Goal: Task Accomplishment & Management: Manage account settings

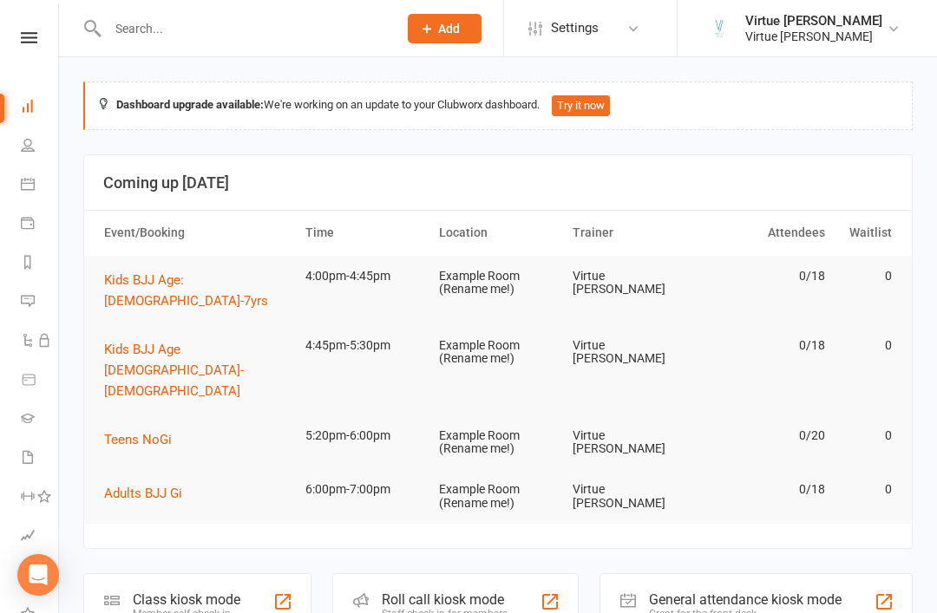
click at [42, 33] on link at bounding box center [29, 37] width 62 height 11
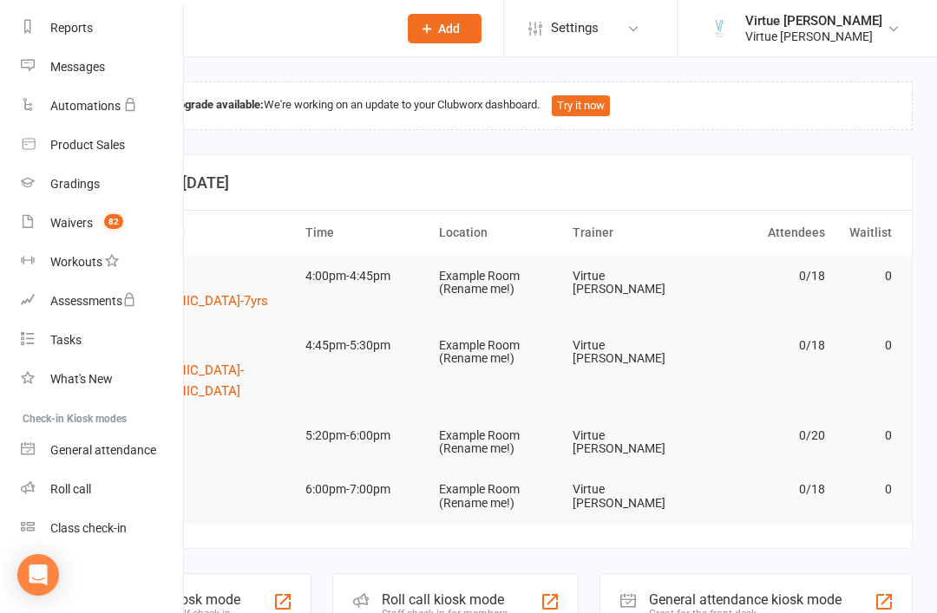
scroll to position [221, 0]
click at [62, 490] on div "Roll call" at bounding box center [70, 489] width 41 height 14
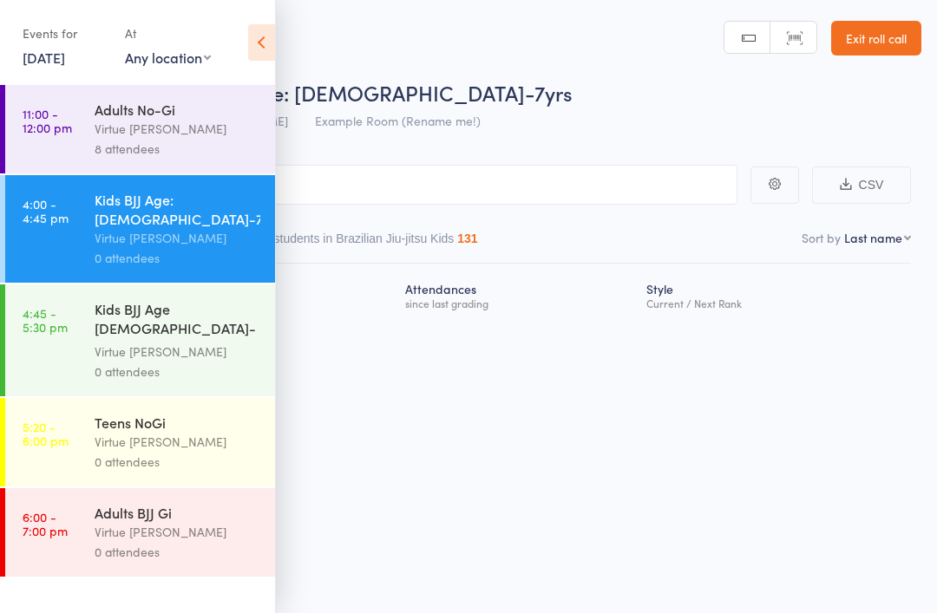
click at [254, 55] on icon at bounding box center [261, 42] width 27 height 36
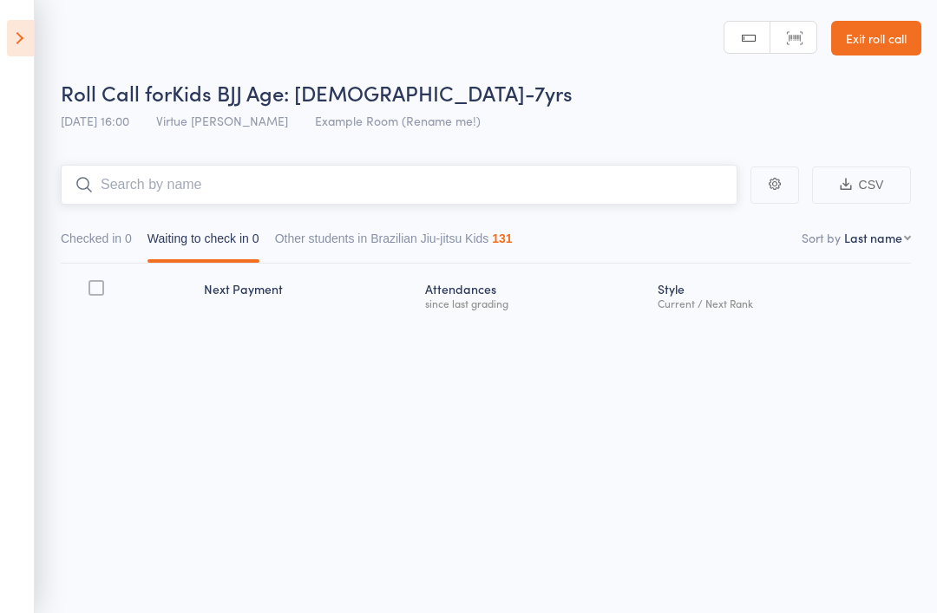
click at [163, 190] on input "search" at bounding box center [399, 185] width 676 height 40
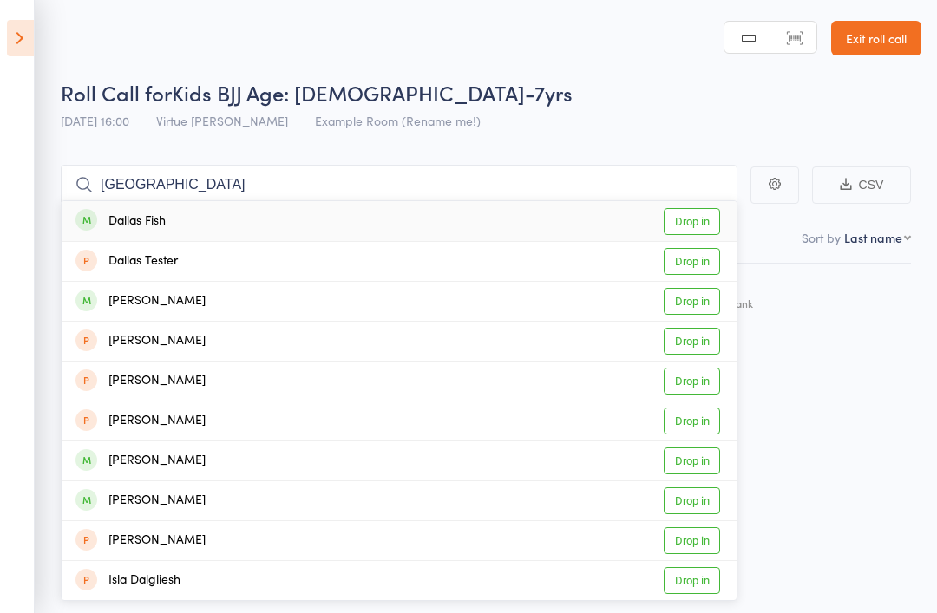
scroll to position [12, 0]
type input "Dallas"
click at [147, 291] on div "[PERSON_NAME]" at bounding box center [140, 301] width 130 height 20
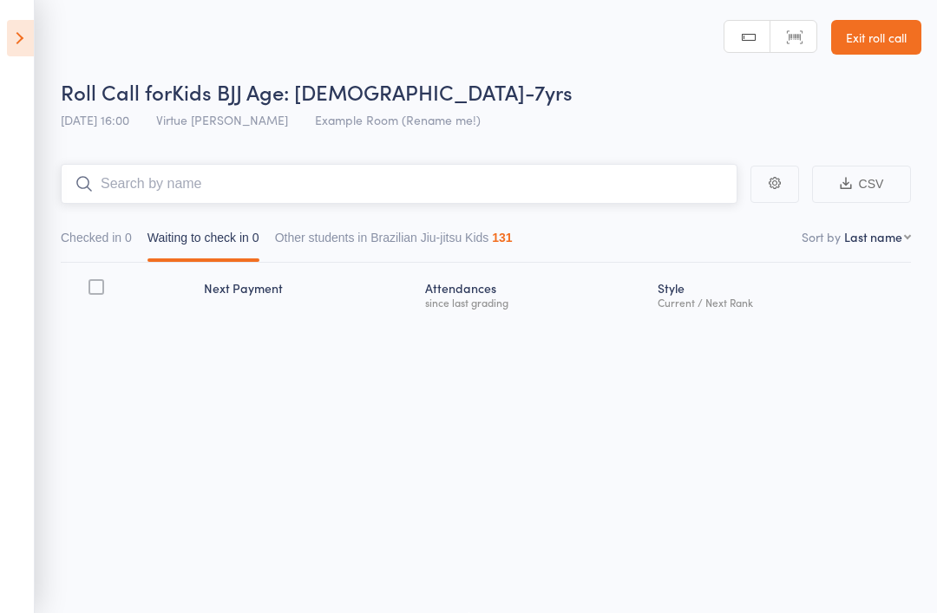
click at [131, 171] on input "search" at bounding box center [399, 184] width 676 height 40
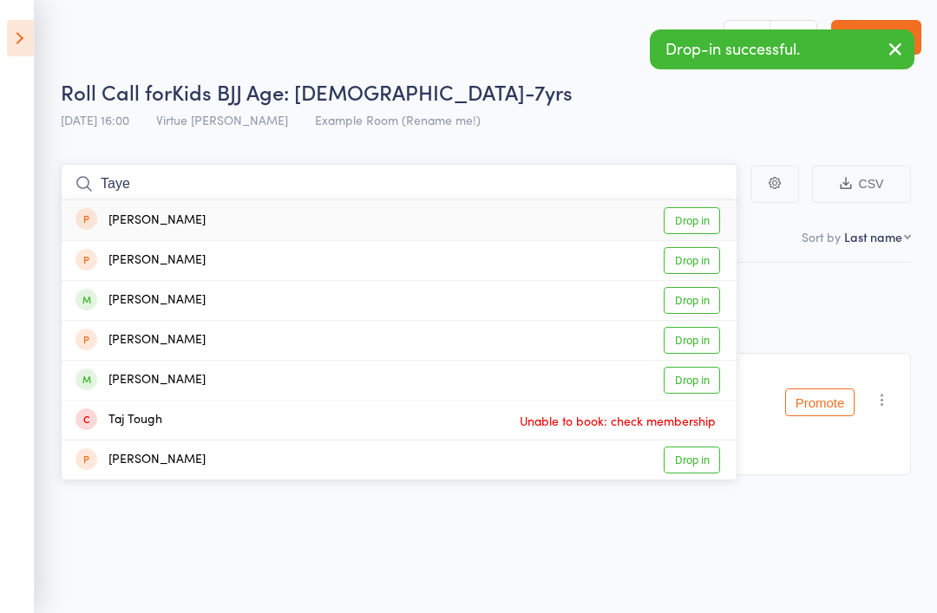
type input "Taye"
click at [132, 296] on div "Taye Moyle" at bounding box center [140, 301] width 130 height 20
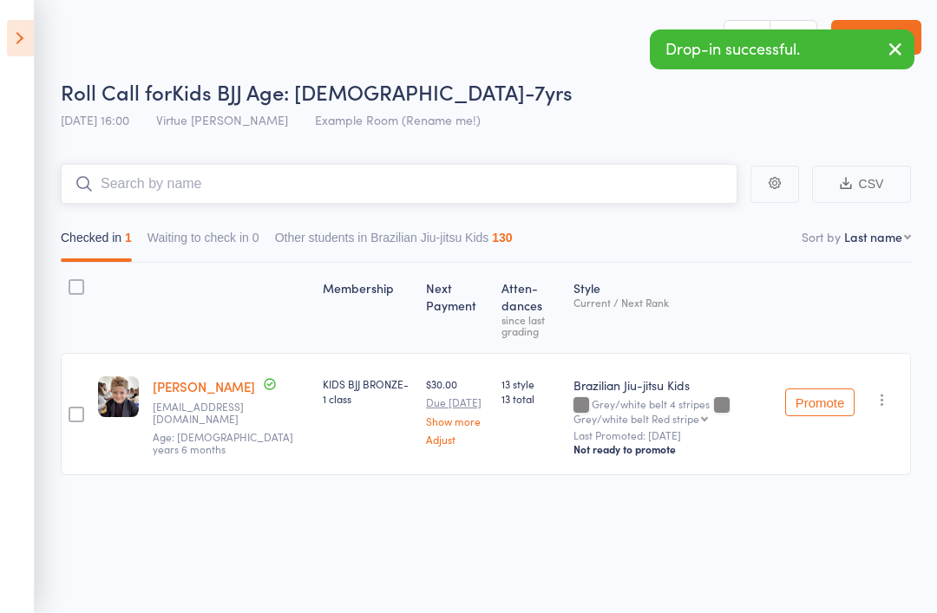
click at [166, 173] on input "search" at bounding box center [399, 184] width 676 height 40
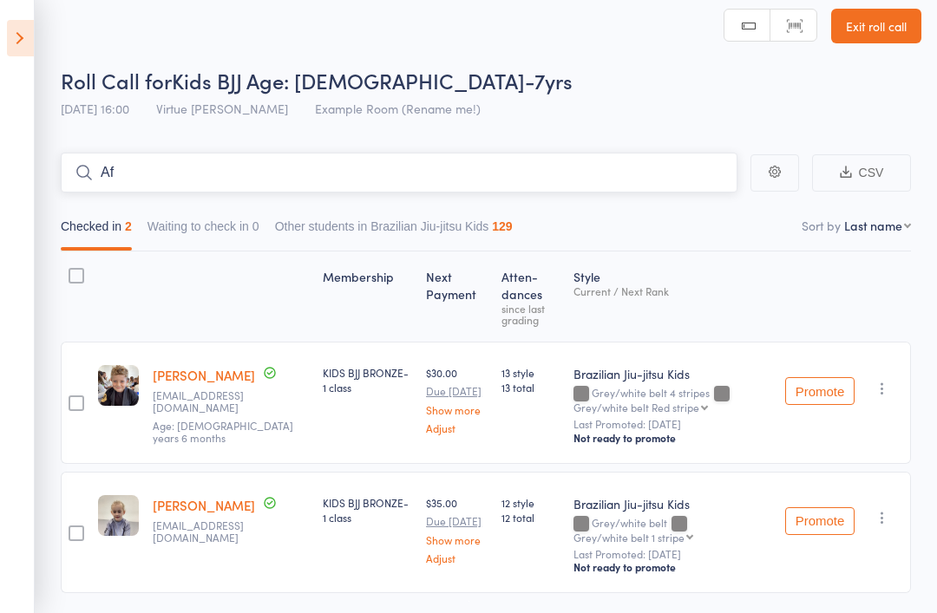
type input "A"
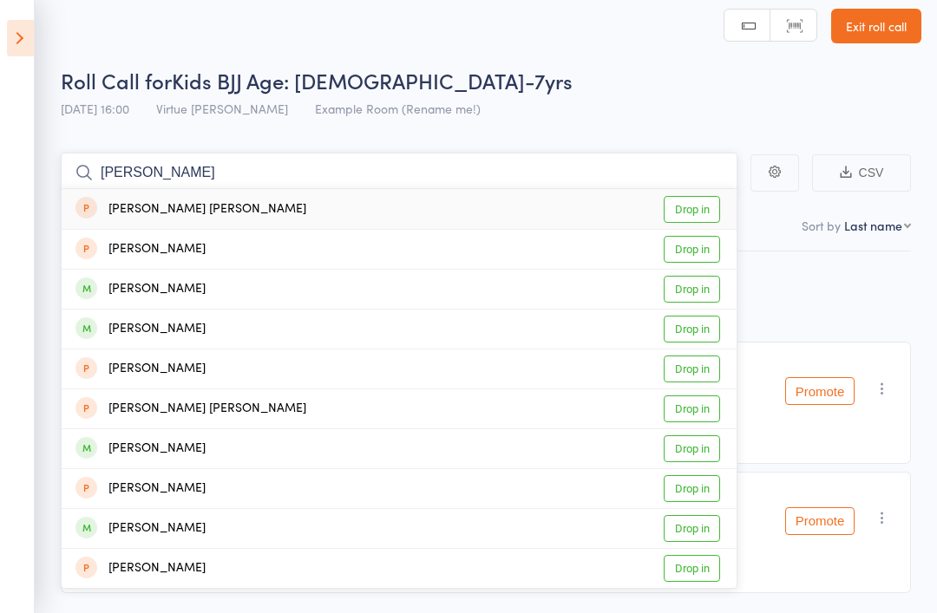
type input "Archer"
click at [154, 287] on div "[PERSON_NAME]" at bounding box center [140, 289] width 130 height 20
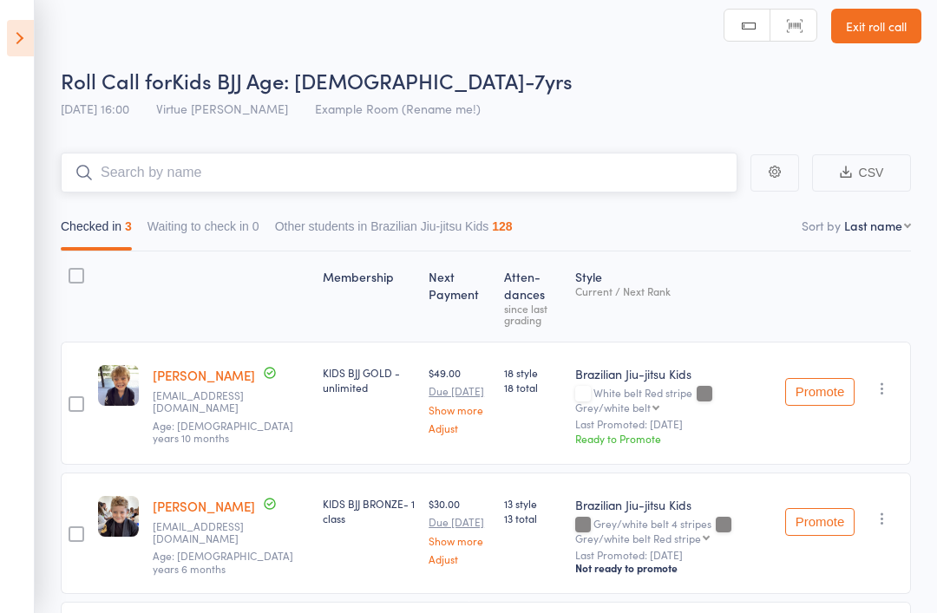
click at [164, 162] on input "search" at bounding box center [399, 173] width 676 height 40
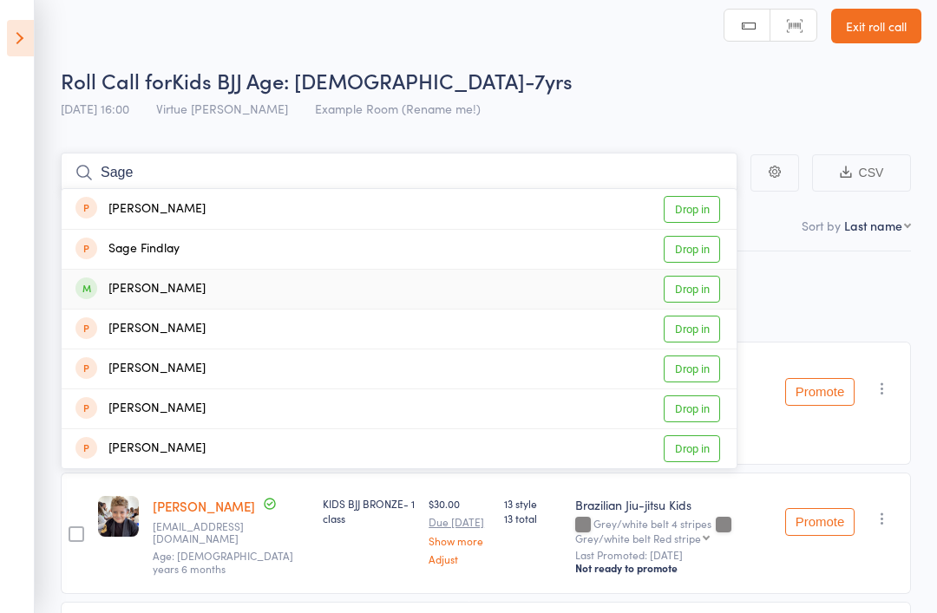
type input "Sage"
click at [147, 284] on div "[PERSON_NAME]" at bounding box center [140, 289] width 130 height 20
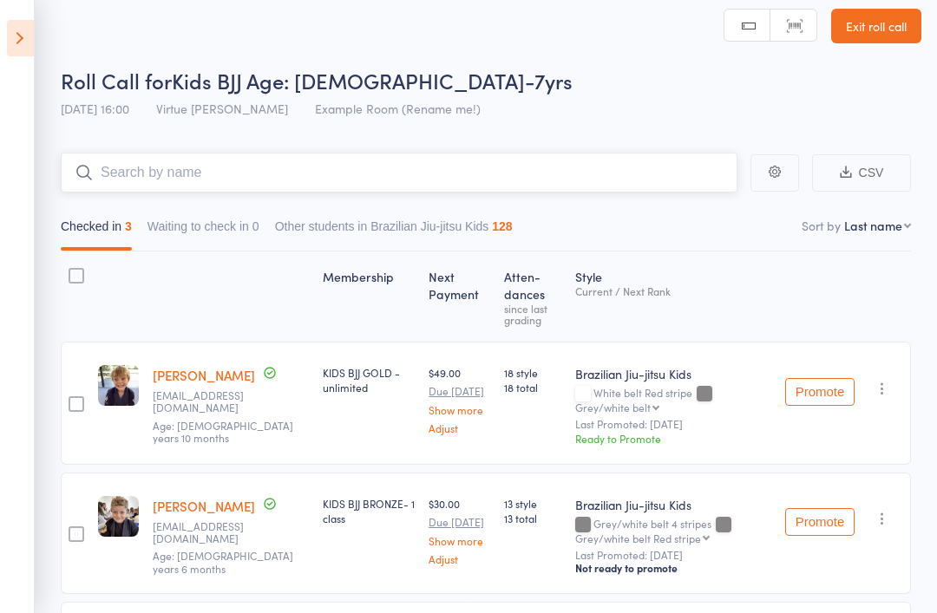
click at [128, 173] on input "search" at bounding box center [399, 173] width 676 height 40
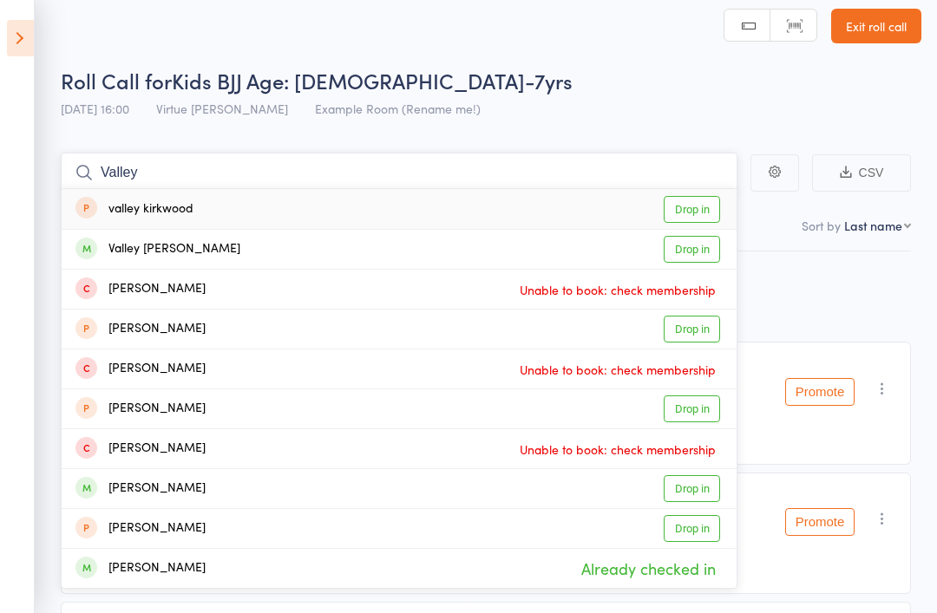
type input "Valley"
click at [130, 243] on div "Valley Westerman" at bounding box center [157, 249] width 165 height 20
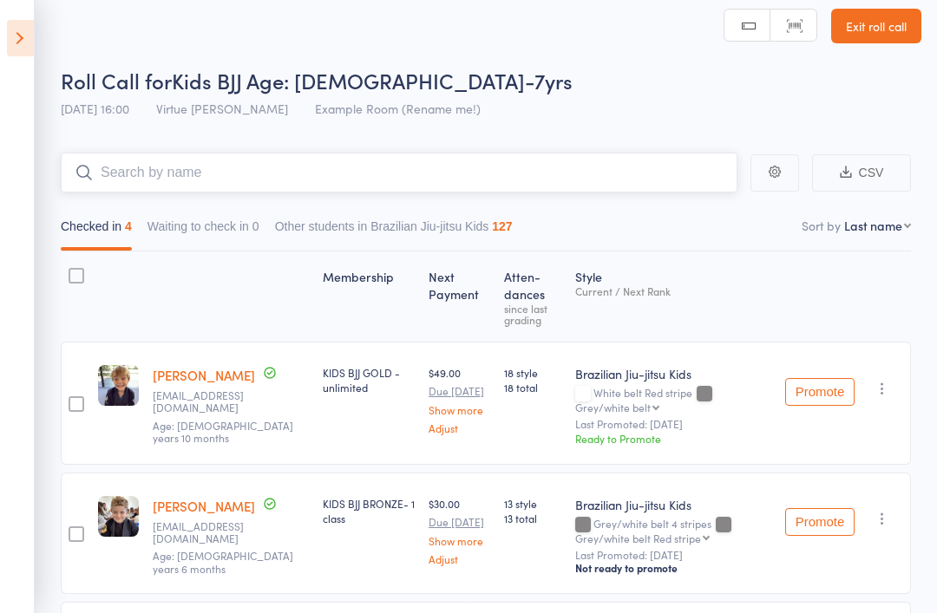
click at [131, 170] on input "search" at bounding box center [399, 173] width 676 height 40
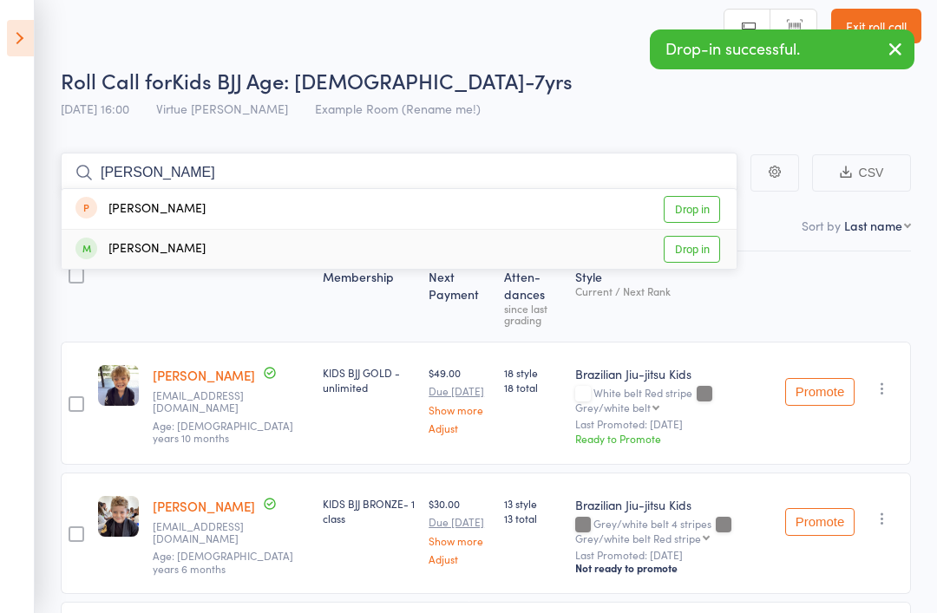
type input "Zev"
click at [135, 240] on div "[PERSON_NAME]" at bounding box center [140, 249] width 130 height 20
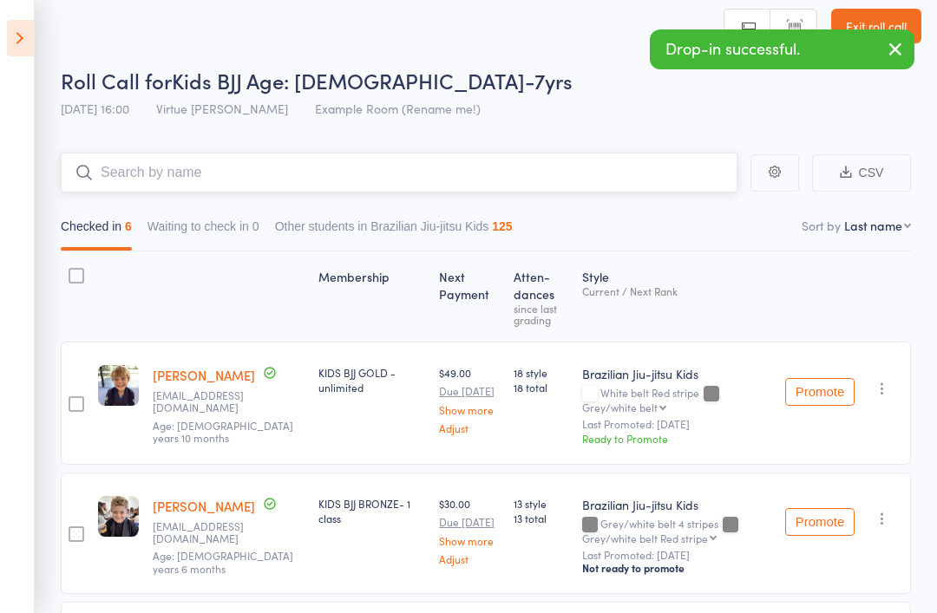
click at [238, 162] on input "search" at bounding box center [399, 173] width 676 height 40
type input "D"
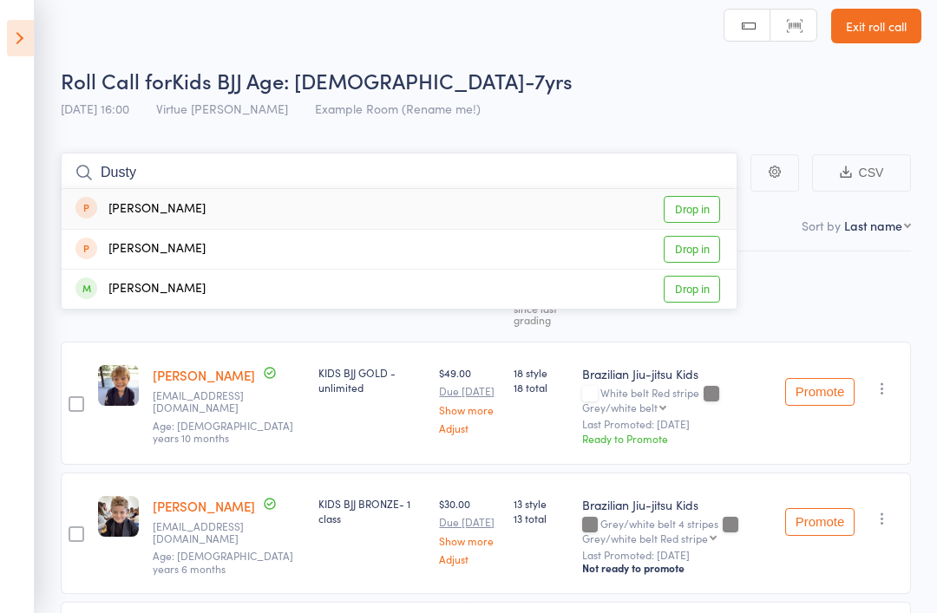
type input "Dusty"
click at [124, 284] on div "[PERSON_NAME]" at bounding box center [140, 289] width 130 height 20
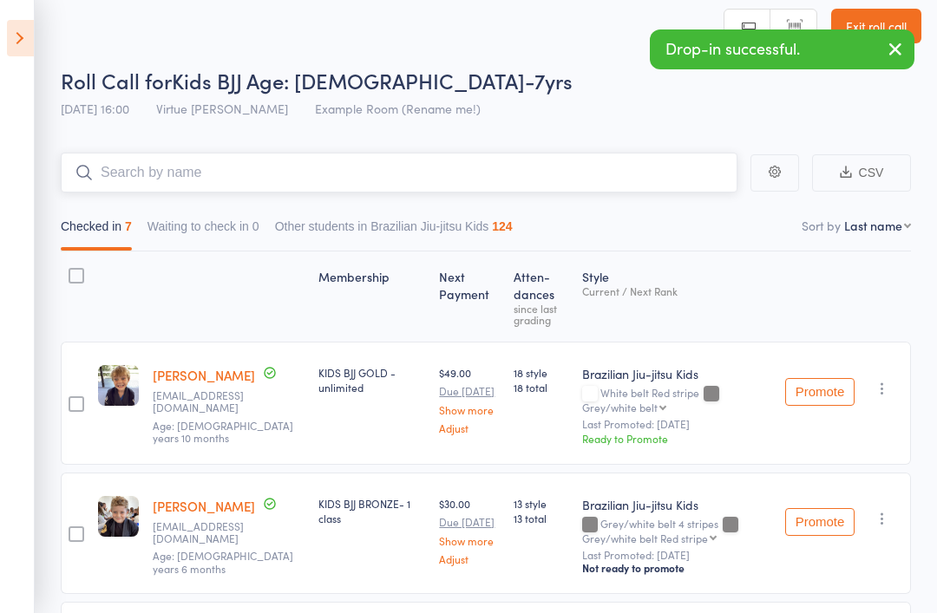
click at [138, 164] on input "search" at bounding box center [399, 173] width 676 height 40
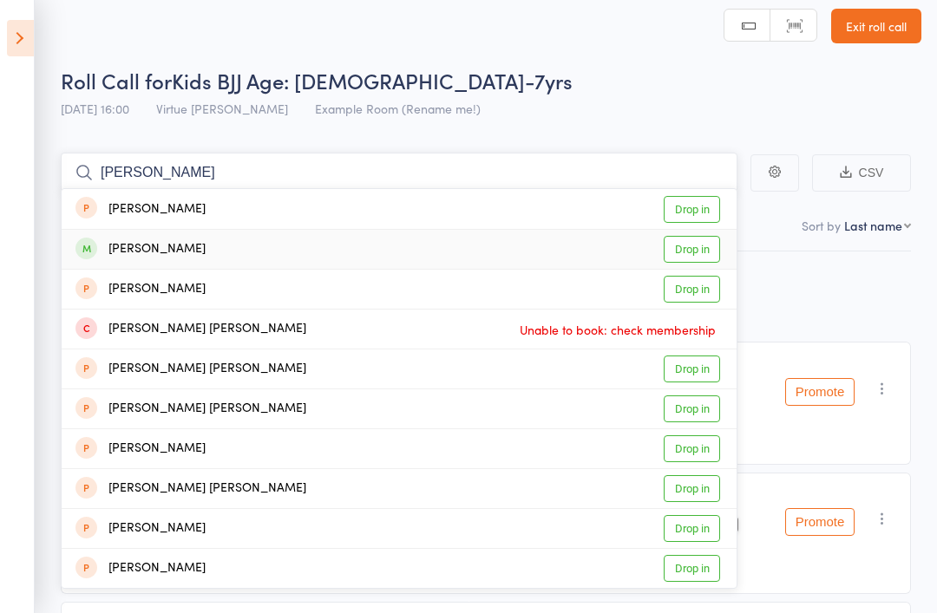
type input "Marlow"
click at [128, 233] on div "Marlow Kilgour Drop in" at bounding box center [399, 249] width 675 height 39
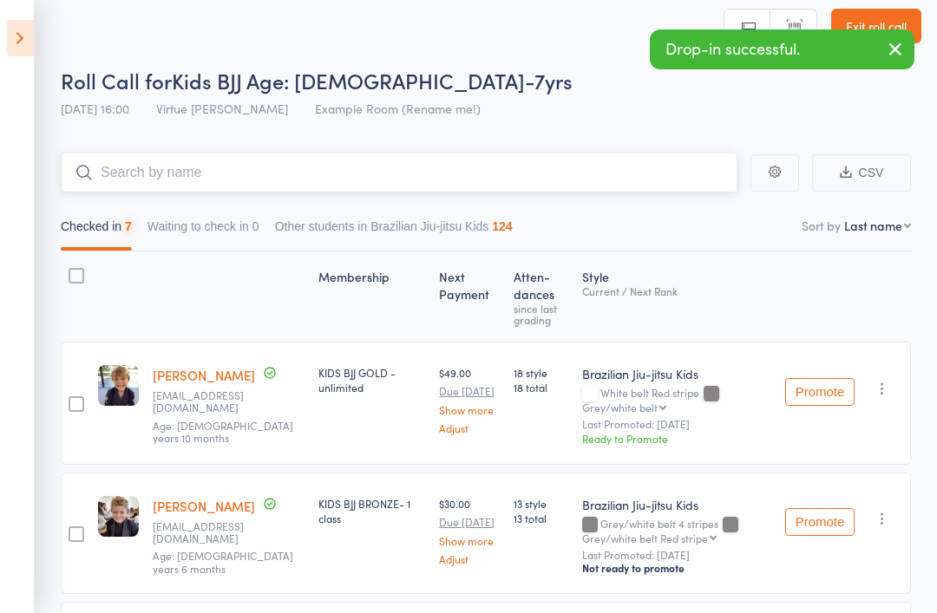
click at [155, 175] on input "search" at bounding box center [399, 173] width 676 height 40
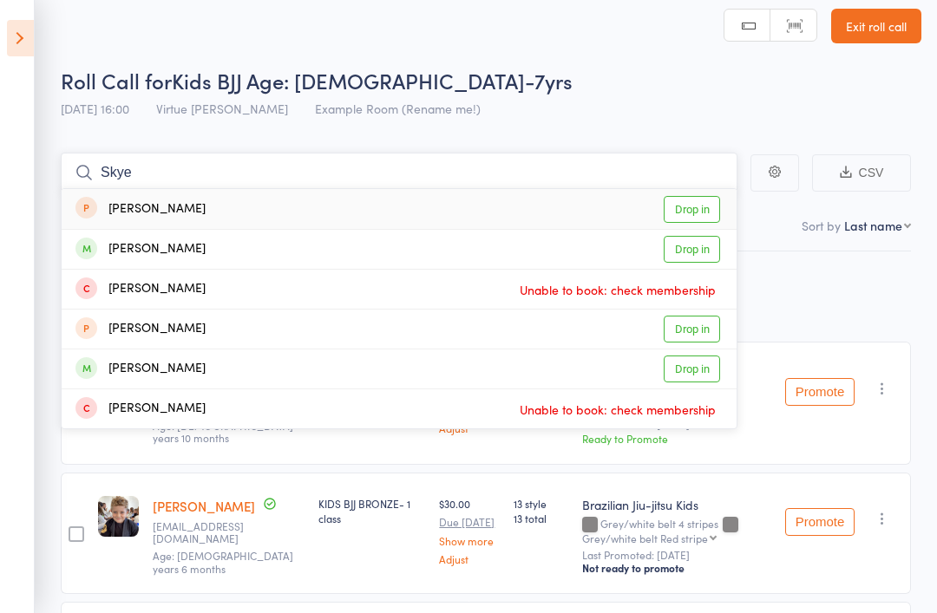
type input "Skye"
click at [131, 244] on div "[PERSON_NAME]" at bounding box center [140, 249] width 130 height 20
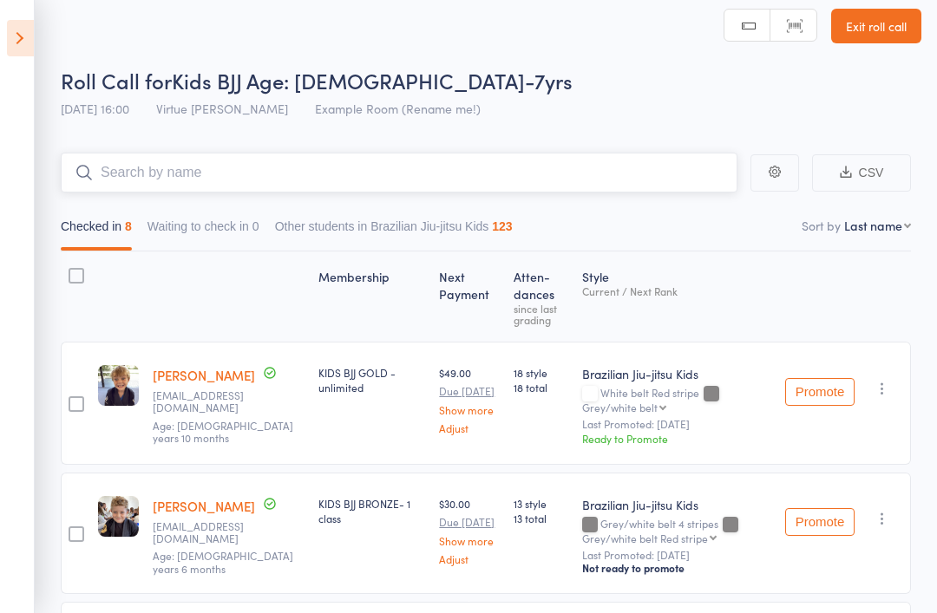
click at [140, 166] on input "search" at bounding box center [399, 173] width 676 height 40
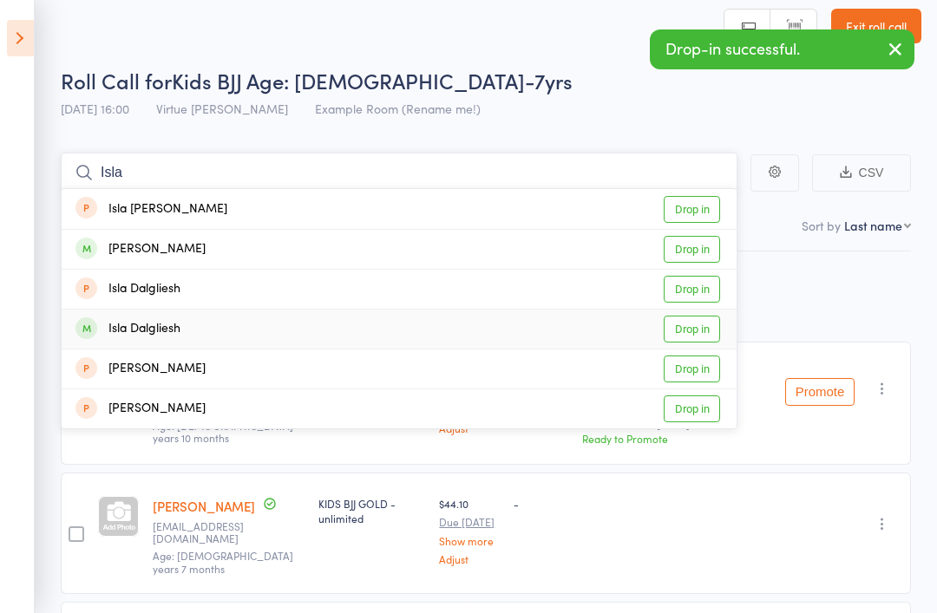
type input "Isla"
click at [134, 331] on div "Isla Dalgliesh" at bounding box center [127, 329] width 105 height 20
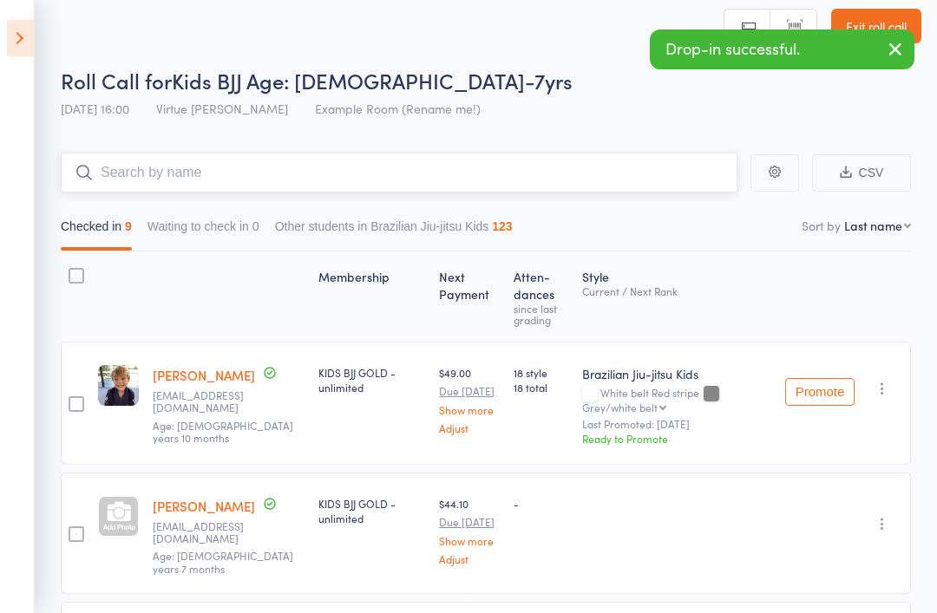
click at [123, 161] on input "search" at bounding box center [399, 173] width 676 height 40
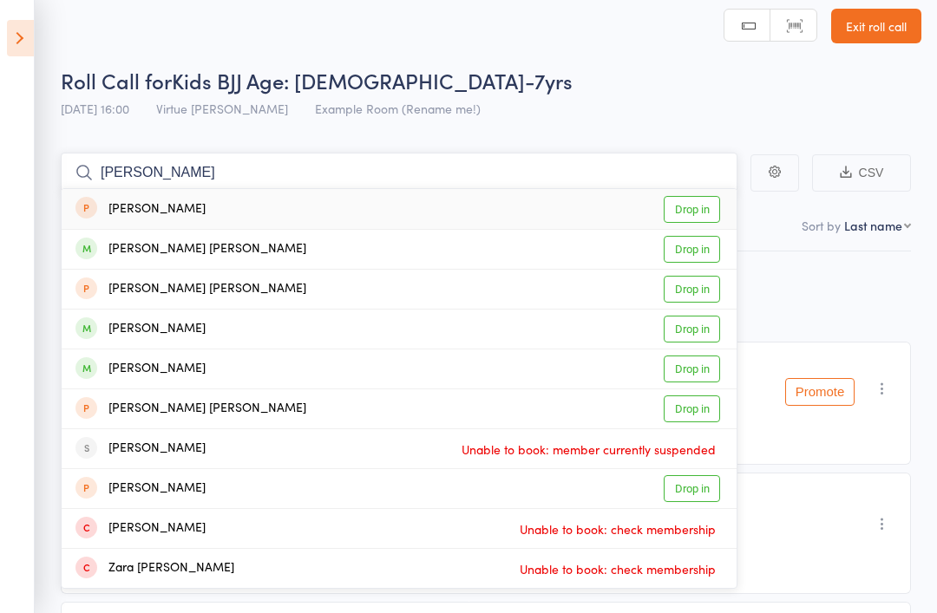
type input "Cooper"
click at [135, 363] on div "Cooper Irvine" at bounding box center [140, 369] width 130 height 20
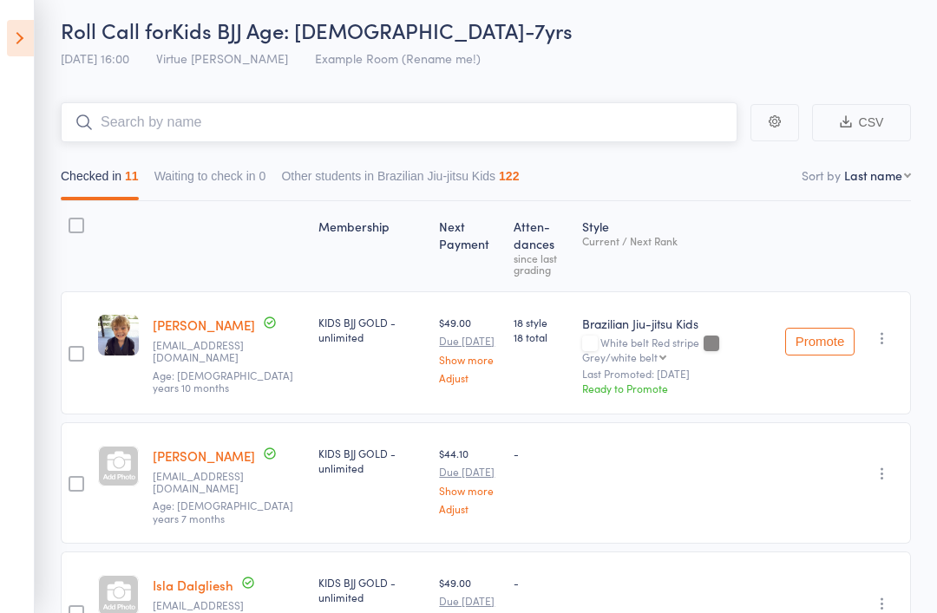
scroll to position [0, 0]
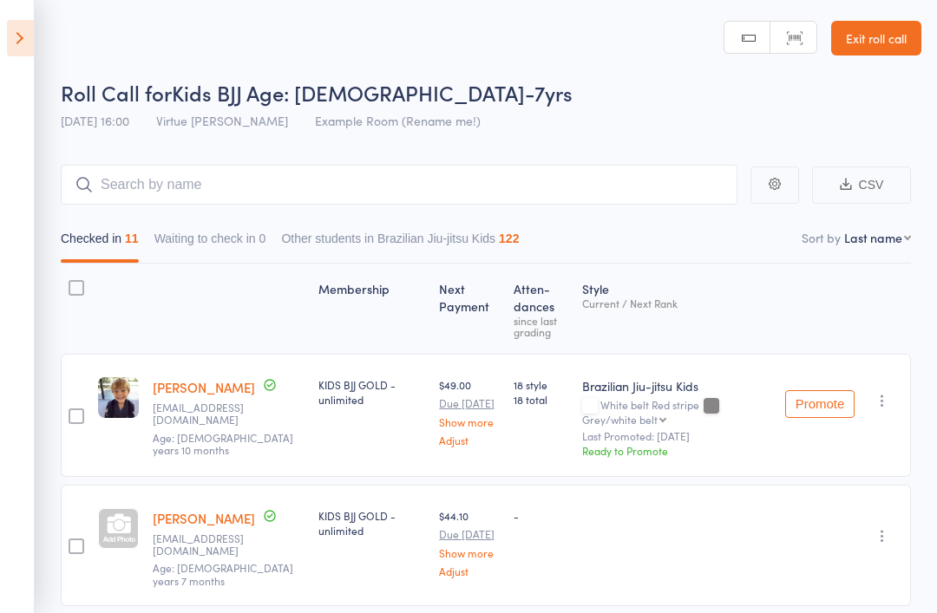
click at [891, 52] on link "Exit roll call" at bounding box center [876, 38] width 90 height 35
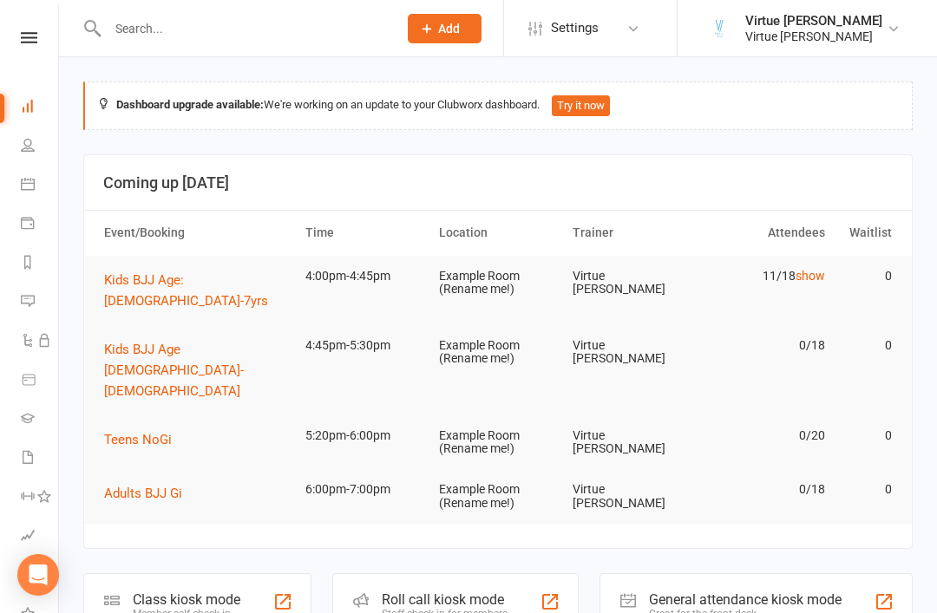
click at [31, 42] on icon at bounding box center [29, 37] width 16 height 11
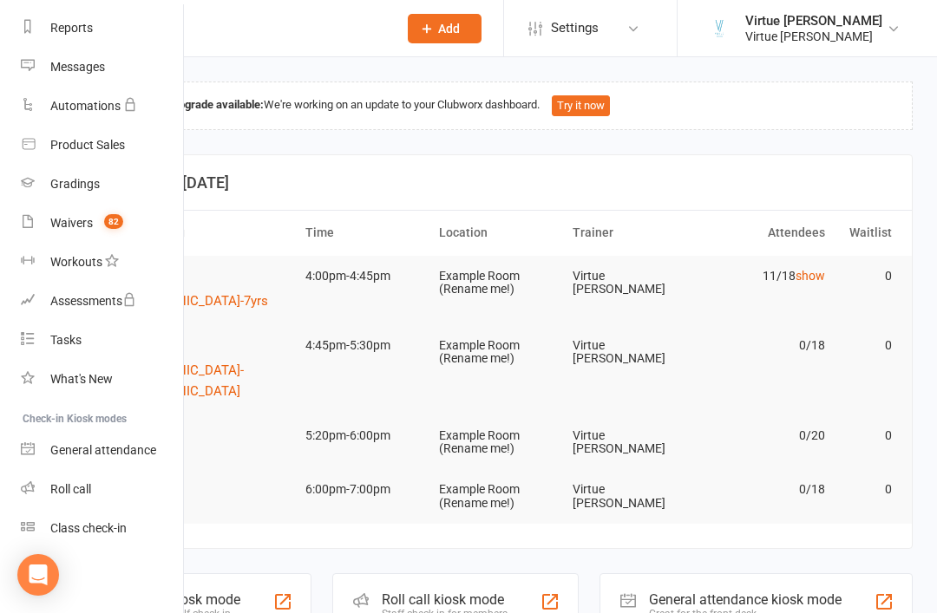
scroll to position [221, 0]
click at [87, 494] on div "Roll call" at bounding box center [70, 489] width 41 height 14
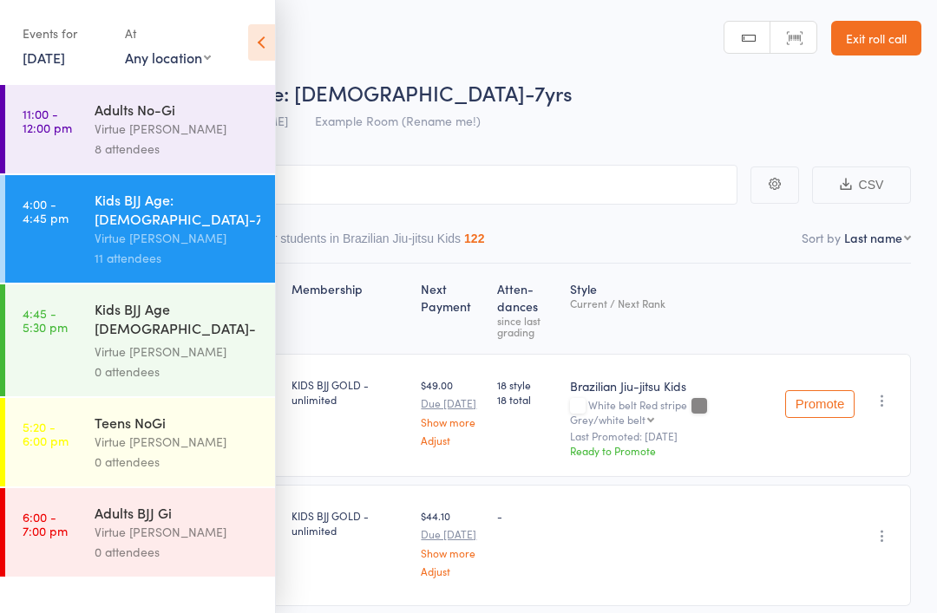
click at [262, 52] on icon at bounding box center [261, 42] width 27 height 36
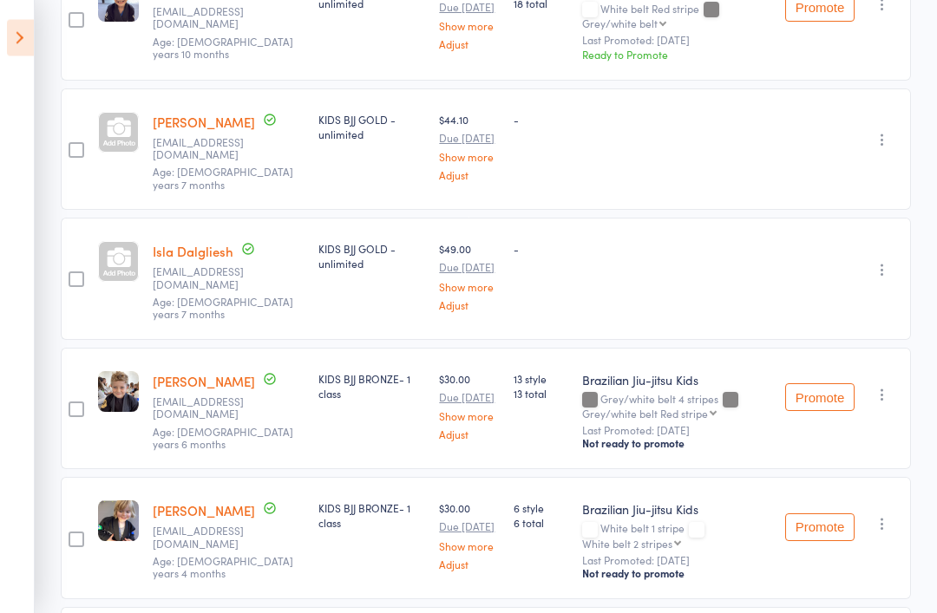
scroll to position [396, 0]
click at [208, 123] on link "[PERSON_NAME]" at bounding box center [204, 122] width 102 height 18
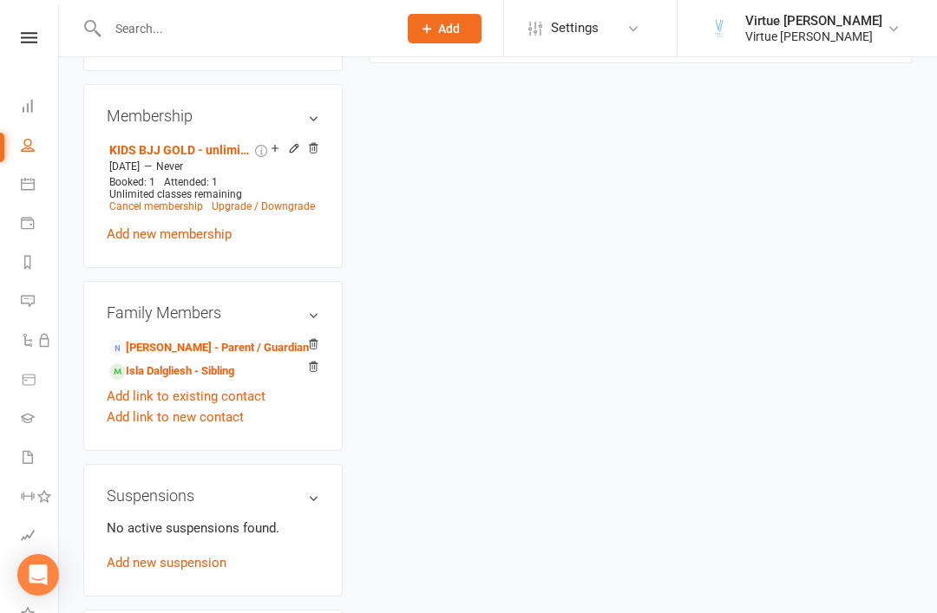
scroll to position [815, 0]
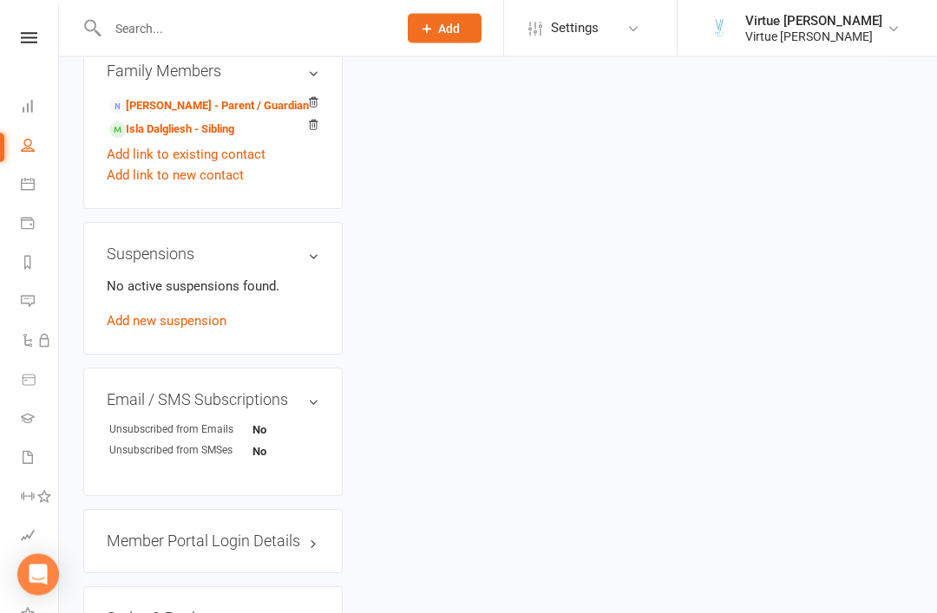
click at [289, 610] on h3 "Styles & Ranks" at bounding box center [213, 618] width 212 height 17
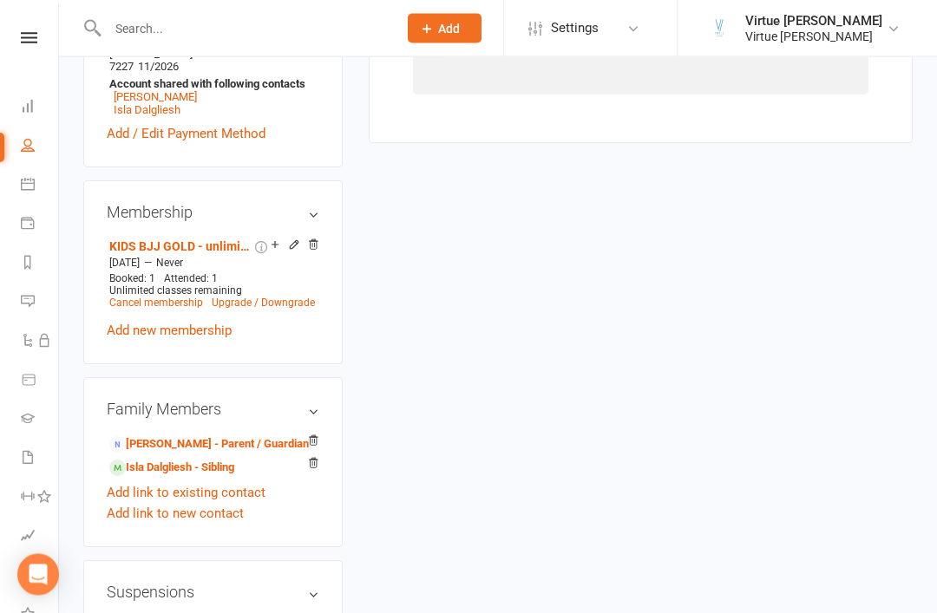
scroll to position [147, 0]
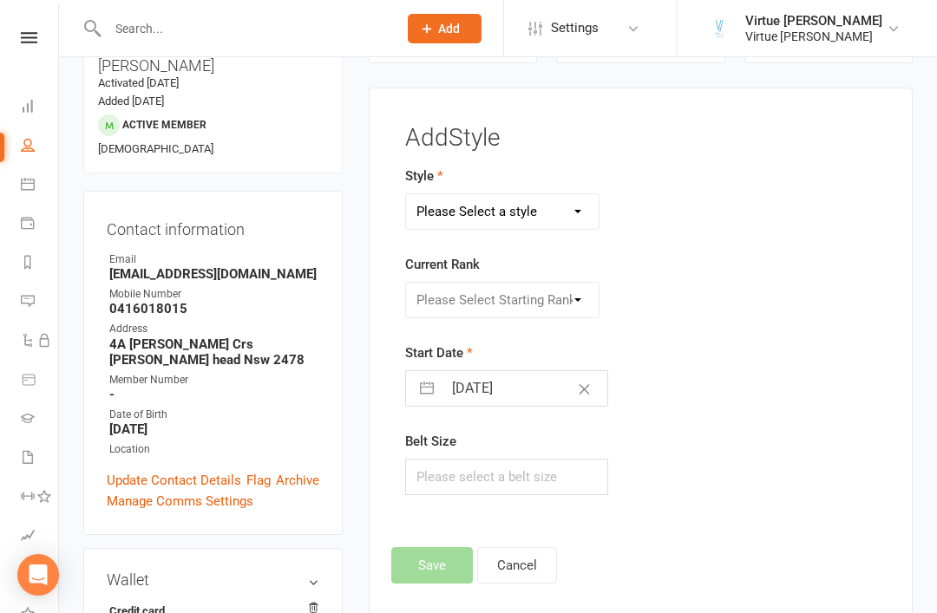
click at [588, 212] on select "Please Select a style Brazilian Jiu-Jitsu Adults Brazilian Jiu-jitsu Kids" at bounding box center [502, 211] width 193 height 35
select select "2768"
click at [574, 306] on select "Please Select Starting Rank White belt White belt 1 stripe White belt 2 stripes…" at bounding box center [502, 300] width 193 height 35
select select "29057"
click at [446, 555] on button "Save" at bounding box center [432, 565] width 82 height 36
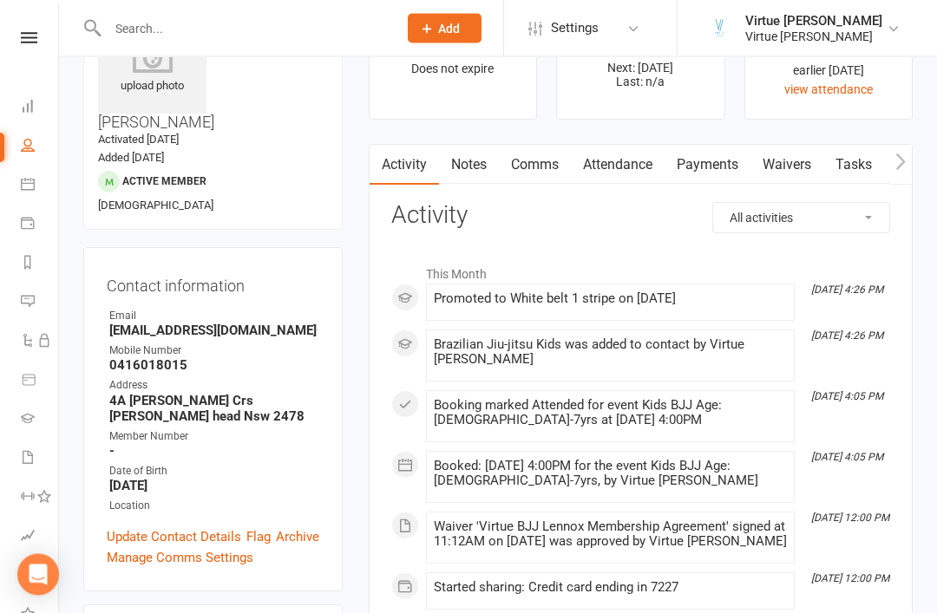
scroll to position [0, 0]
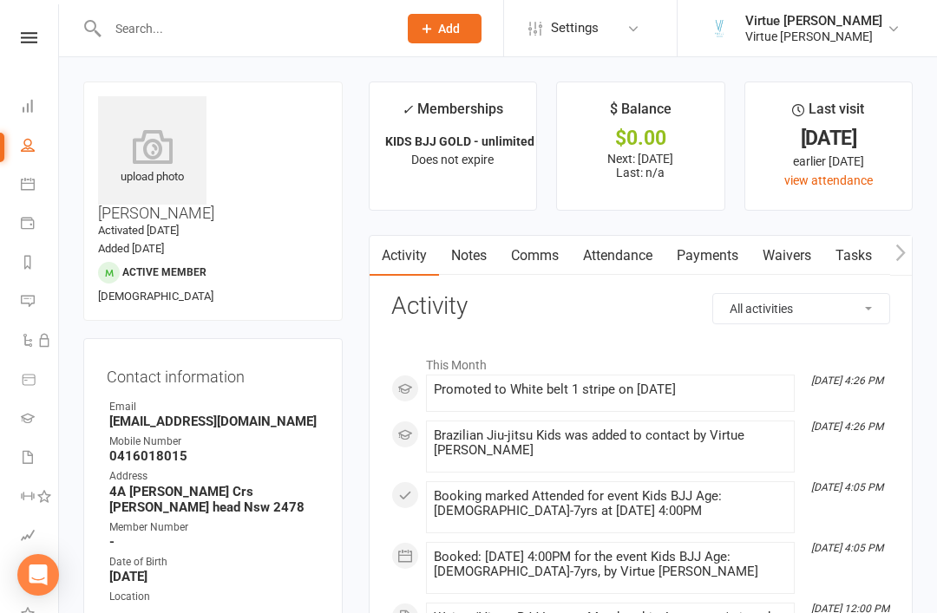
click at [24, 147] on icon at bounding box center [28, 145] width 14 height 14
select select "100"
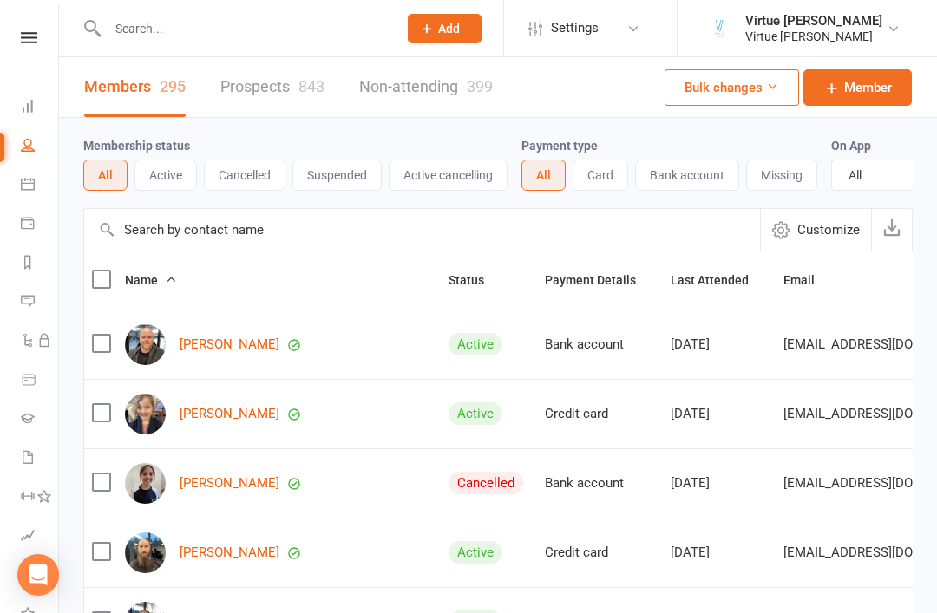
click at [180, 181] on button "Active" at bounding box center [165, 175] width 62 height 31
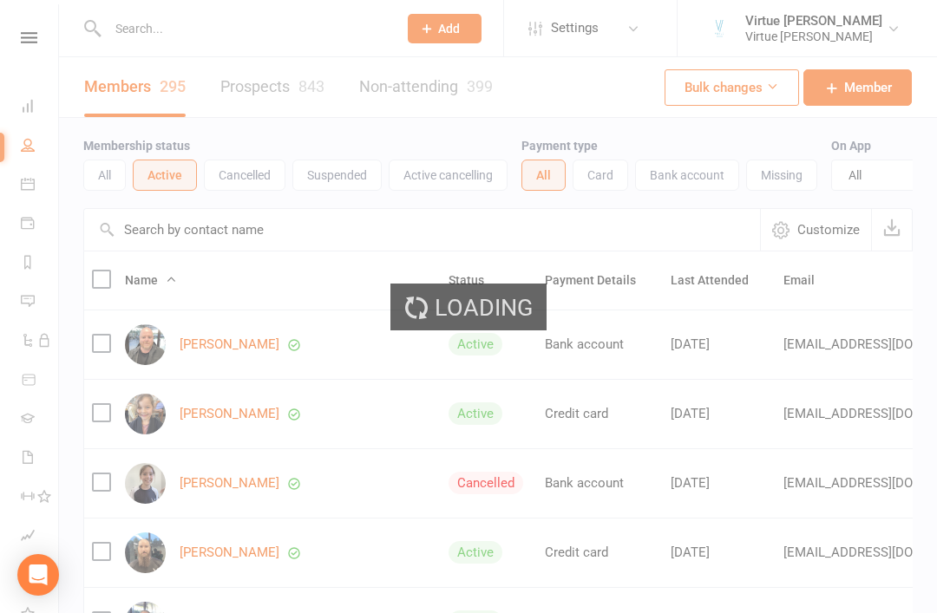
click at [343, 246] on input "text" at bounding box center [422, 230] width 676 height 42
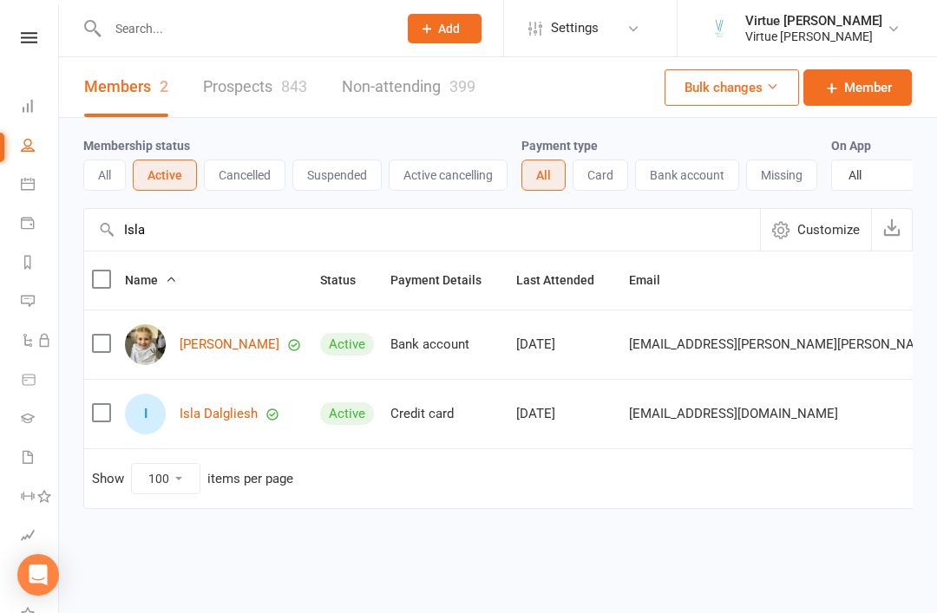
type input "Isla"
click at [224, 415] on link "Isla Dalgliesh" at bounding box center [219, 414] width 78 height 15
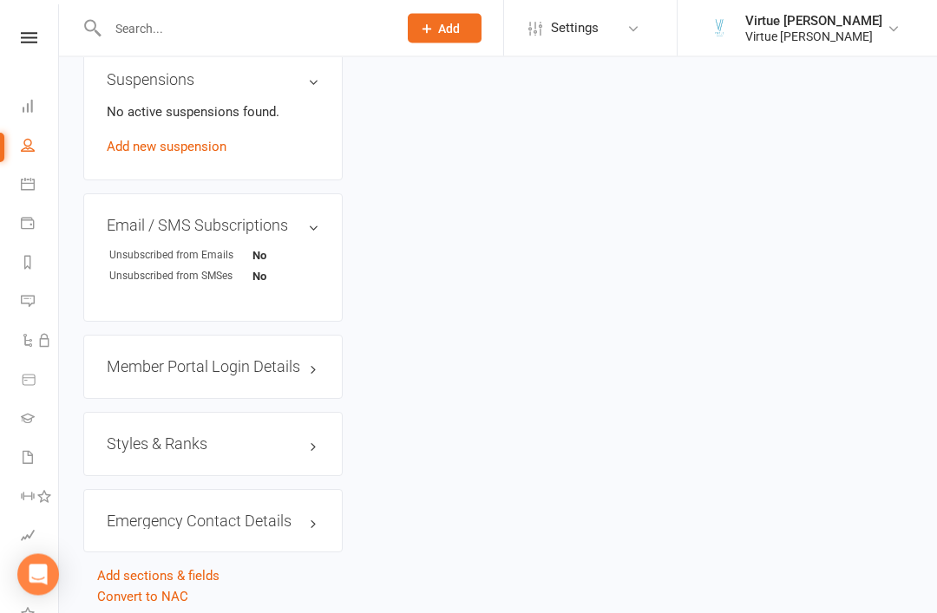
click at [280, 453] on h3 "Styles & Ranks" at bounding box center [213, 444] width 212 height 17
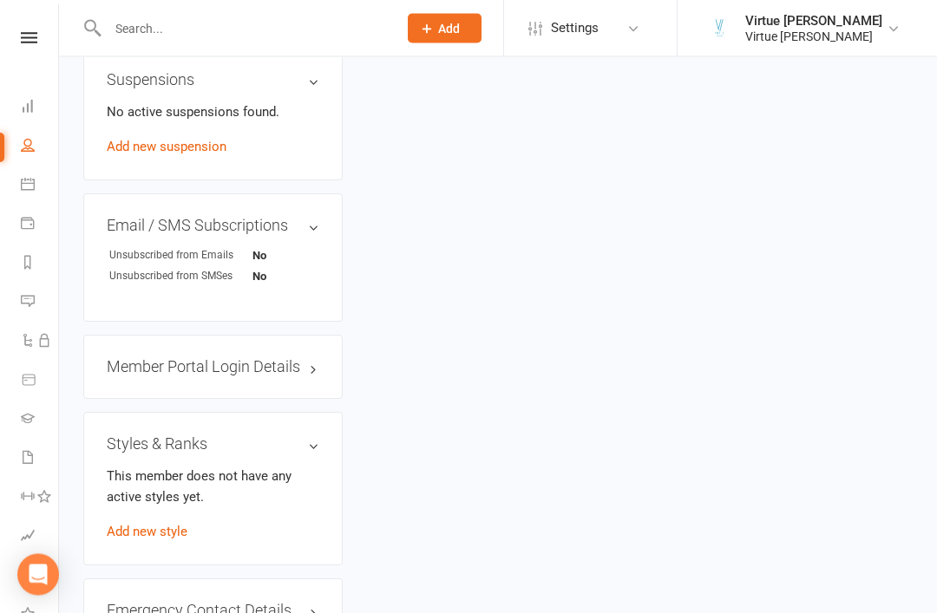
scroll to position [1147, 0]
click at [168, 539] on link "Add new style" at bounding box center [147, 532] width 81 height 16
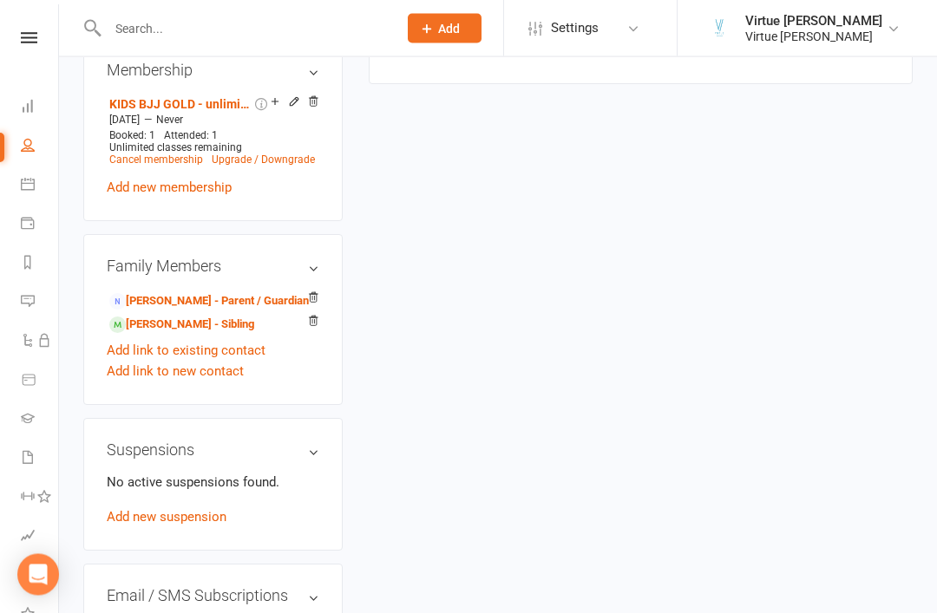
scroll to position [147, 0]
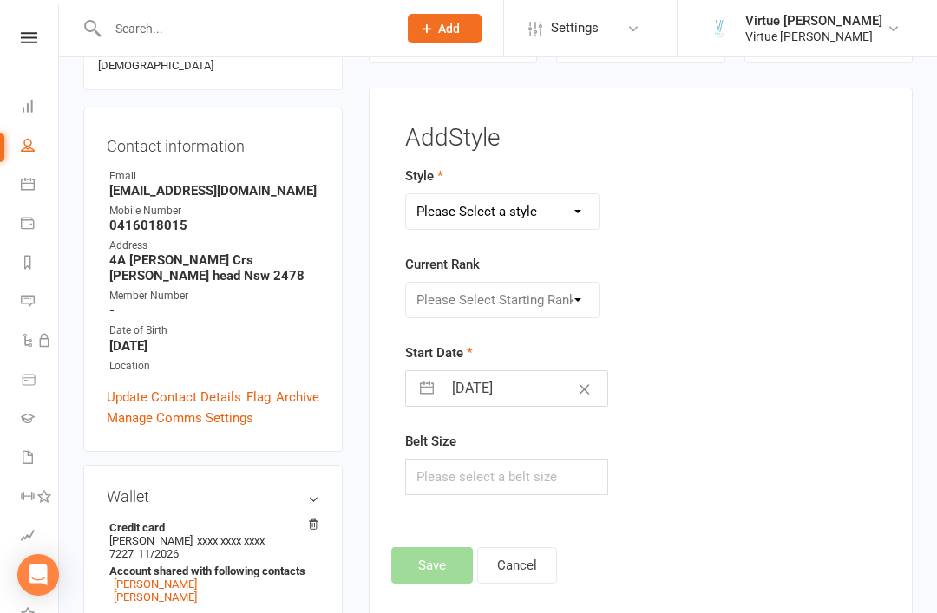
click at [575, 217] on select "Please Select a style Brazilian Jiu-Jitsu Adults Brazilian Jiu-jitsu Kids" at bounding box center [502, 211] width 193 height 35
select select "2768"
click at [575, 304] on select "Please Select Starting Rank White belt White belt 1 stripe White belt 2 stripes…" at bounding box center [502, 300] width 193 height 35
select select "29062"
click at [434, 574] on button "Save" at bounding box center [432, 565] width 82 height 36
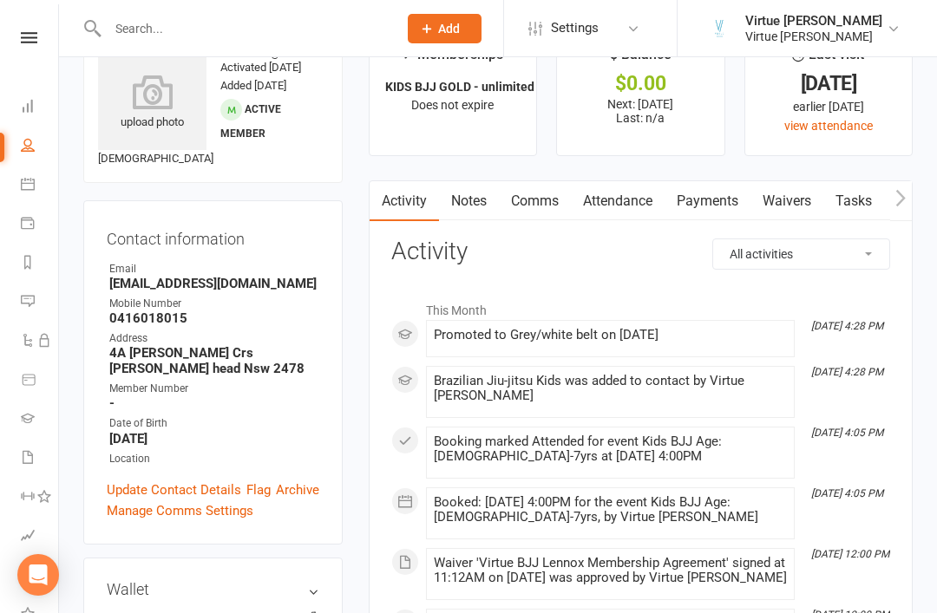
scroll to position [0, 0]
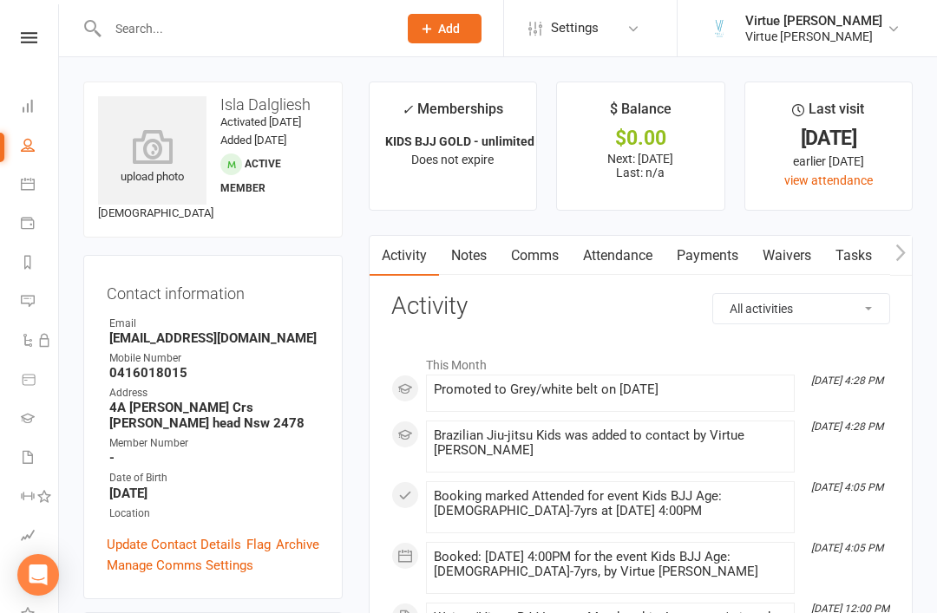
click at [23, 28] on nav "Clubworx Dashboard People Calendar Payments Reports Messages Automations Produc…" at bounding box center [29, 310] width 59 height 613
click at [28, 37] on icon at bounding box center [29, 37] width 16 height 11
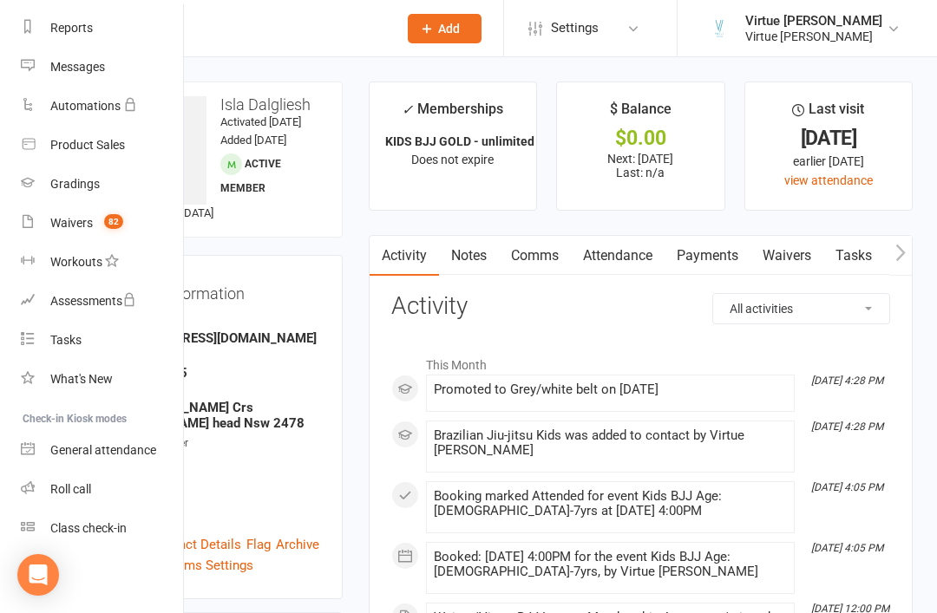
scroll to position [221, 0]
click at [98, 492] on link "Roll call" at bounding box center [103, 489] width 164 height 39
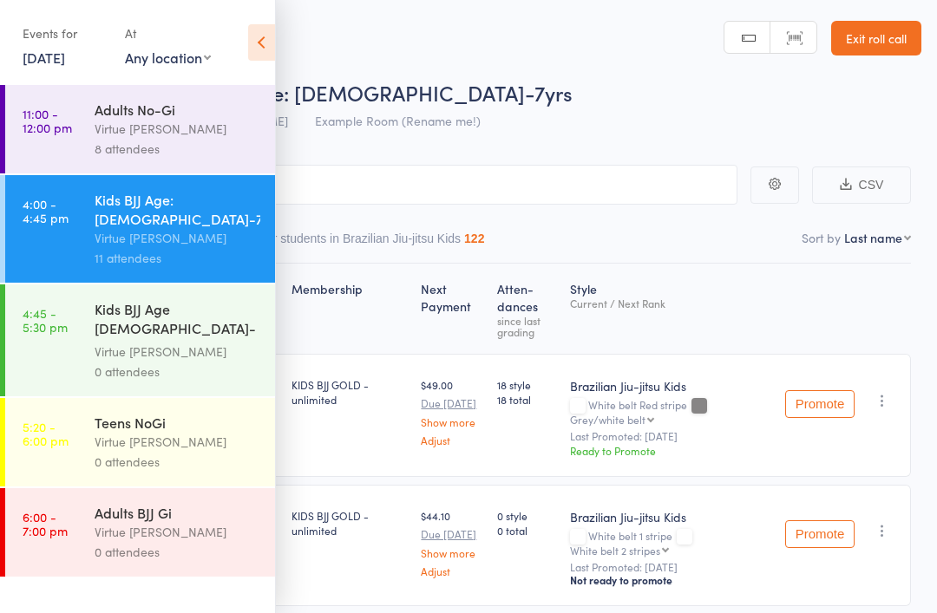
click at [221, 342] on div "Virtue [PERSON_NAME]" at bounding box center [178, 352] width 166 height 20
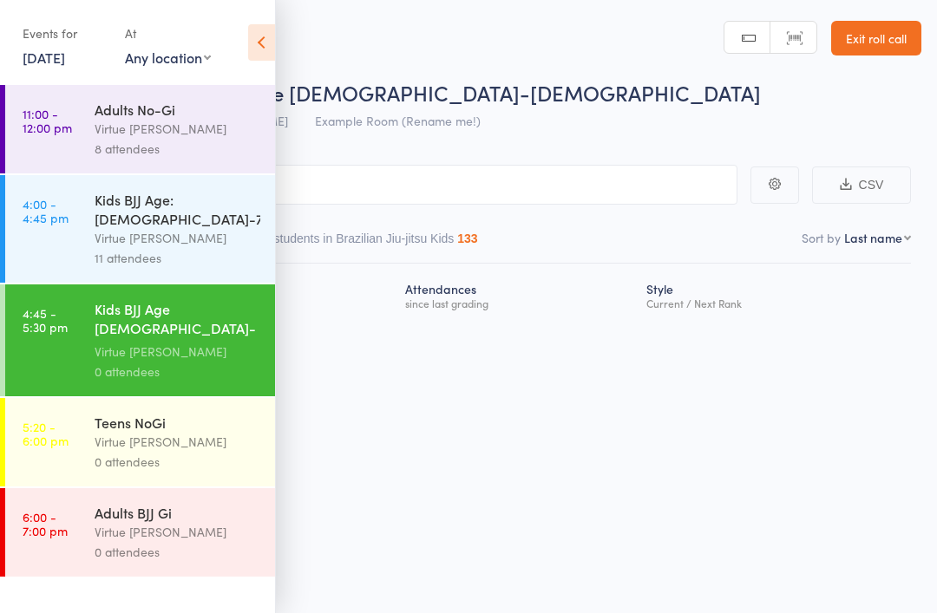
click at [264, 58] on icon at bounding box center [261, 42] width 27 height 36
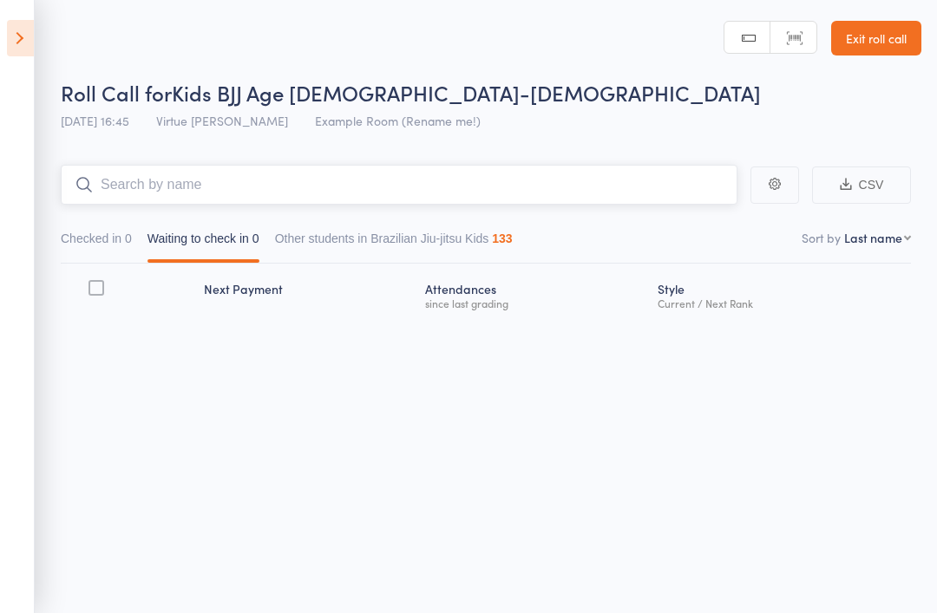
click at [317, 180] on input "search" at bounding box center [399, 185] width 676 height 40
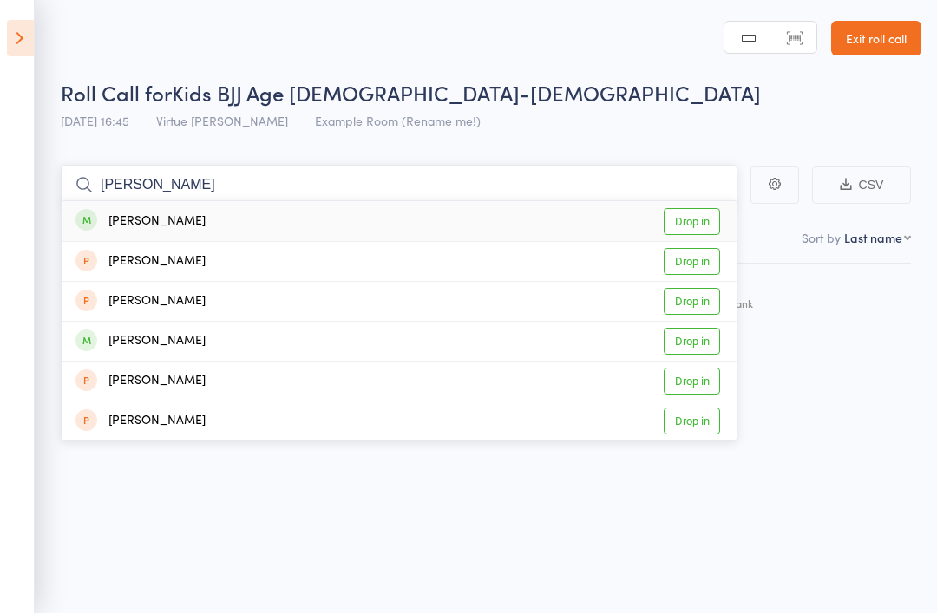
type input "[PERSON_NAME]"
click at [701, 234] on link "Drop in" at bounding box center [691, 221] width 56 height 27
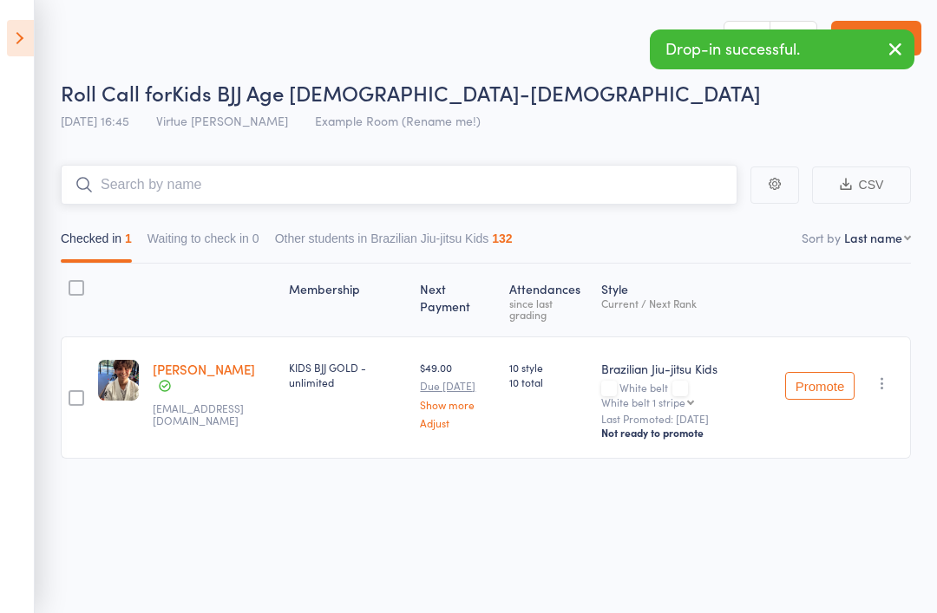
click at [584, 177] on input "search" at bounding box center [399, 185] width 676 height 40
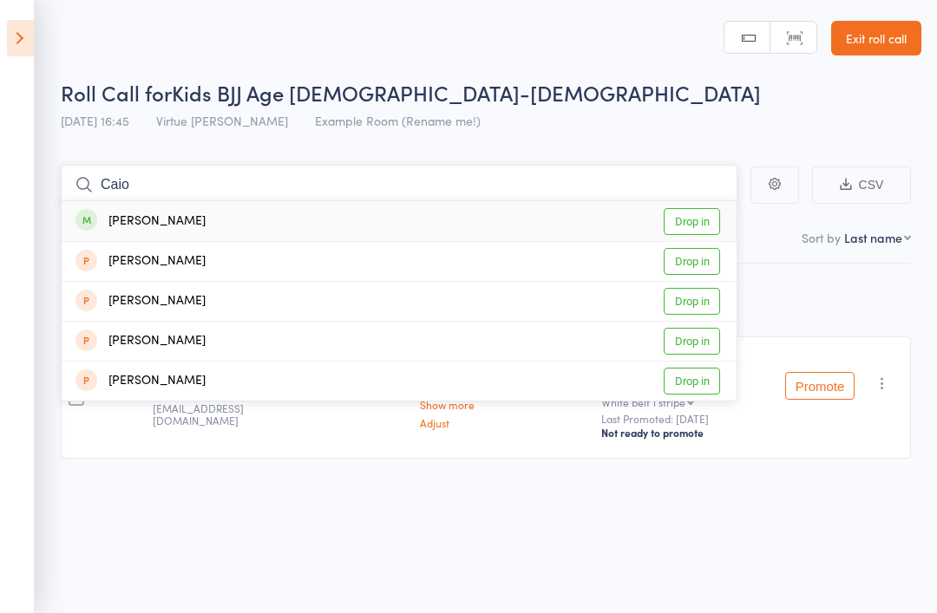
type input "Caio"
click at [698, 214] on link "Drop in" at bounding box center [691, 221] width 56 height 27
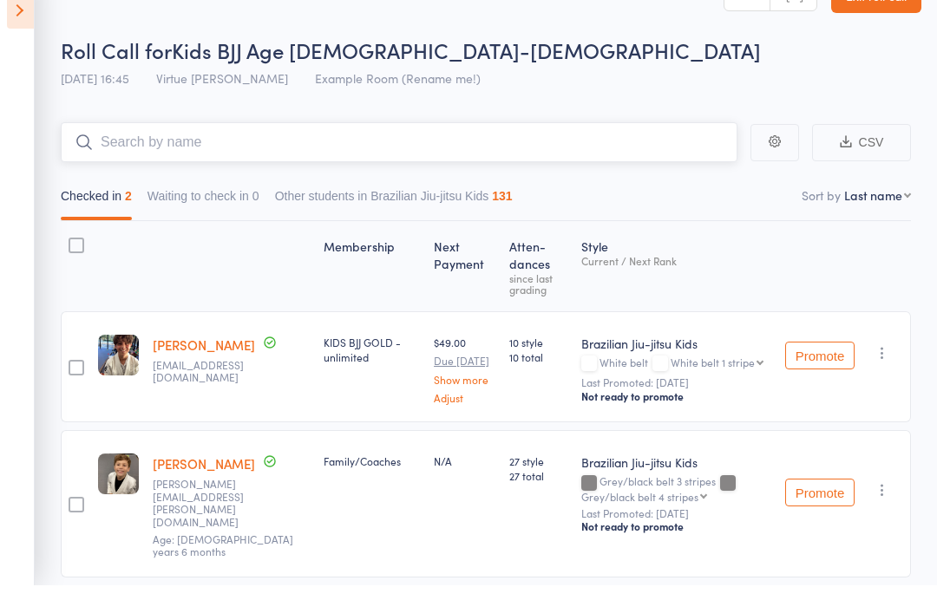
scroll to position [7, 0]
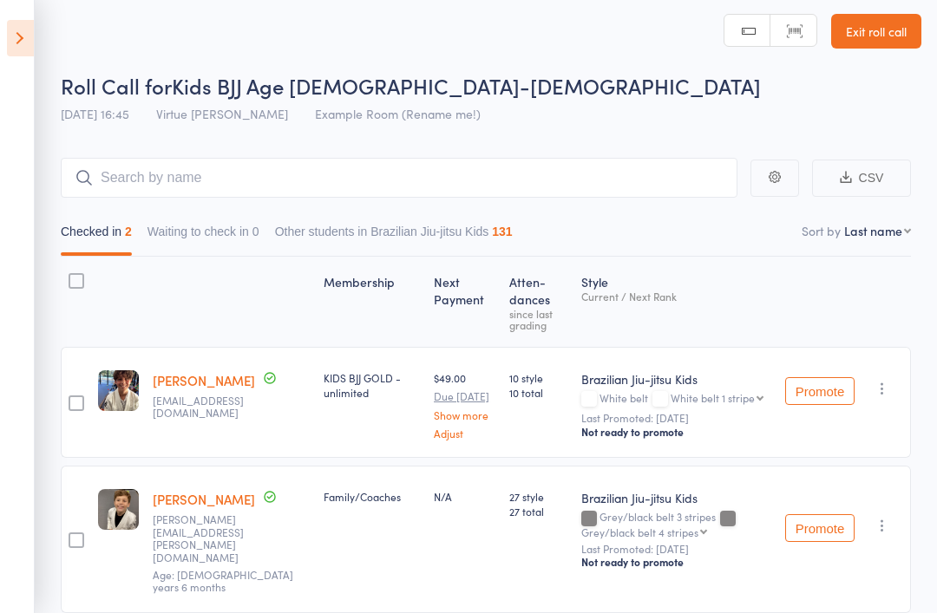
click at [603, 154] on main "CSV Checked in 2 Waiting to check in 0 Other students in Brazilian Jiu-jitsu Ki…" at bounding box center [468, 411] width 937 height 558
click at [486, 193] on input "search" at bounding box center [399, 178] width 676 height 40
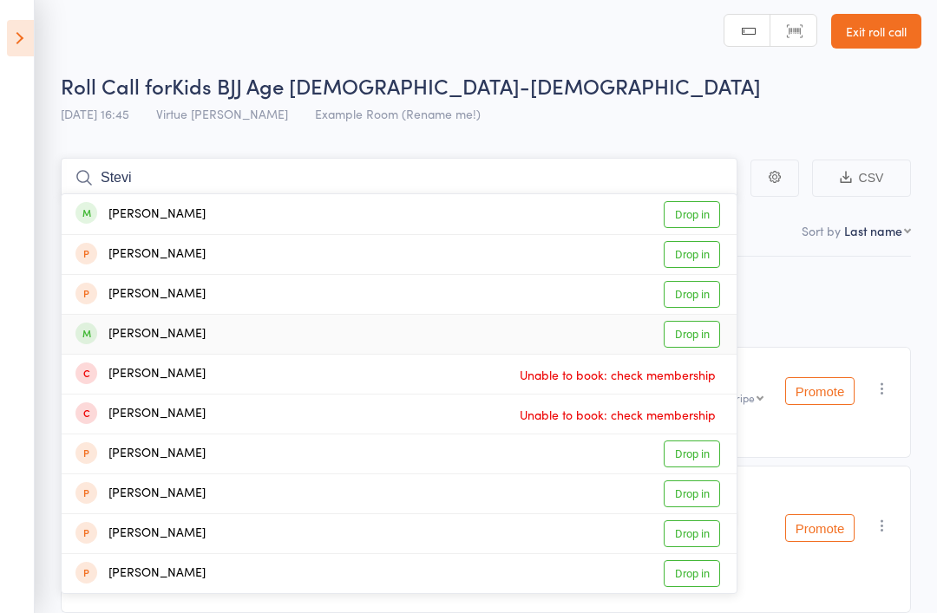
type input "Stevi"
click at [710, 332] on link "Drop in" at bounding box center [691, 334] width 56 height 27
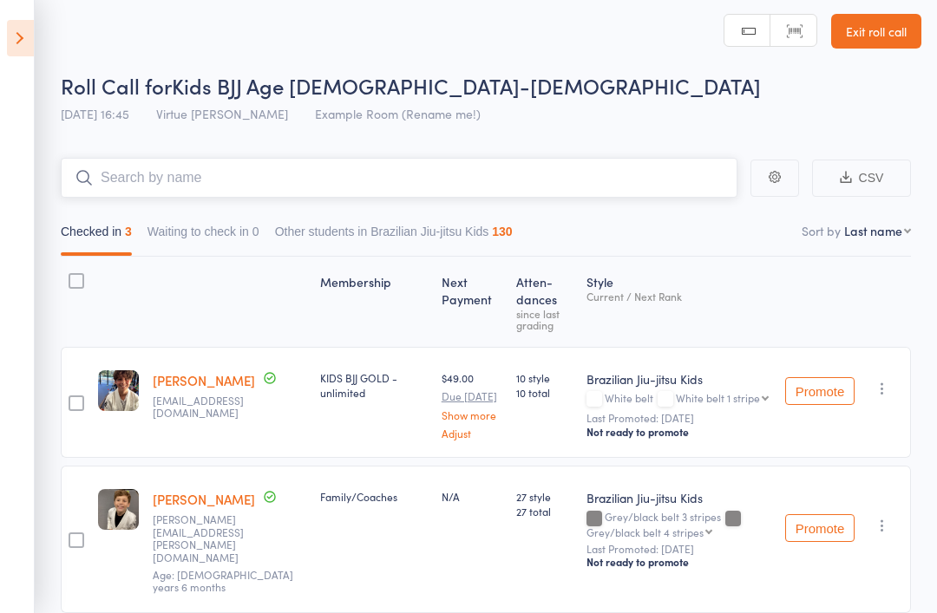
click at [500, 187] on input "search" at bounding box center [399, 178] width 676 height 40
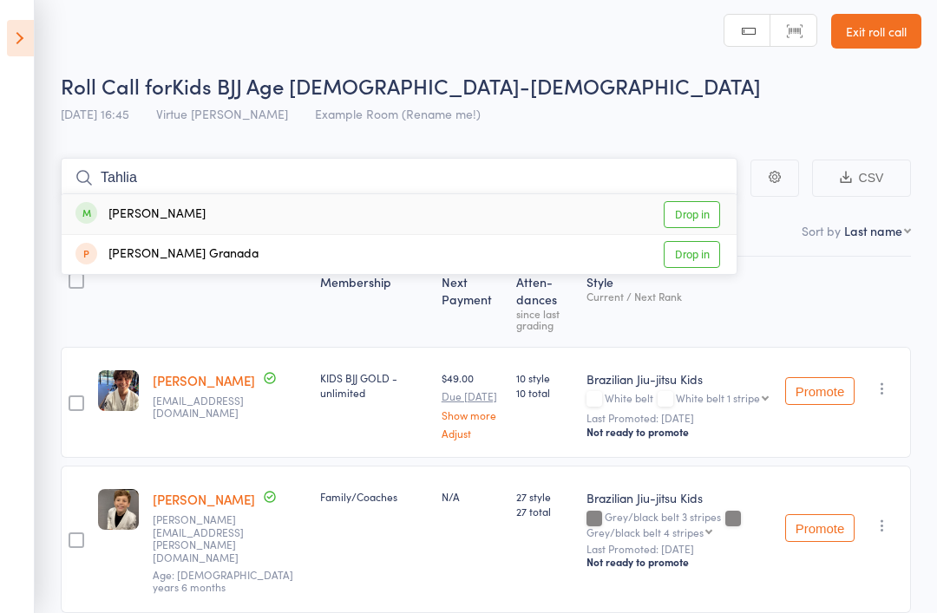
type input "Tahlia"
click at [695, 217] on link "Drop in" at bounding box center [691, 214] width 56 height 27
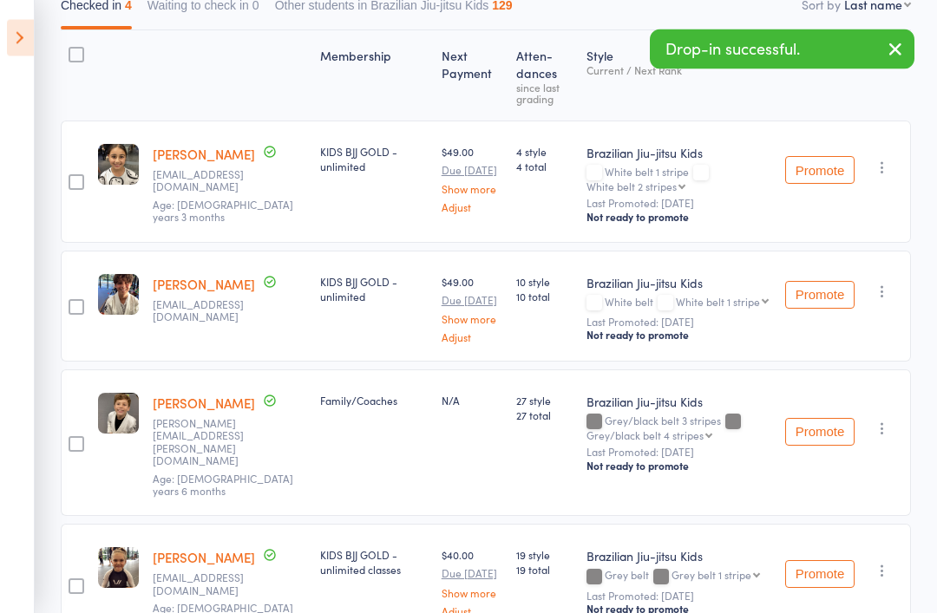
scroll to position [233, 0]
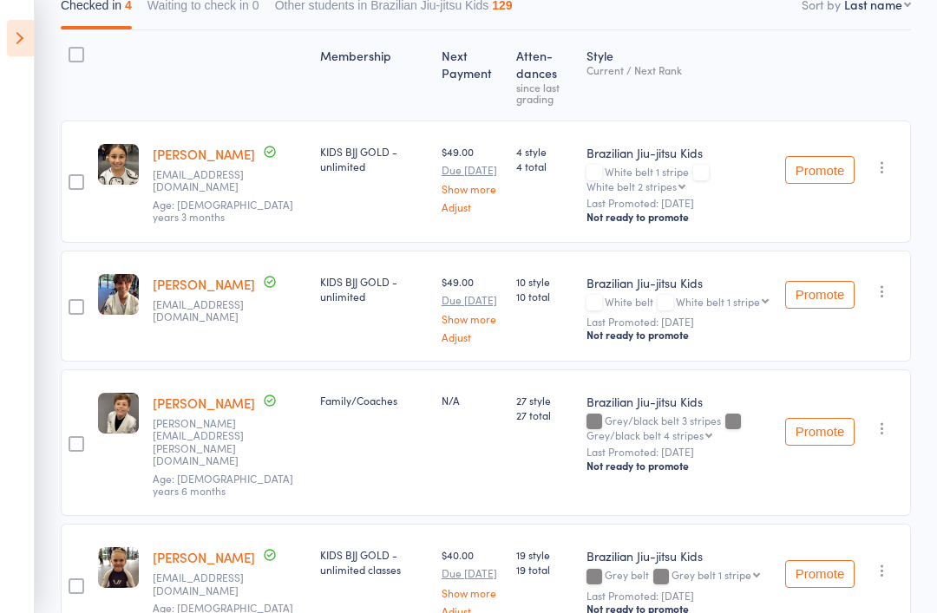
click at [51, 55] on main "CSV Checked in 4 Waiting to check in 0 Other students in Brazilian Jiu-jitsu Ki…" at bounding box center [468, 314] width 937 height 818
click at [30, 26] on icon at bounding box center [20, 38] width 27 height 36
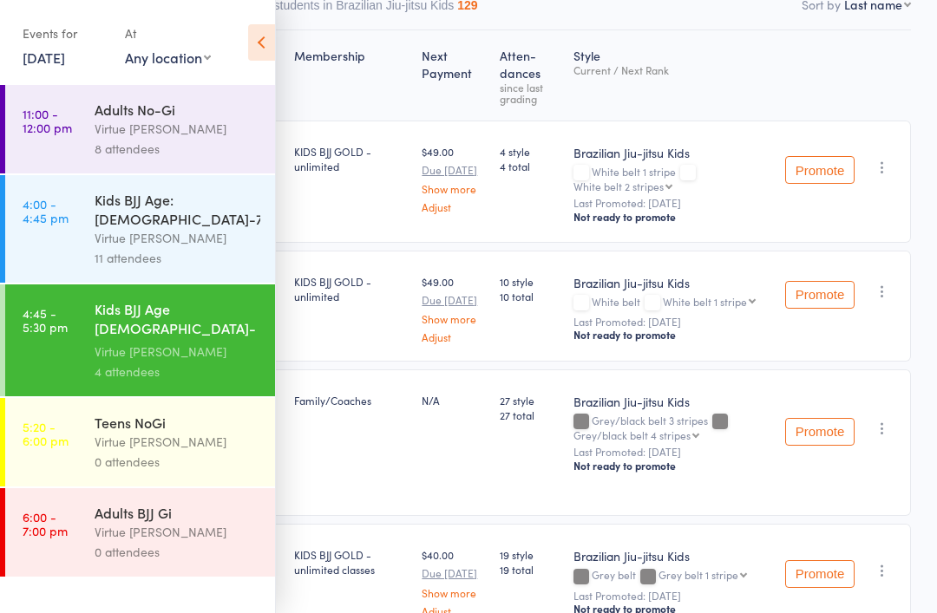
click at [217, 228] on div "Virtue [PERSON_NAME]" at bounding box center [178, 238] width 166 height 20
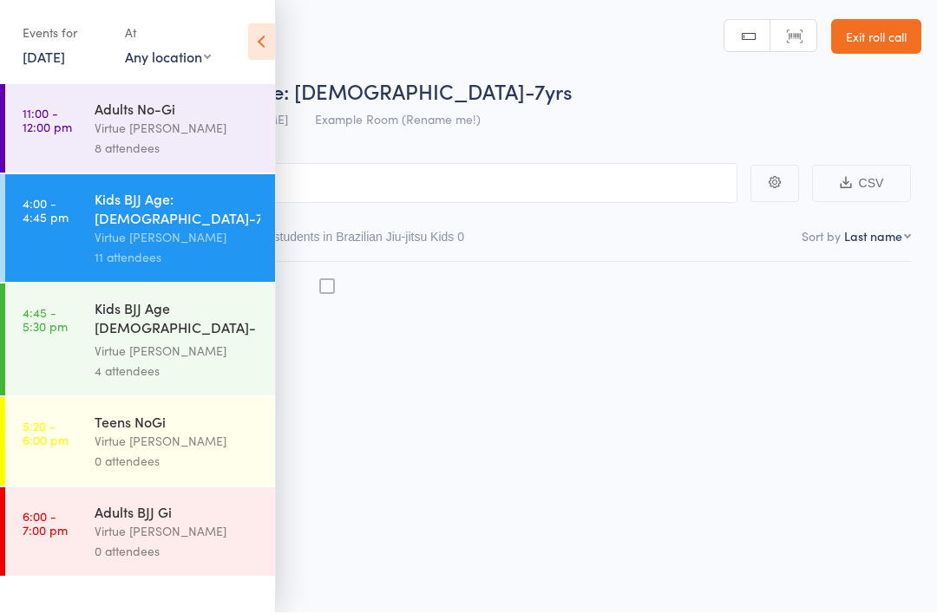
scroll to position [12, 0]
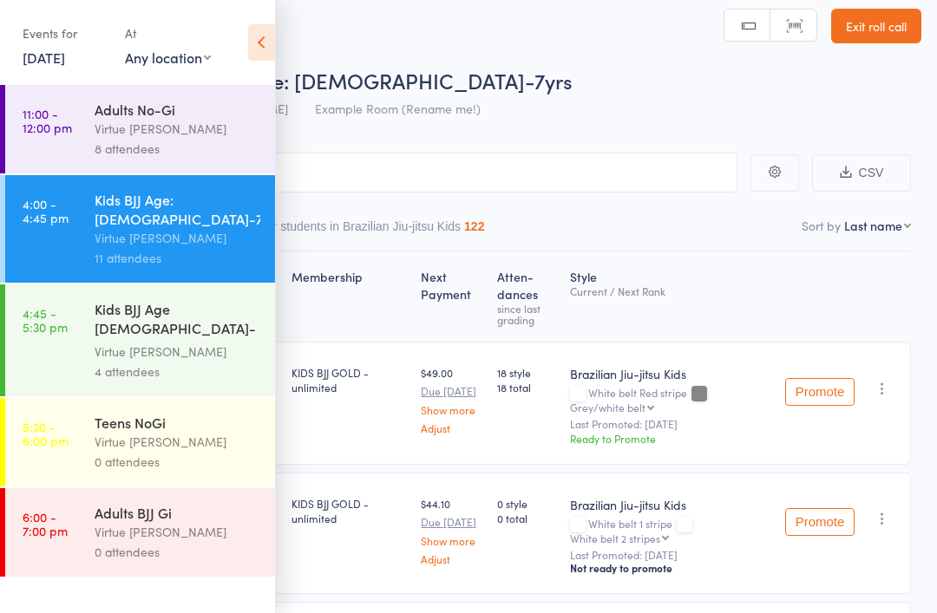
click at [261, 39] on icon at bounding box center [261, 42] width 27 height 36
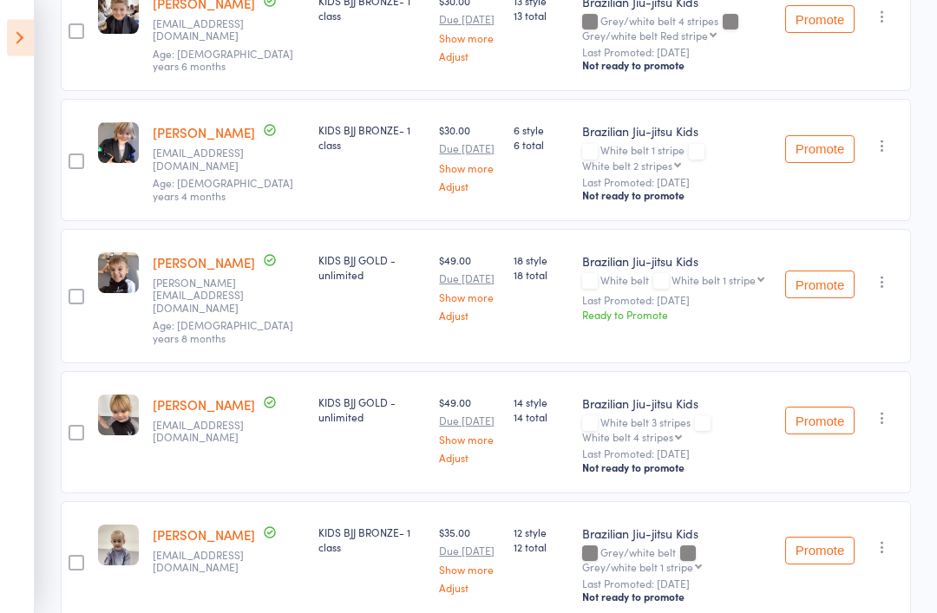
scroll to position [775, 0]
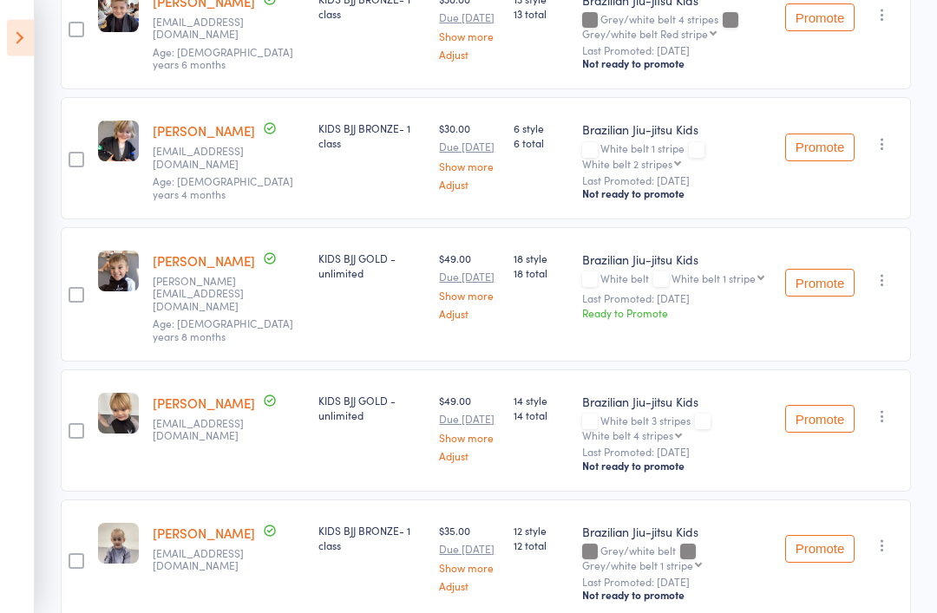
click at [823, 279] on button "Promote" at bounding box center [819, 284] width 69 height 28
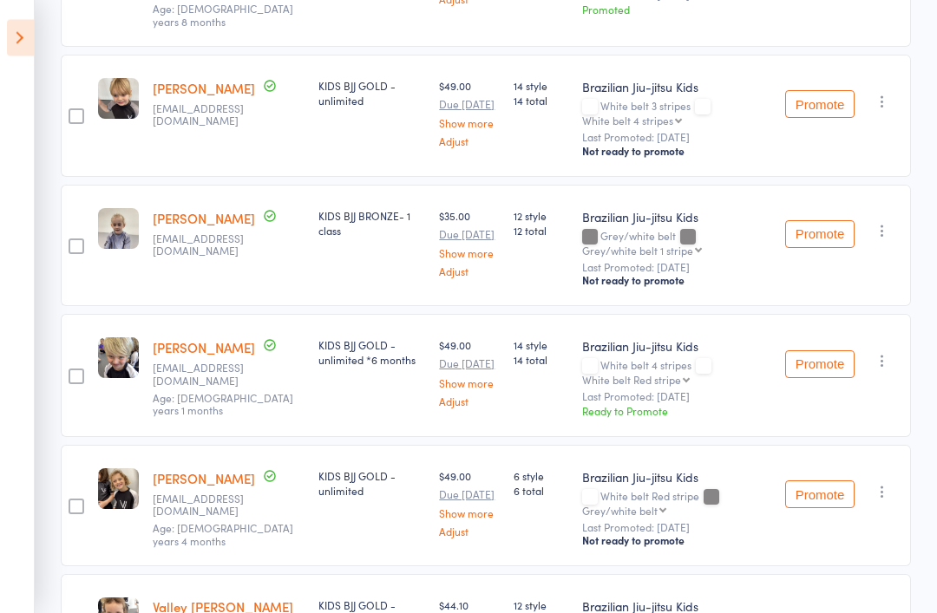
scroll to position [1093, 0]
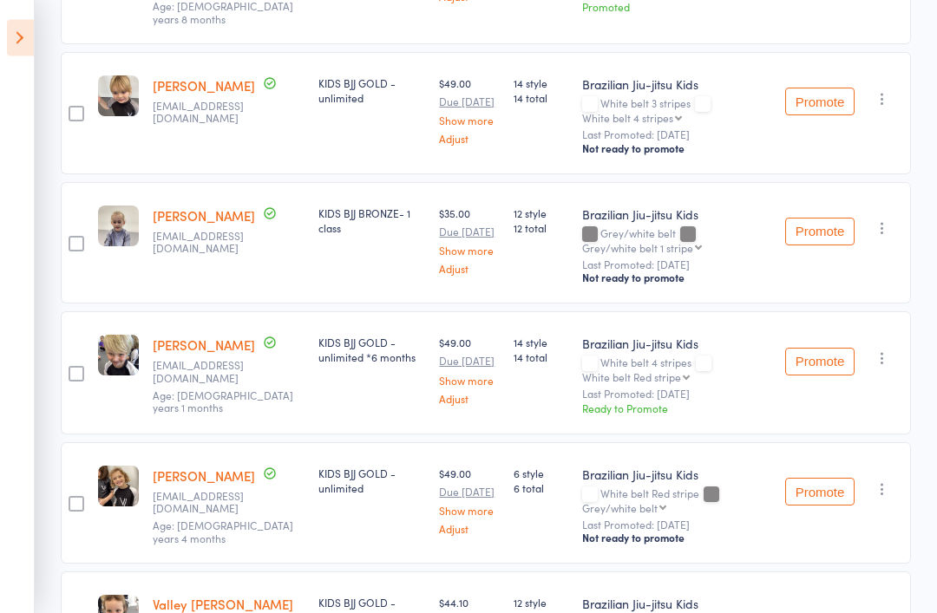
click at [838, 357] on button "Promote" at bounding box center [819, 363] width 69 height 28
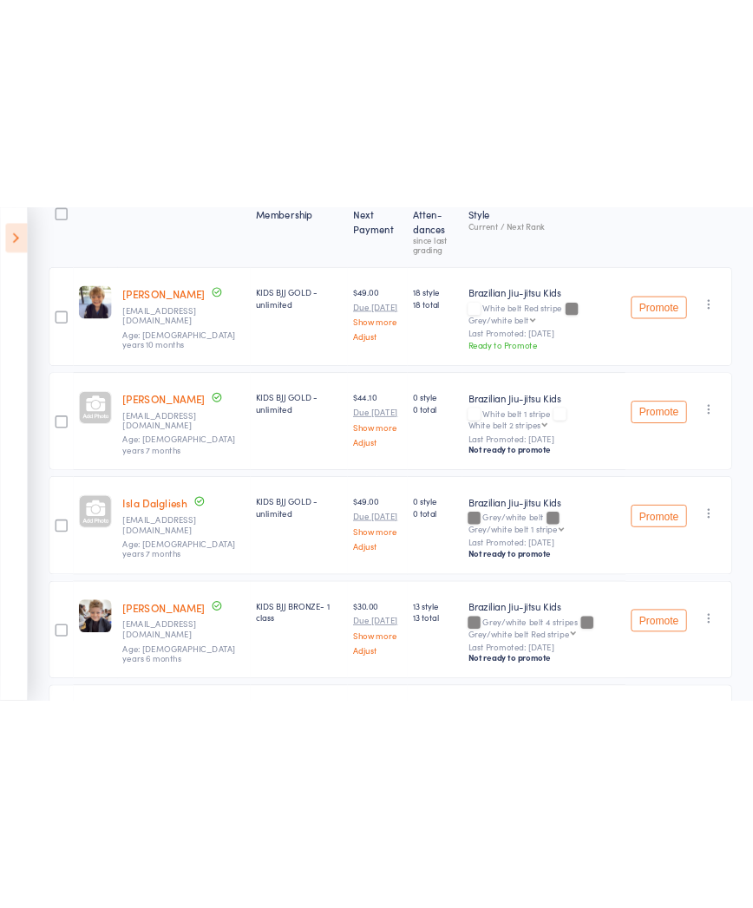
scroll to position [196, 0]
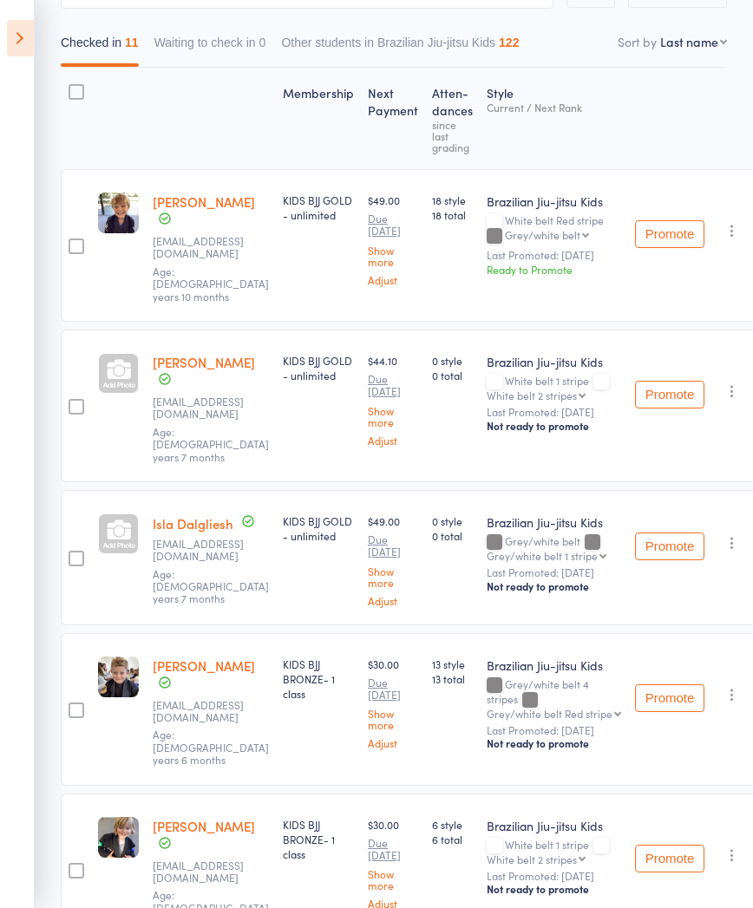
click at [123, 368] on div at bounding box center [118, 373] width 41 height 41
click at [125, 513] on div at bounding box center [118, 533] width 41 height 41
click at [126, 514] on div at bounding box center [118, 533] width 41 height 41
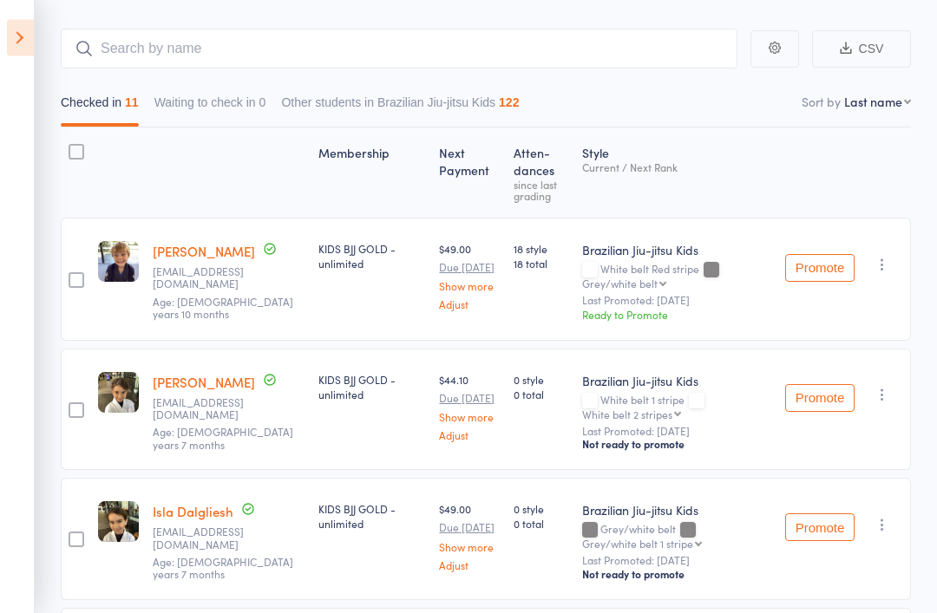
scroll to position [0, 0]
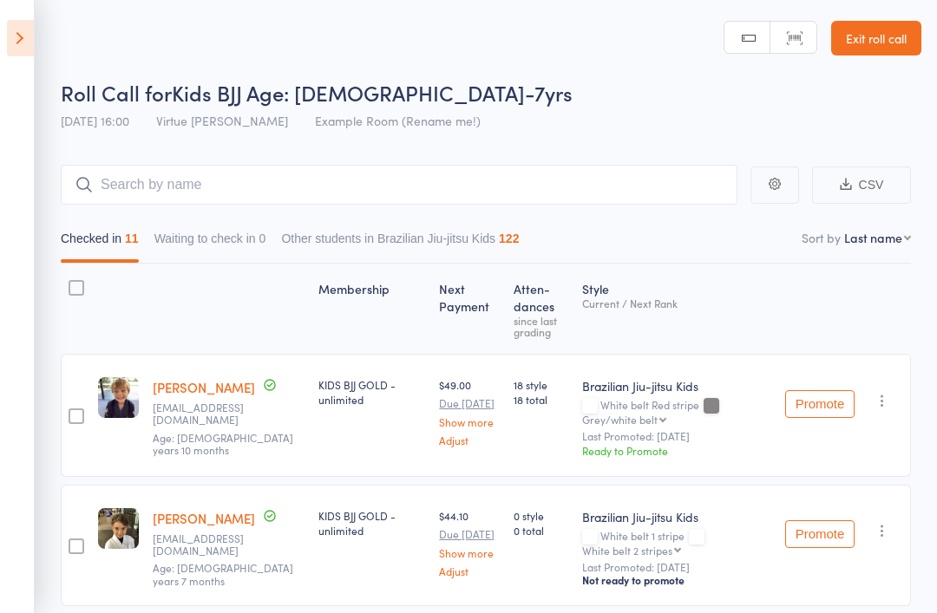
click at [17, 44] on icon at bounding box center [20, 38] width 27 height 36
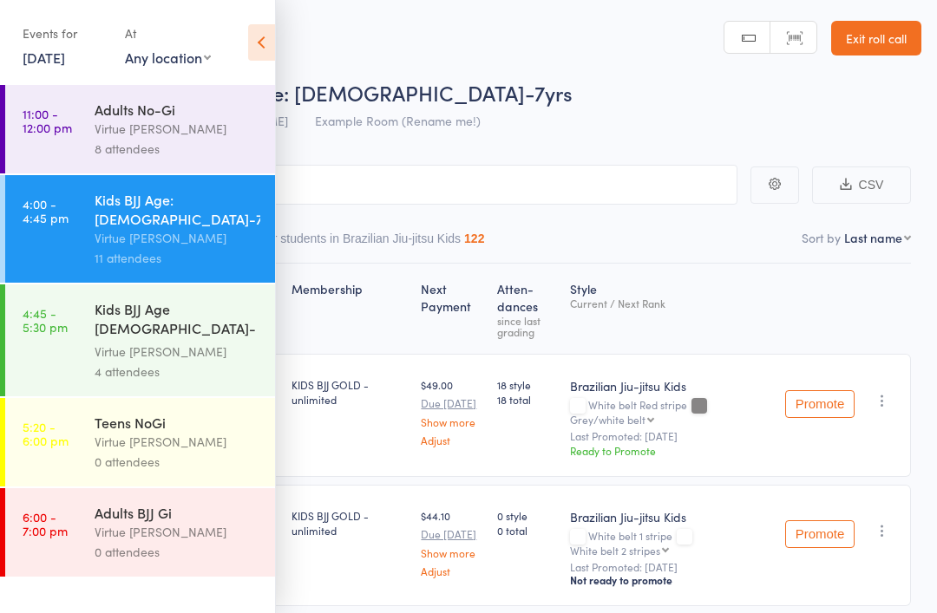
click at [650, 70] on header "Roll Call for Kids BJJ Age: 4-7yrs 13 Oct 16:00 Virtue BJJ Lennox Example Room …" at bounding box center [468, 69] width 937 height 139
click at [898, 30] on link "Exit roll call" at bounding box center [876, 38] width 90 height 35
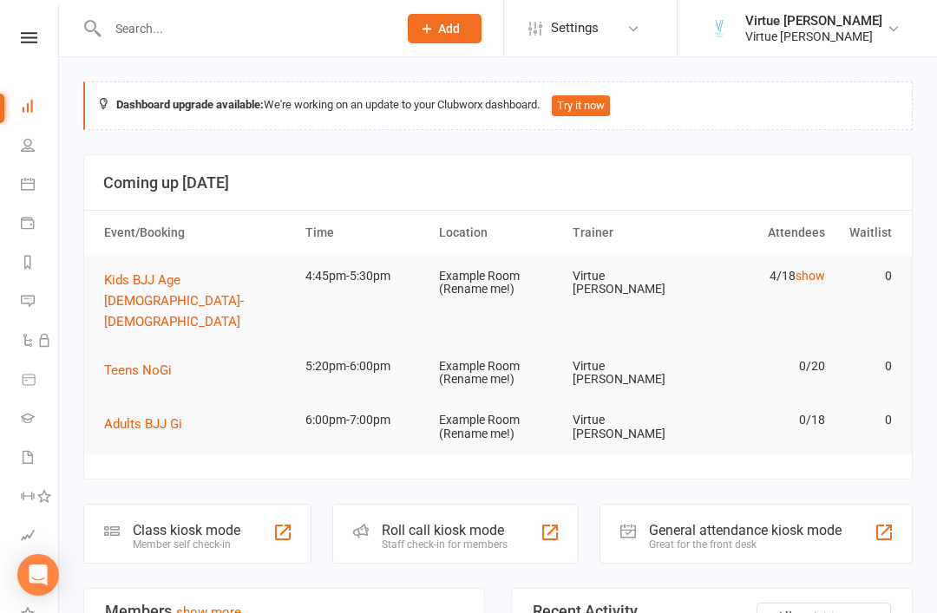
click at [22, 152] on link "People" at bounding box center [40, 146] width 39 height 39
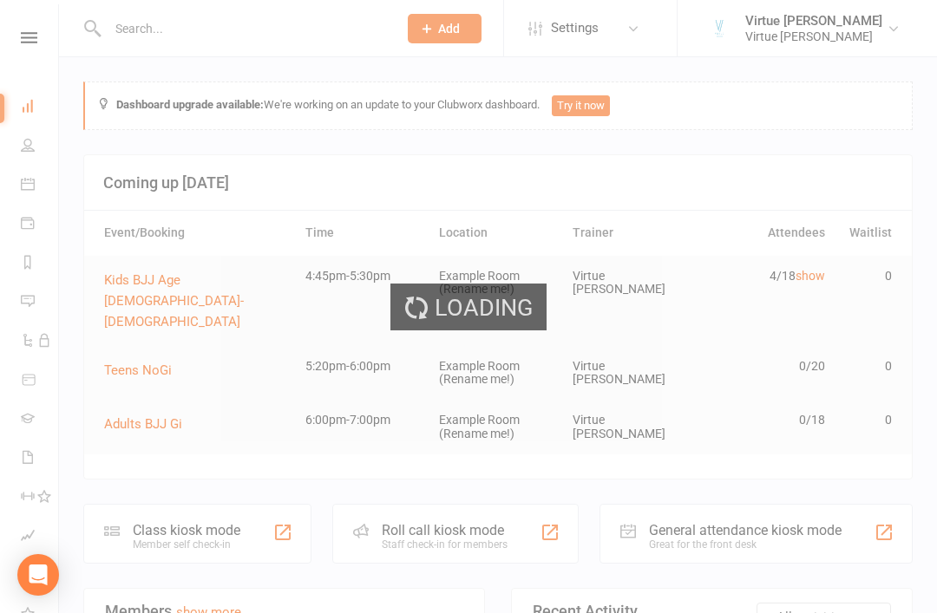
select select "100"
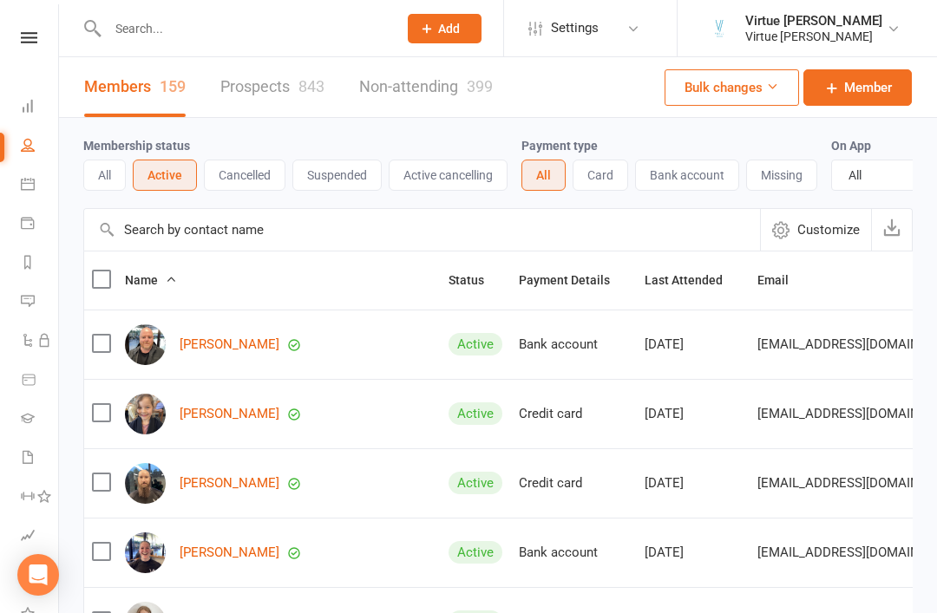
click at [200, 231] on input "text" at bounding box center [422, 230] width 676 height 42
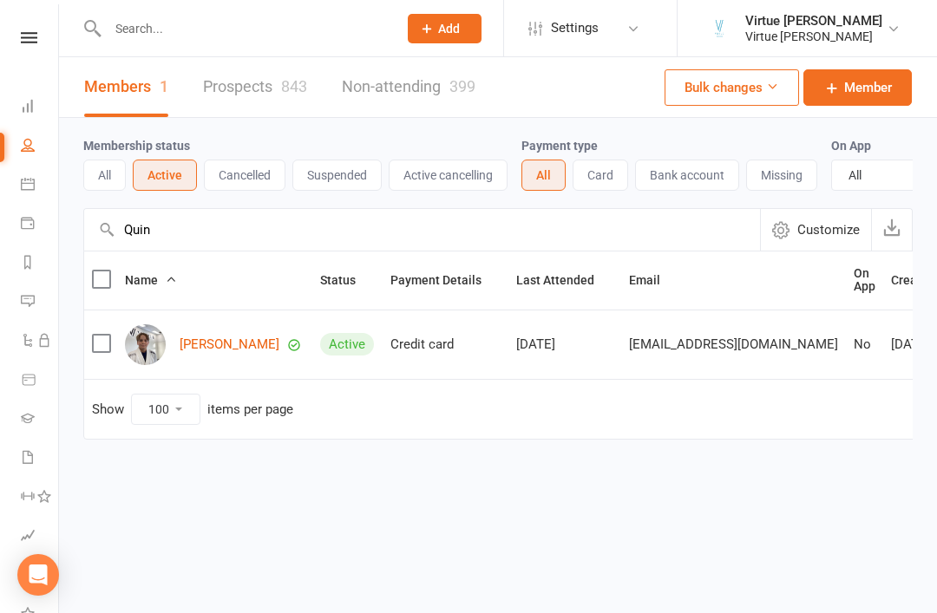
type input "Quin"
click at [242, 344] on link "[PERSON_NAME]" at bounding box center [230, 344] width 100 height 15
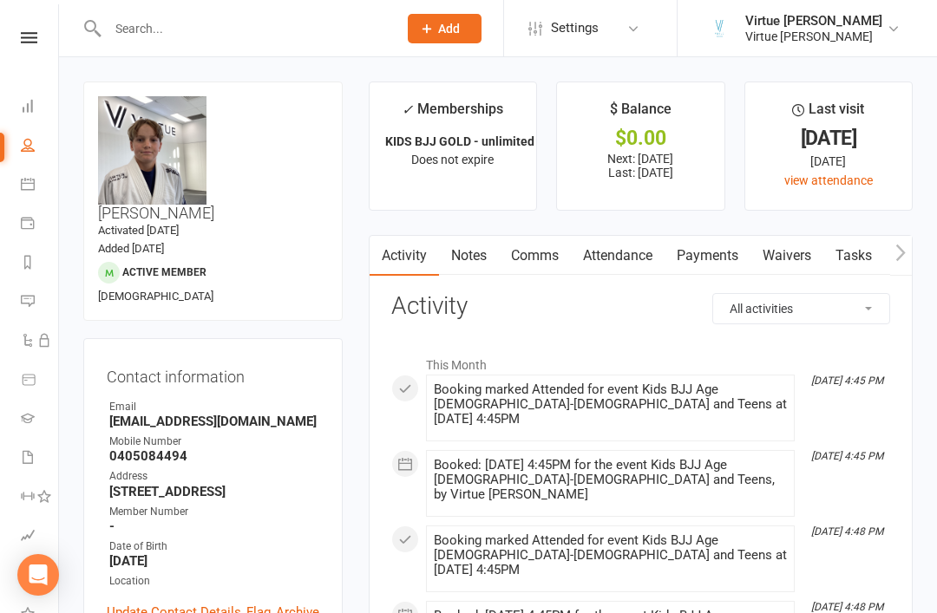
click at [158, 399] on ul "Owner Email [EMAIL_ADDRESS][DOMAIN_NAME] Mobile Number [PHONE_NUMBER] Address […" at bounding box center [213, 494] width 212 height 191
select select "100"
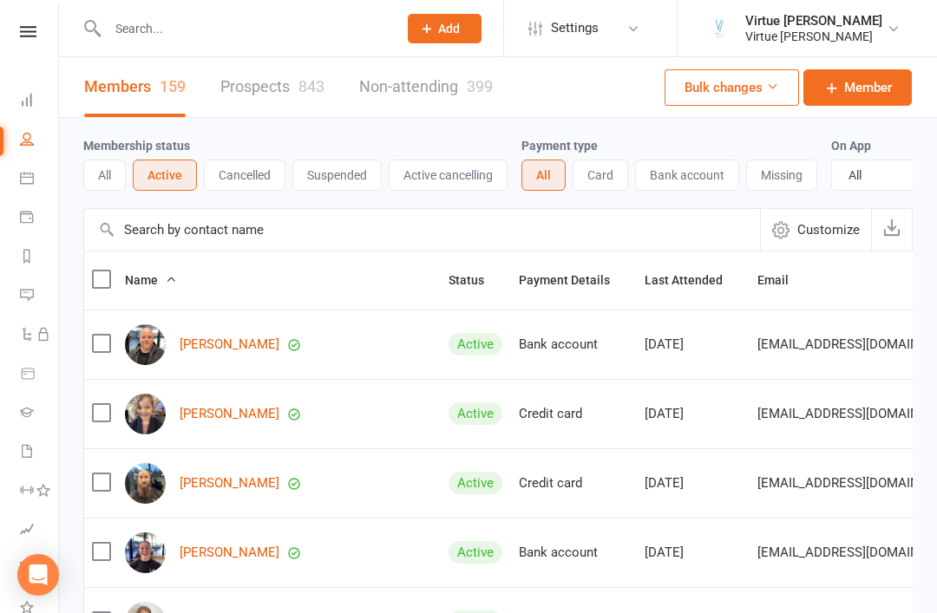
click at [30, 32] on icon at bounding box center [28, 31] width 16 height 11
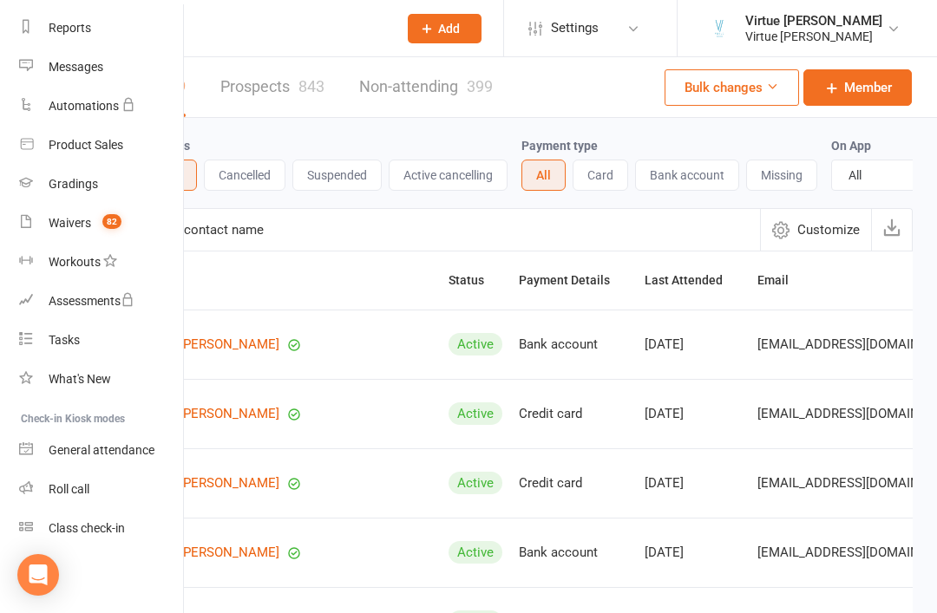
scroll to position [221, 2]
click at [57, 497] on link "Roll call" at bounding box center [101, 489] width 164 height 39
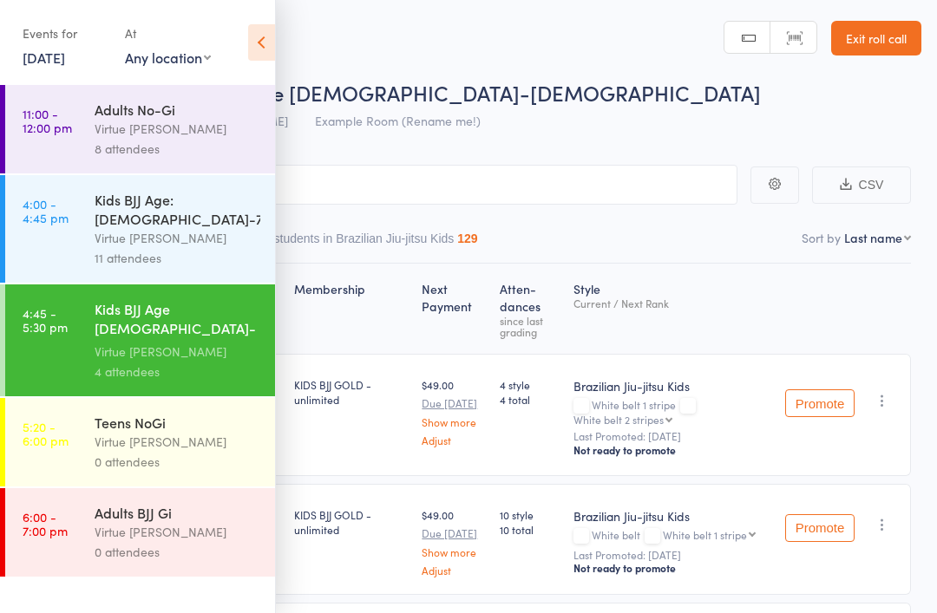
click at [262, 40] on icon at bounding box center [261, 42] width 27 height 36
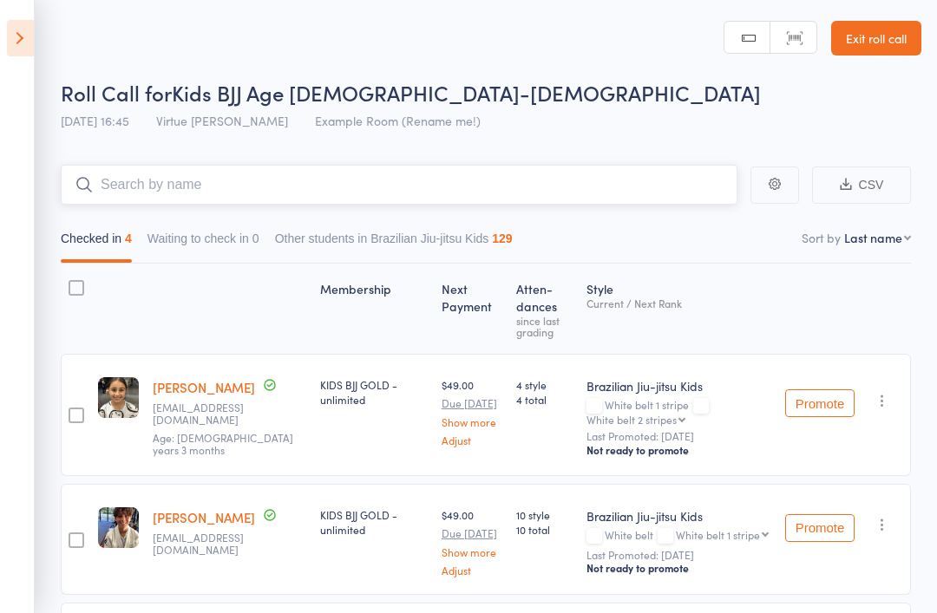
click at [307, 190] on input "search" at bounding box center [399, 185] width 676 height 40
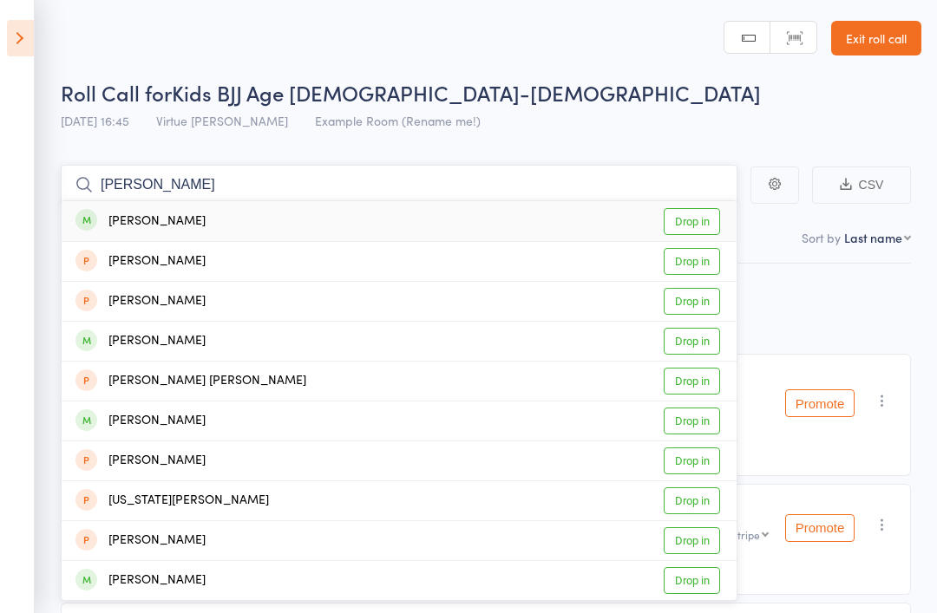
type input "[PERSON_NAME]"
click at [703, 219] on link "Drop in" at bounding box center [691, 221] width 56 height 27
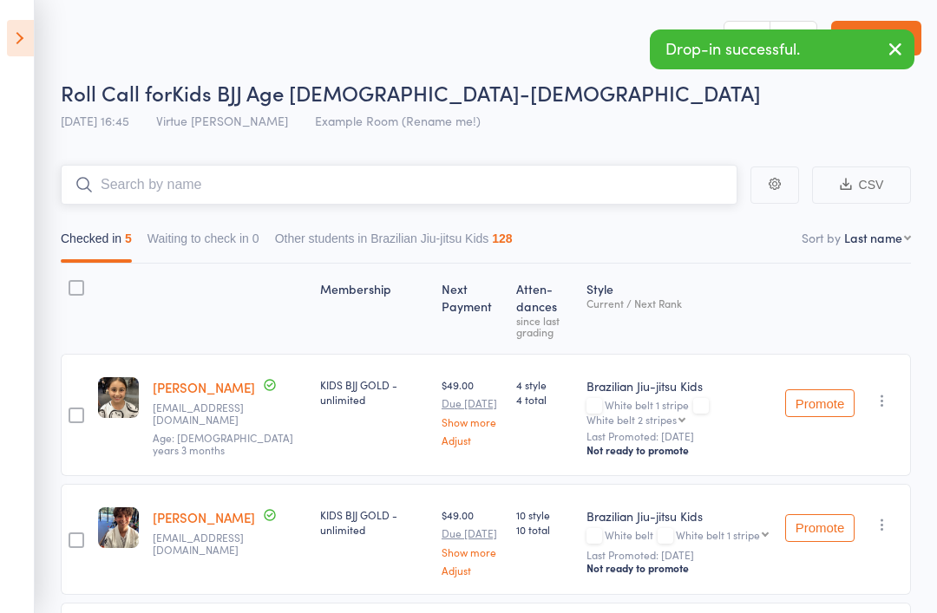
click at [616, 179] on input "search" at bounding box center [399, 185] width 676 height 40
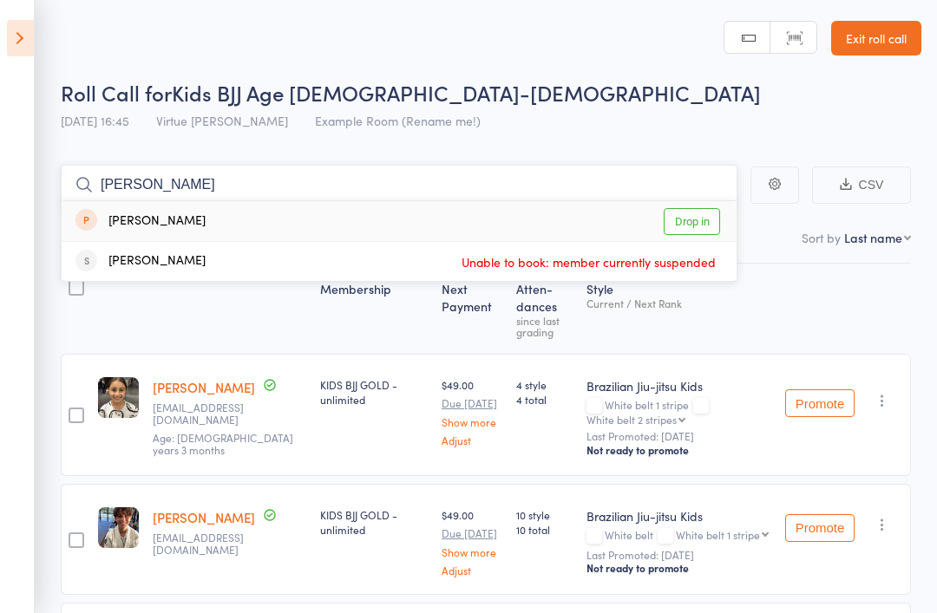
click at [678, 185] on input "[PERSON_NAME]" at bounding box center [399, 185] width 676 height 40
type input "R"
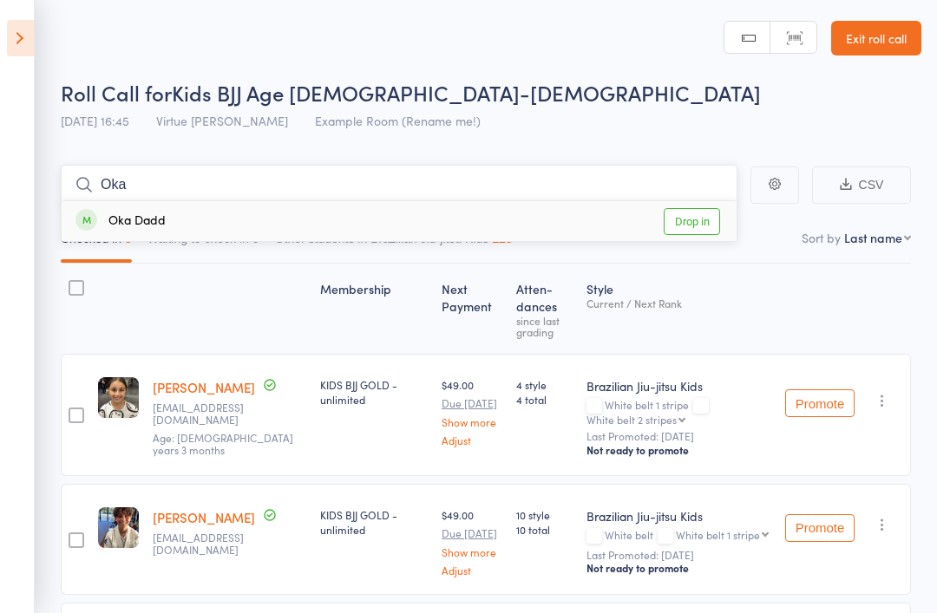
type input "Oka"
click at [698, 224] on link "Drop in" at bounding box center [691, 221] width 56 height 27
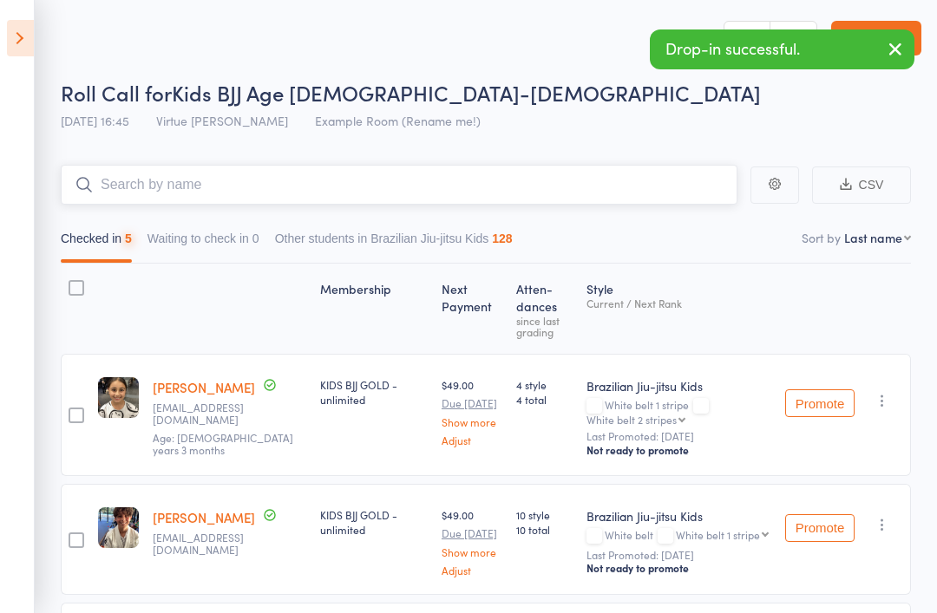
click at [496, 201] on input "search" at bounding box center [399, 185] width 676 height 40
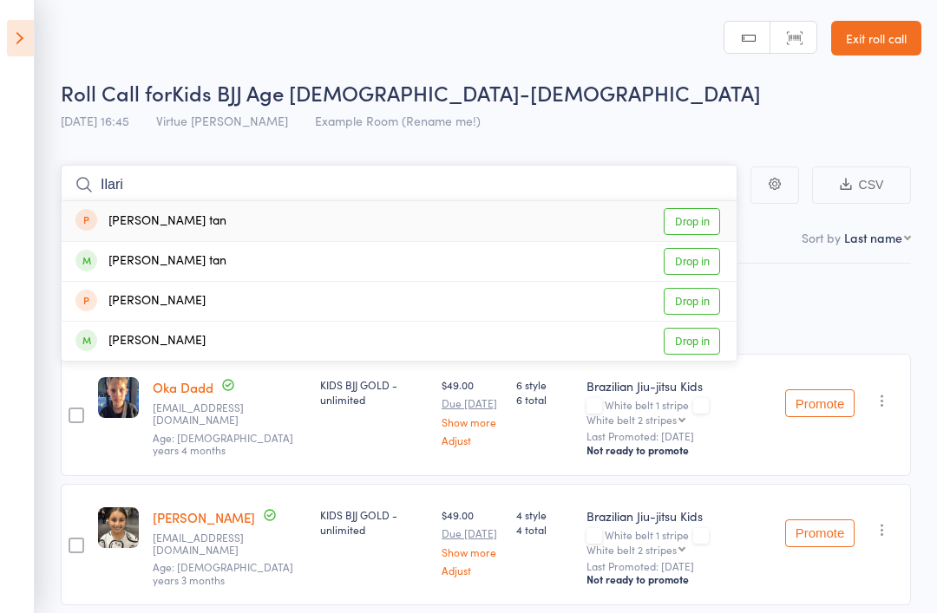
type input "Ilari"
click at [710, 265] on link "Drop in" at bounding box center [691, 261] width 56 height 27
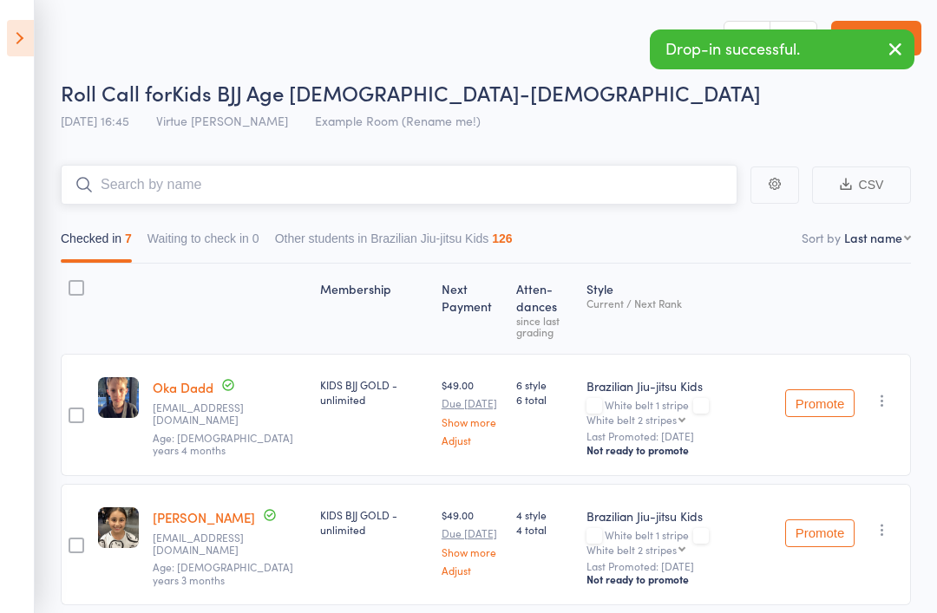
click at [580, 199] on input "search" at bounding box center [399, 185] width 676 height 40
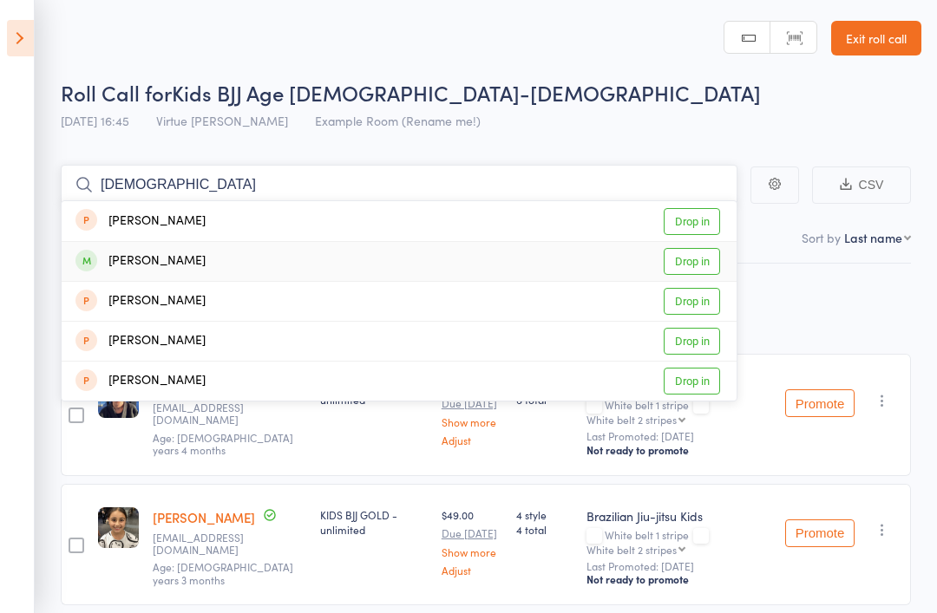
type input "Jerah"
click at [715, 262] on link "Drop in" at bounding box center [691, 261] width 56 height 27
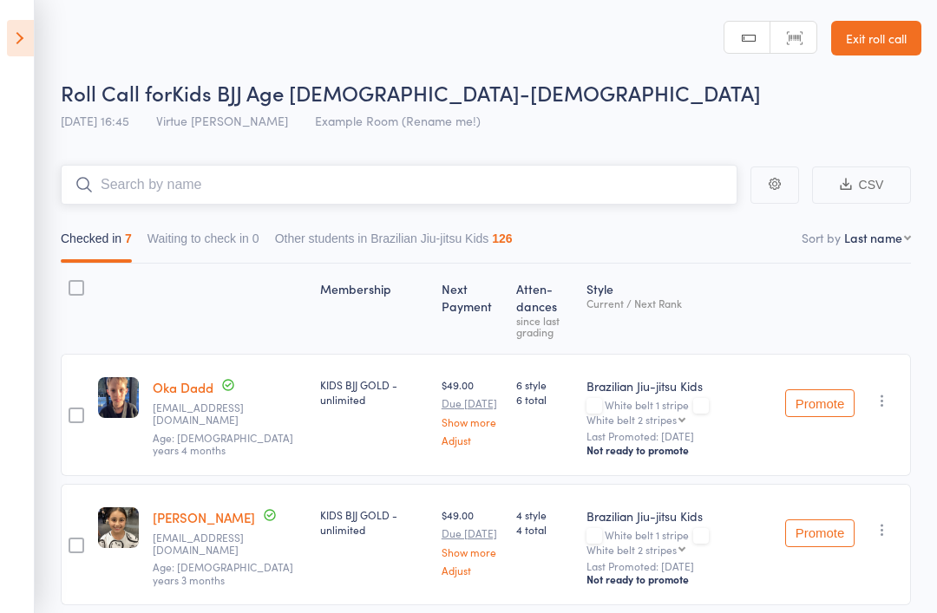
click at [630, 195] on input "search" at bounding box center [399, 185] width 676 height 40
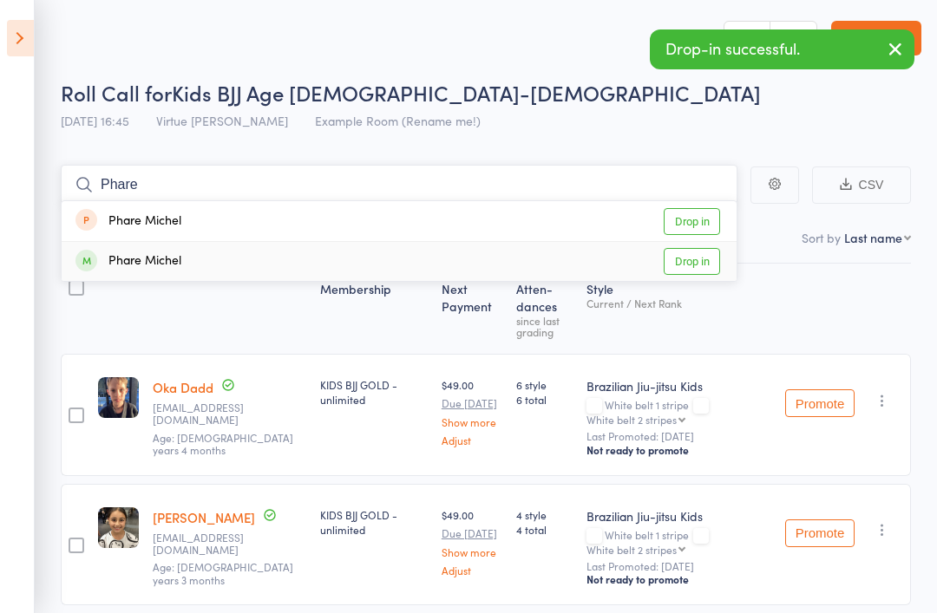
type input "Phare"
click at [694, 275] on link "Drop in" at bounding box center [691, 261] width 56 height 27
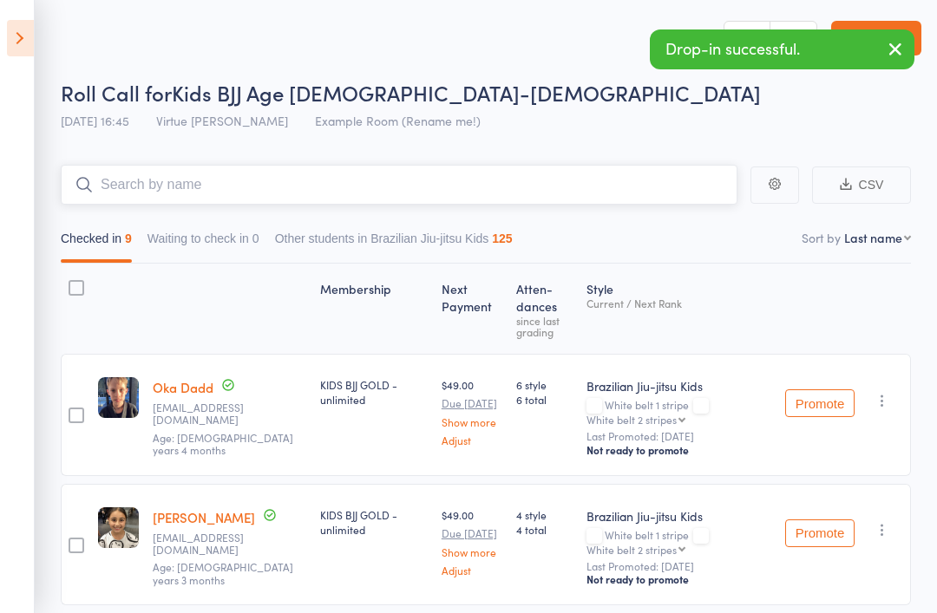
click at [570, 191] on input "search" at bounding box center [399, 185] width 676 height 40
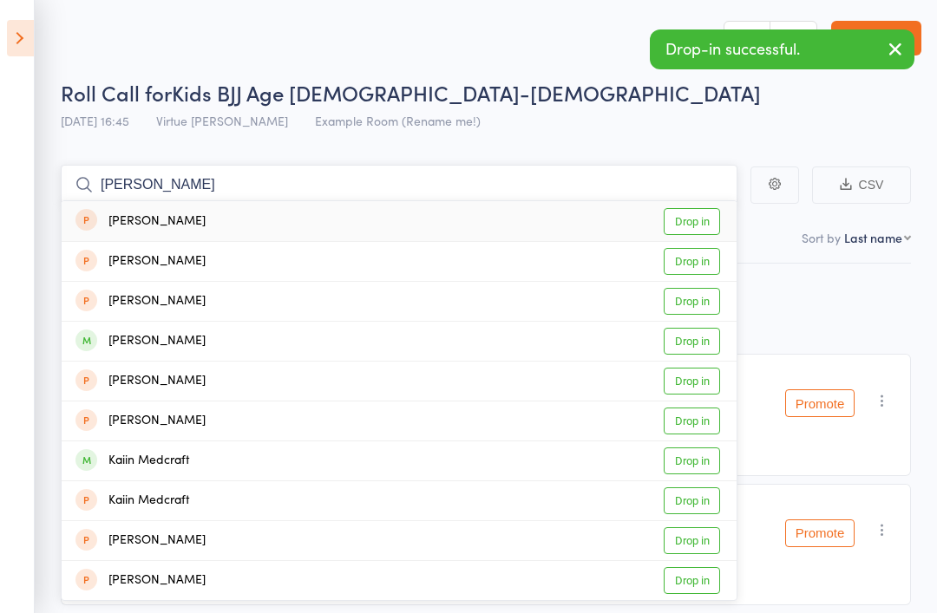
type input "Kai"
click at [694, 354] on link "Drop in" at bounding box center [691, 341] width 56 height 27
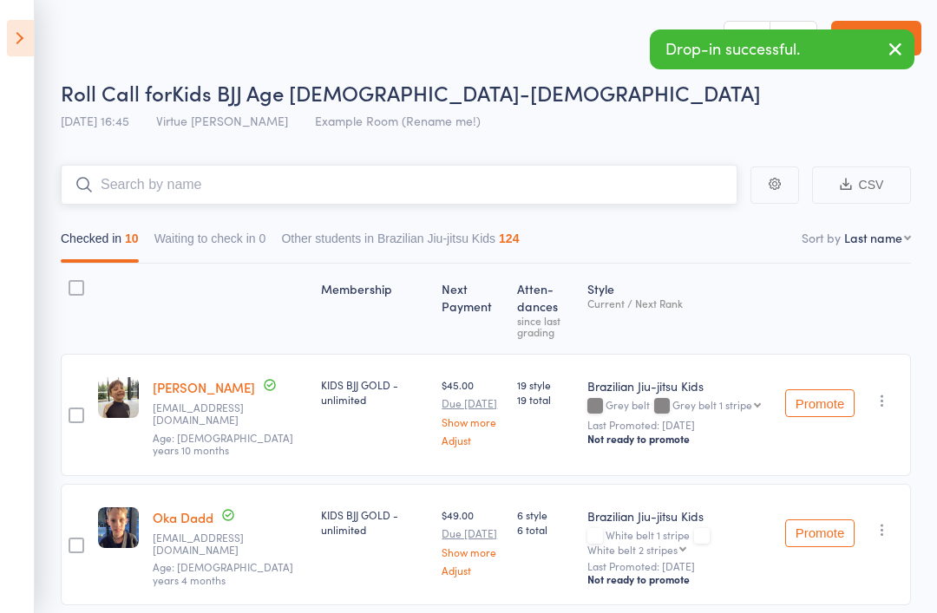
click at [359, 181] on input "search" at bounding box center [399, 185] width 676 height 40
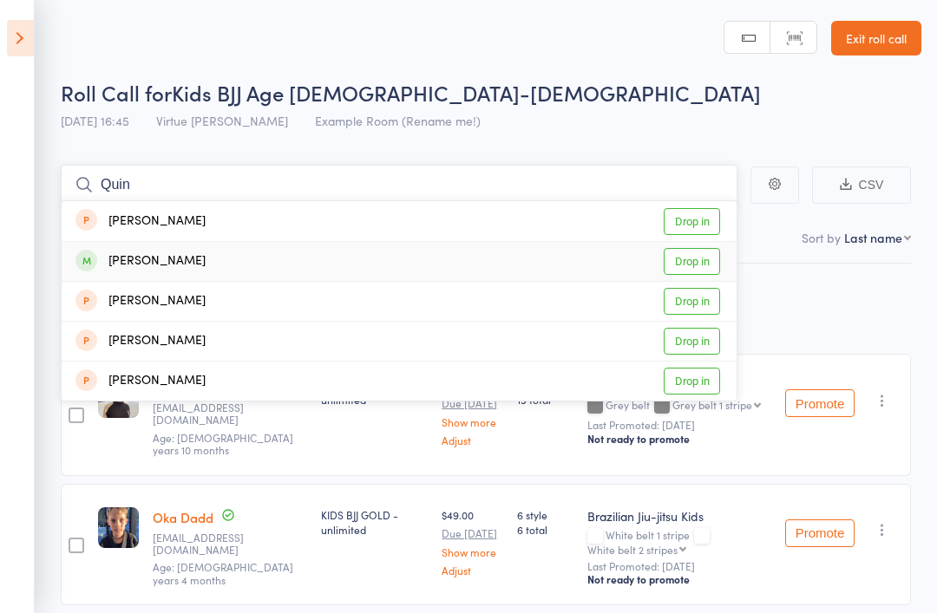
type input "Quin"
click at [705, 258] on link "Drop in" at bounding box center [691, 261] width 56 height 27
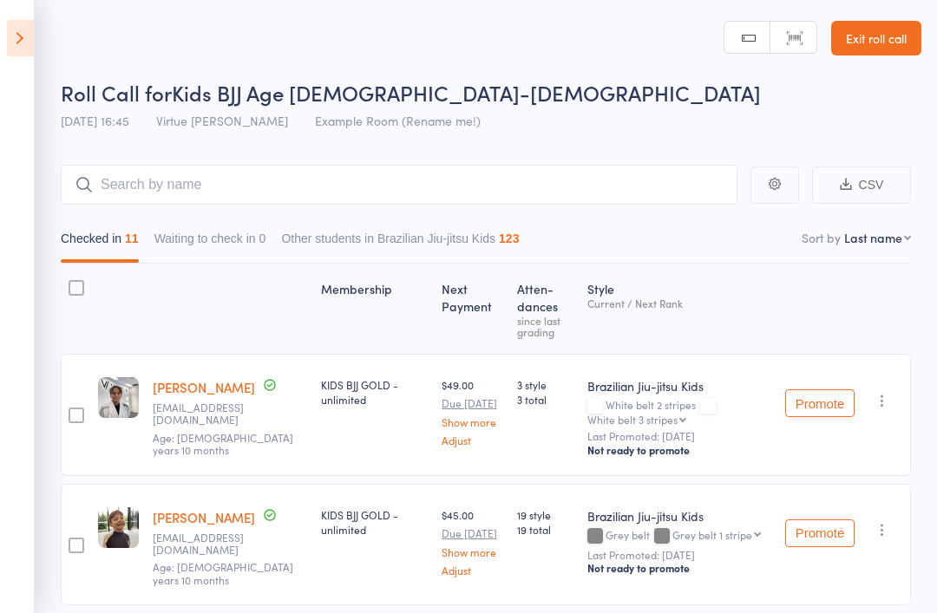
click at [887, 42] on link "Exit roll call" at bounding box center [876, 38] width 90 height 35
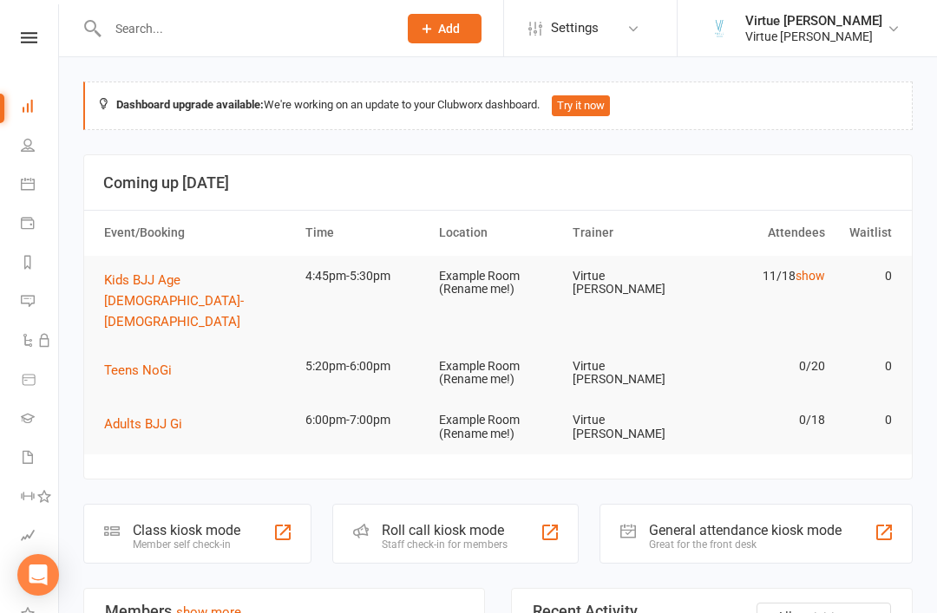
click at [30, 152] on link "People" at bounding box center [40, 146] width 39 height 39
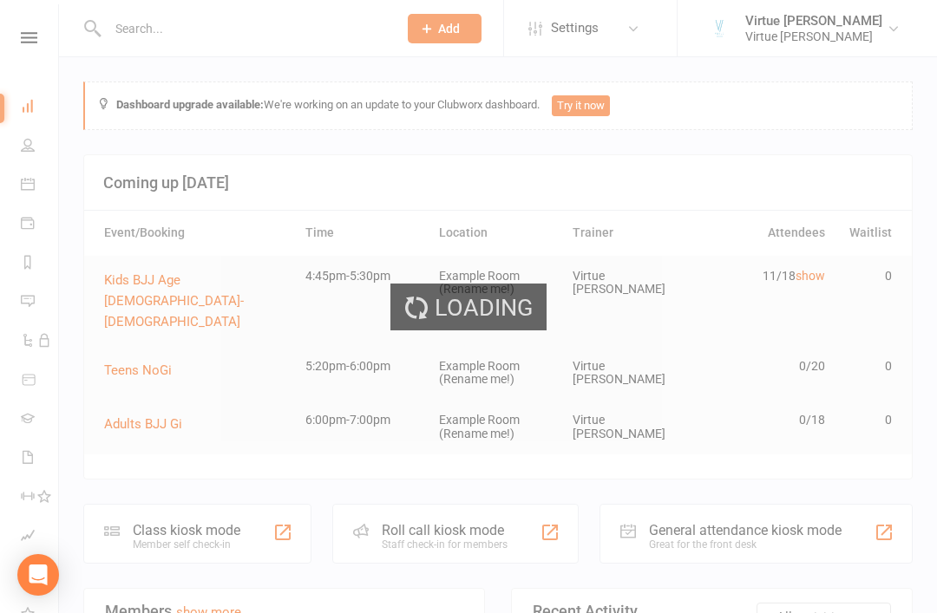
select select "100"
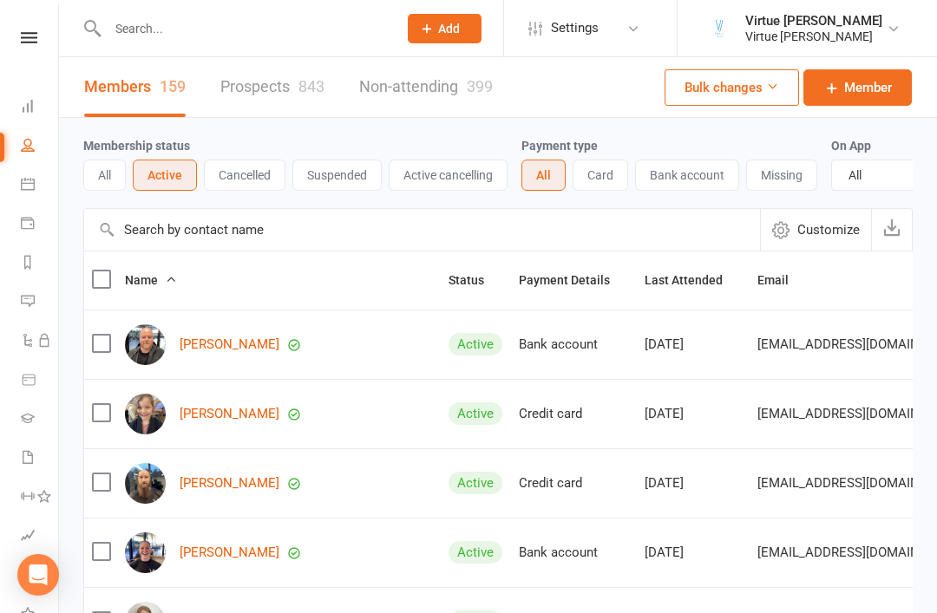
click at [360, 182] on button "Suspended" at bounding box center [336, 175] width 89 height 31
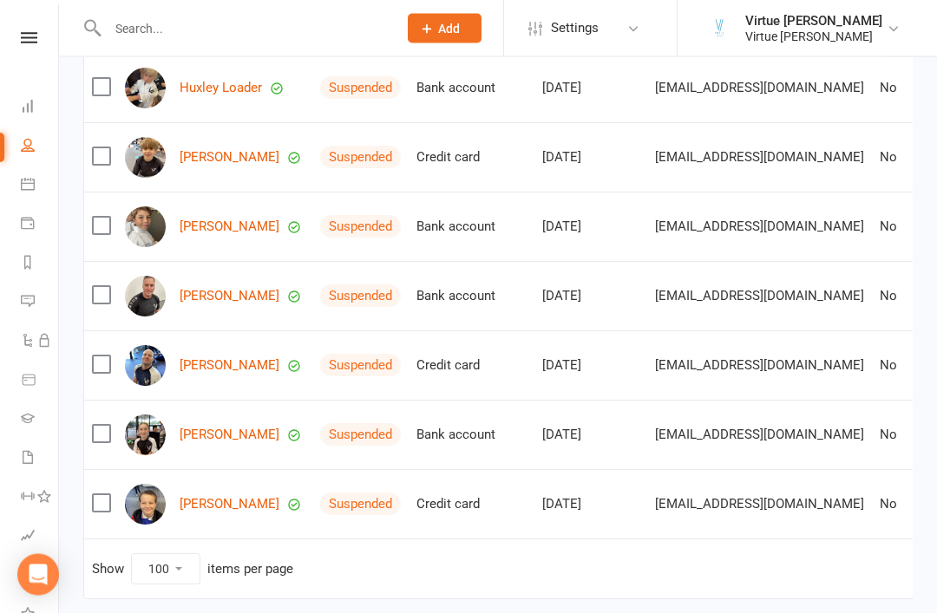
scroll to position [395, 0]
click at [233, 510] on link "[PERSON_NAME]" at bounding box center [230, 504] width 100 height 15
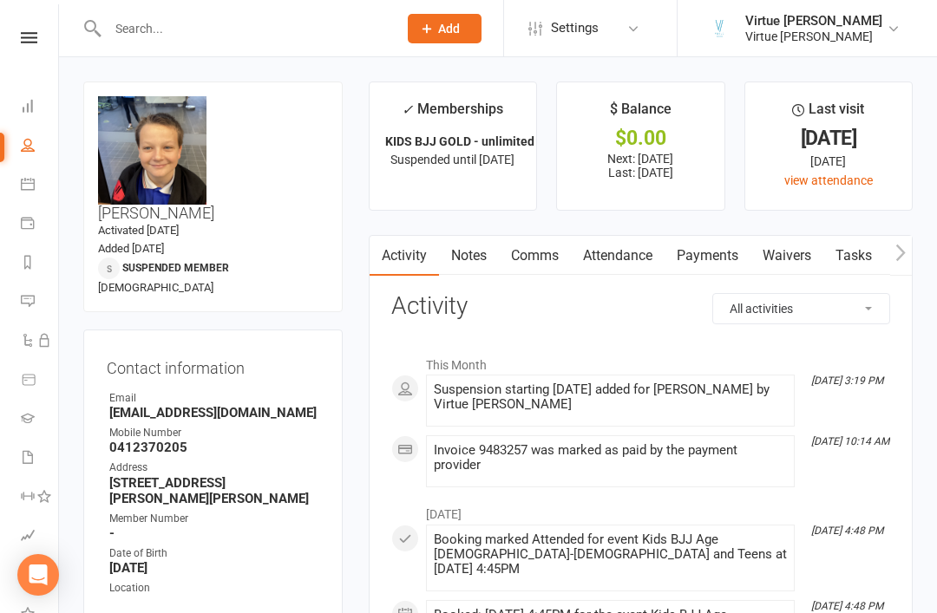
click at [38, 33] on link at bounding box center [29, 37] width 62 height 11
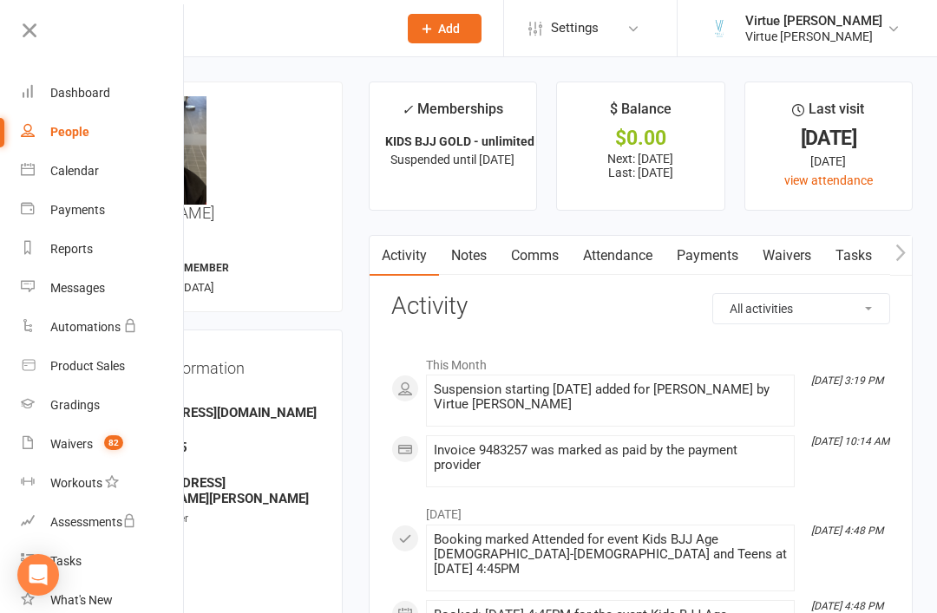
click at [29, 27] on icon at bounding box center [29, 30] width 24 height 24
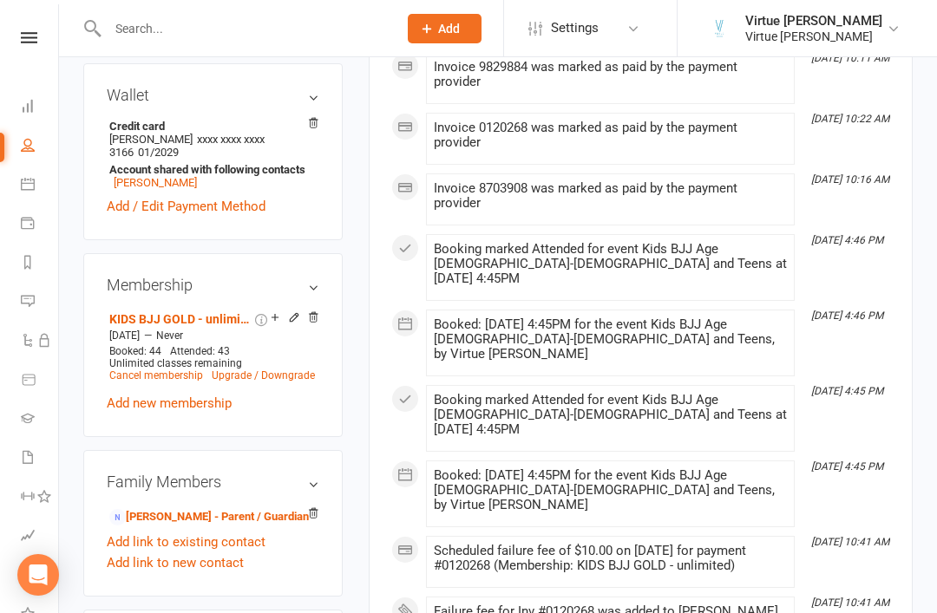
scroll to position [715, 0]
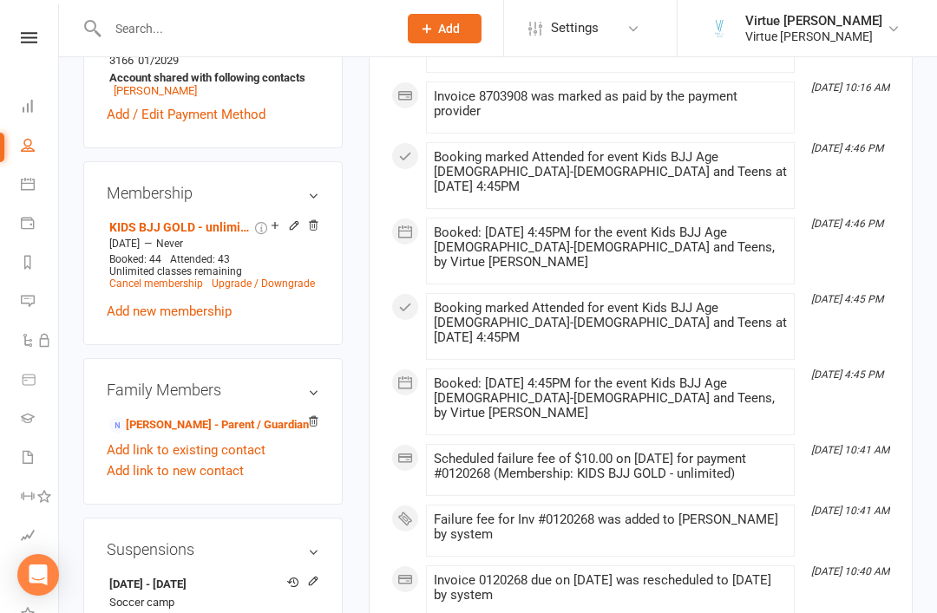
click at [317, 575] on icon at bounding box center [313, 581] width 12 height 12
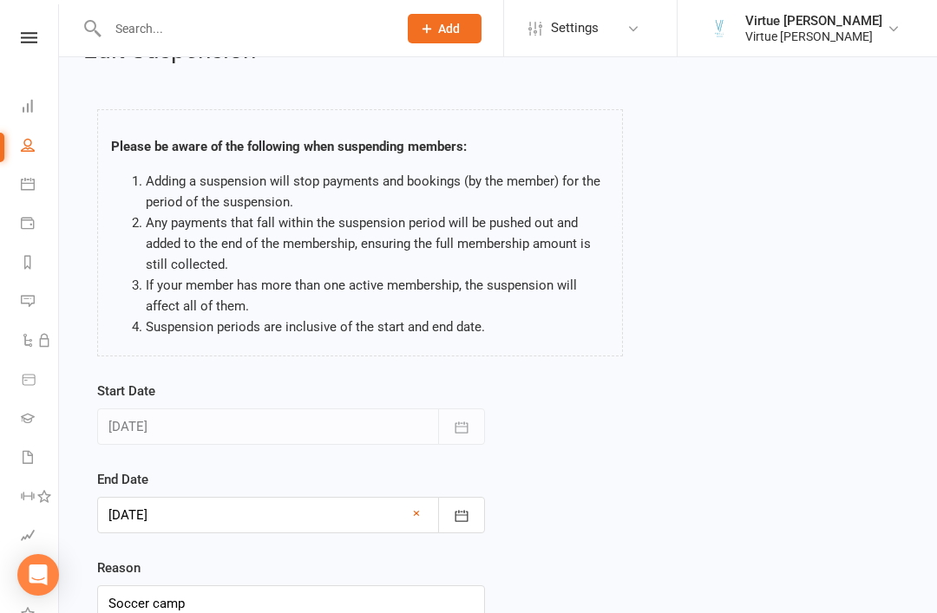
scroll to position [98, 0]
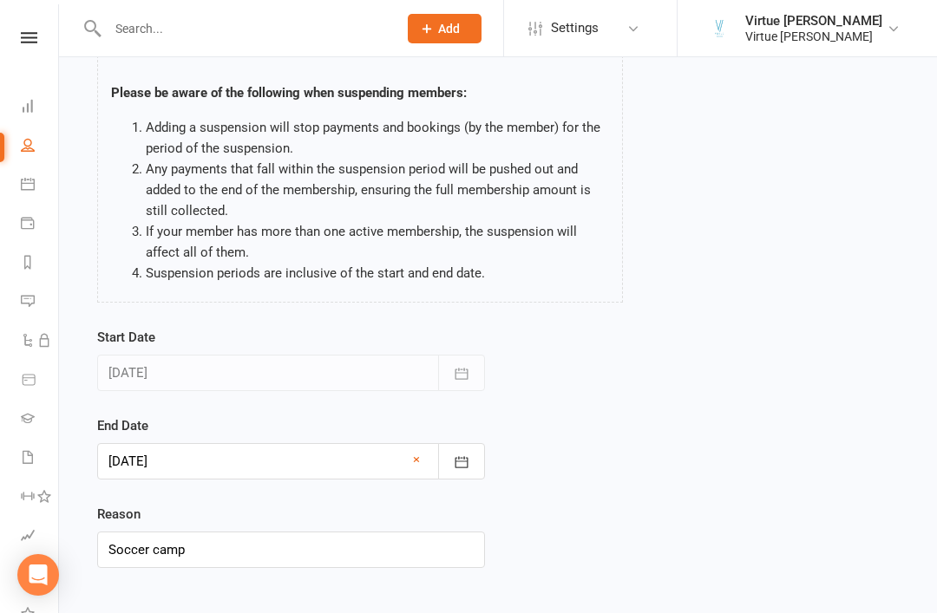
click at [457, 470] on icon "button" at bounding box center [461, 462] width 17 height 17
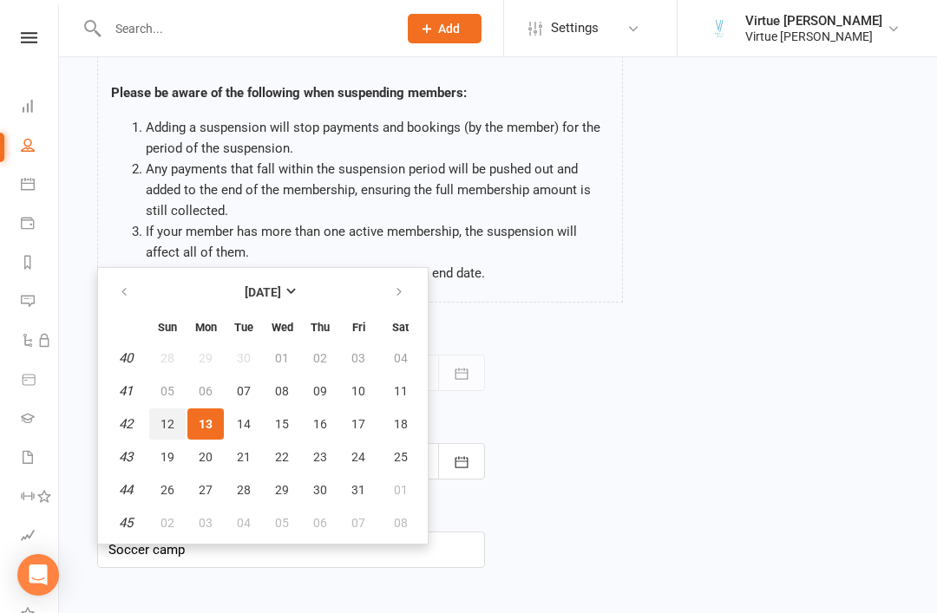
click at [177, 421] on button "12" at bounding box center [167, 423] width 36 height 31
type input "12 Oct 2025"
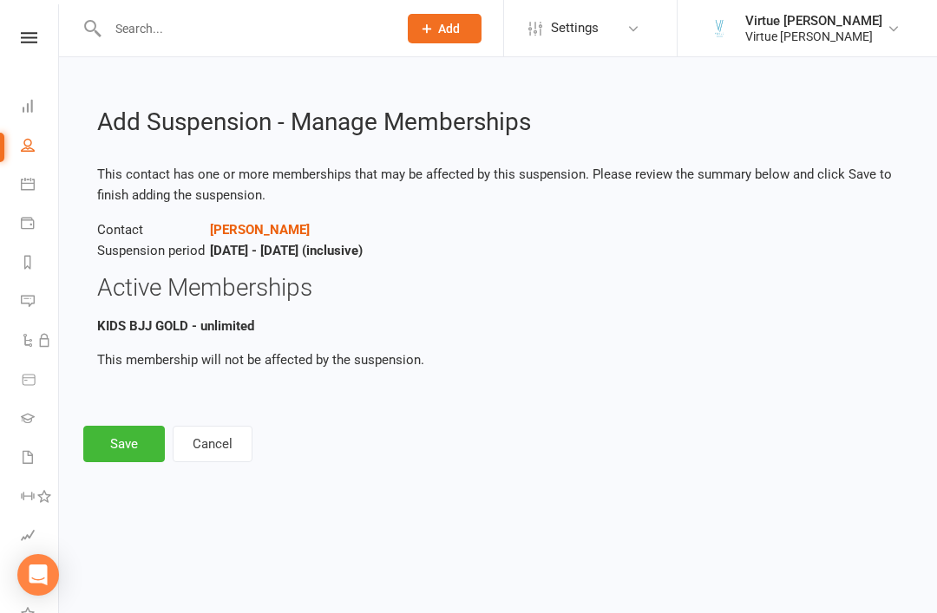
scroll to position [0, 0]
click at [120, 442] on button "Save" at bounding box center [124, 444] width 82 height 36
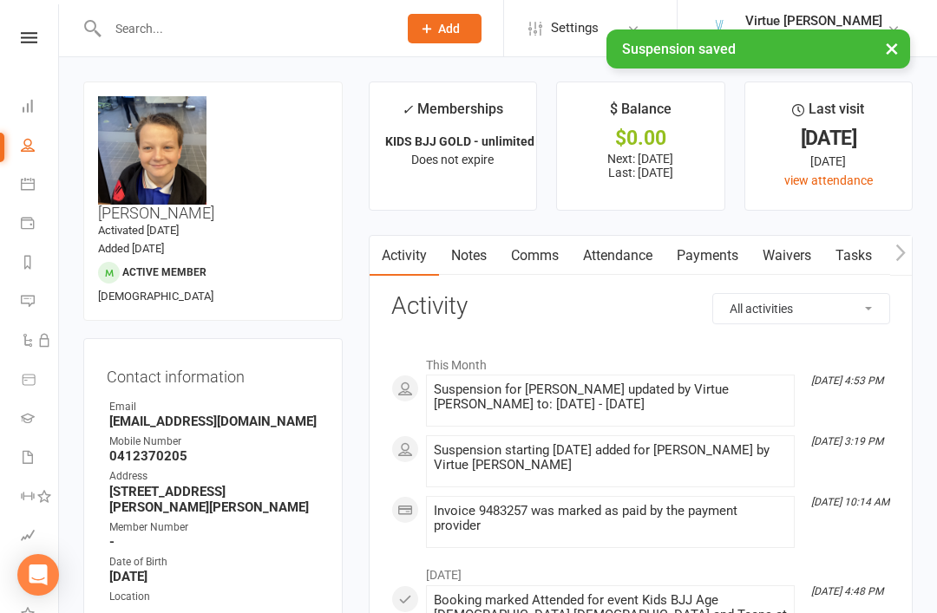
click at [29, 26] on nav "Clubworx Dashboard People Calendar Payments Reports Messages Automations Produc…" at bounding box center [29, 310] width 59 height 613
click at [24, 35] on icon at bounding box center [29, 37] width 16 height 11
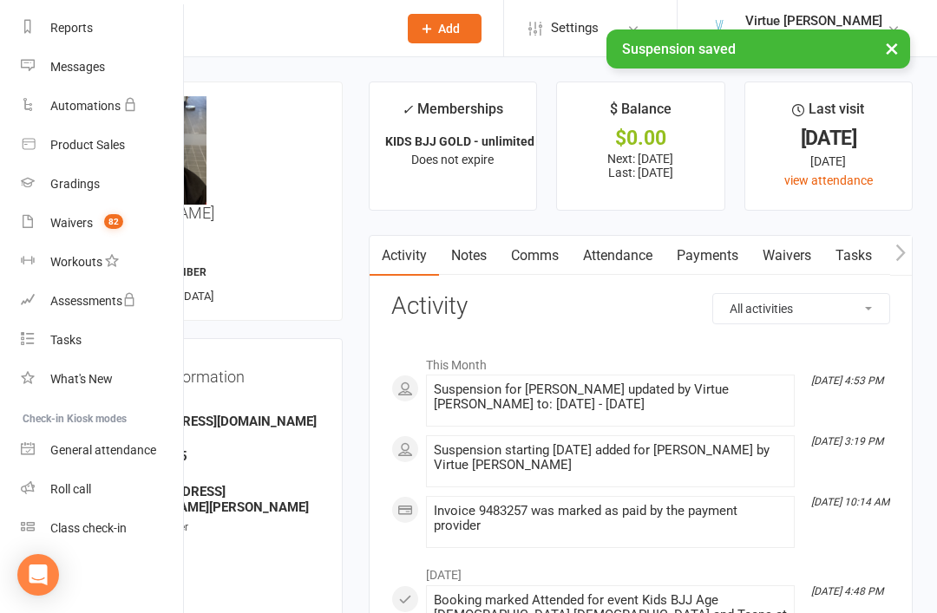
scroll to position [221, 0]
click at [91, 489] on div "Roll call" at bounding box center [70, 489] width 41 height 14
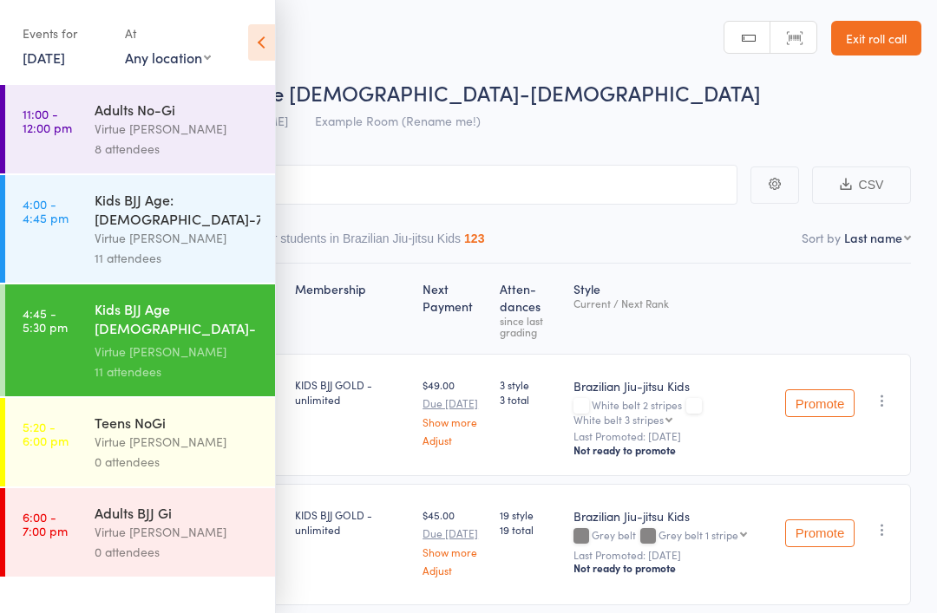
click at [263, 36] on icon at bounding box center [261, 42] width 27 height 36
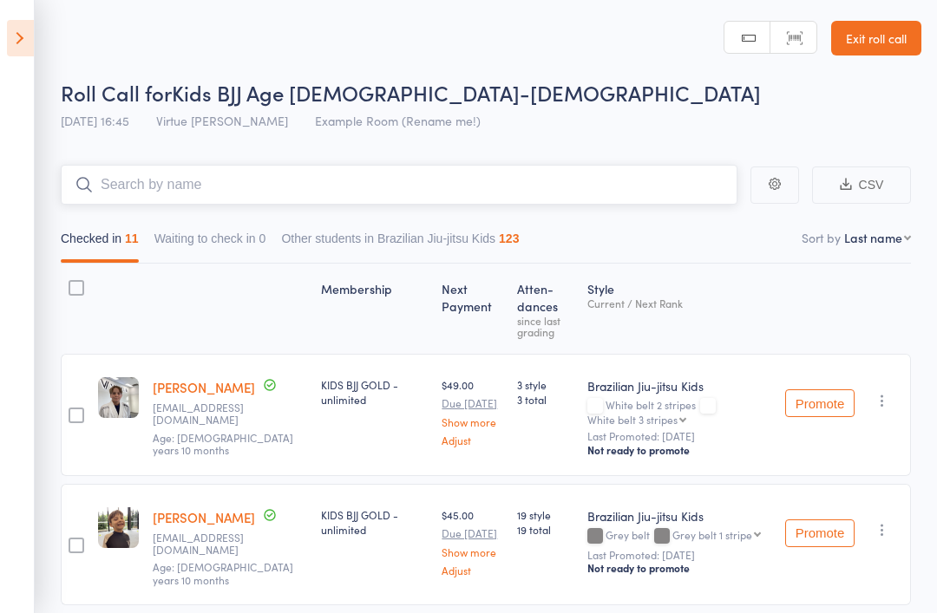
click at [336, 184] on input "search" at bounding box center [399, 185] width 676 height 40
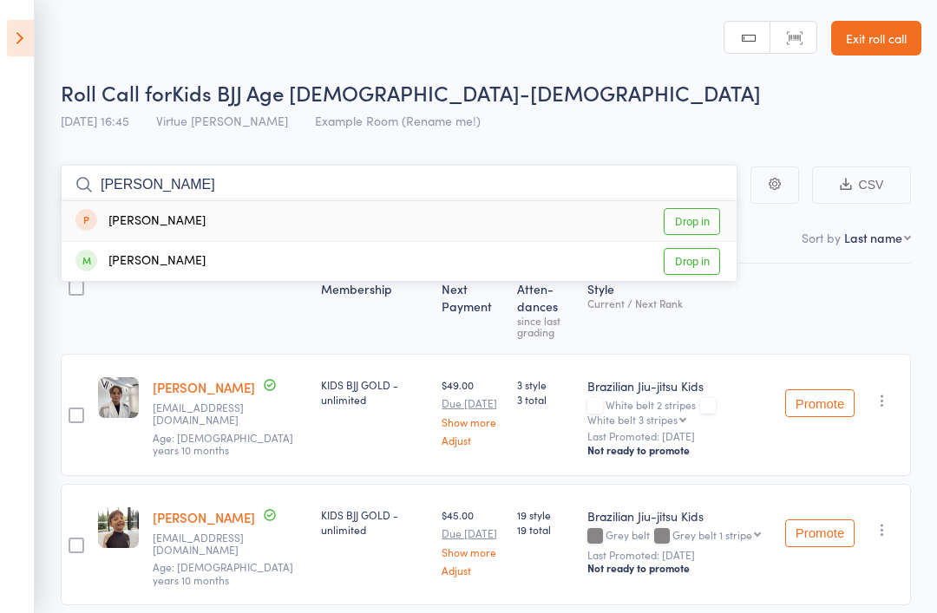
type input "Rupert"
click at [703, 260] on link "Drop in" at bounding box center [691, 261] width 56 height 27
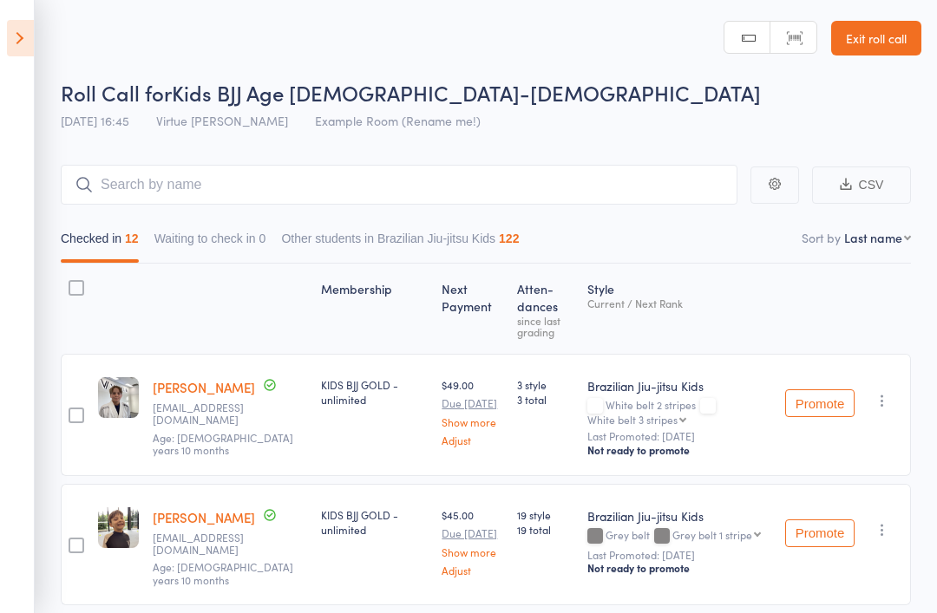
click at [869, 43] on link "Exit roll call" at bounding box center [876, 38] width 90 height 35
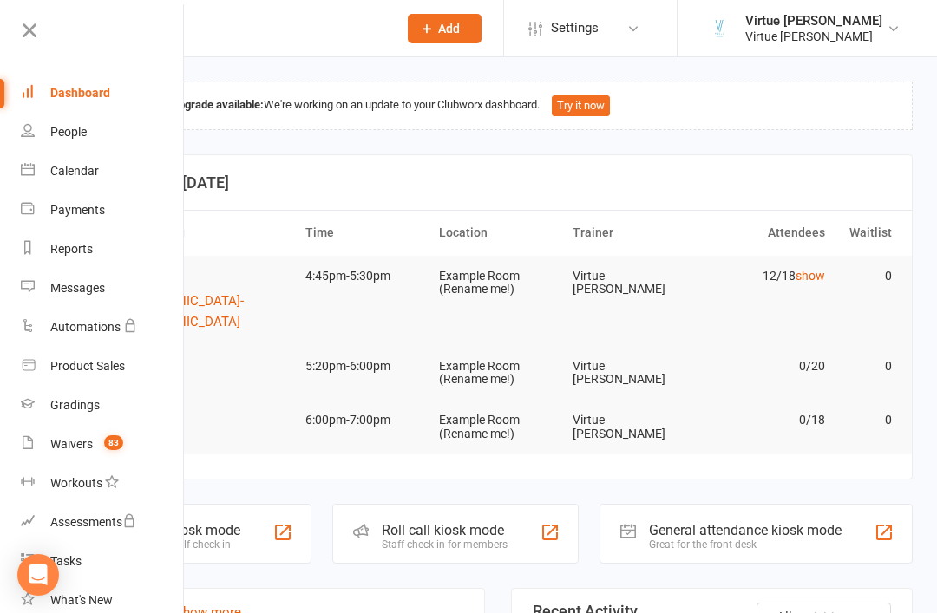
click at [12, 23] on div at bounding box center [91, 36] width 183 height 39
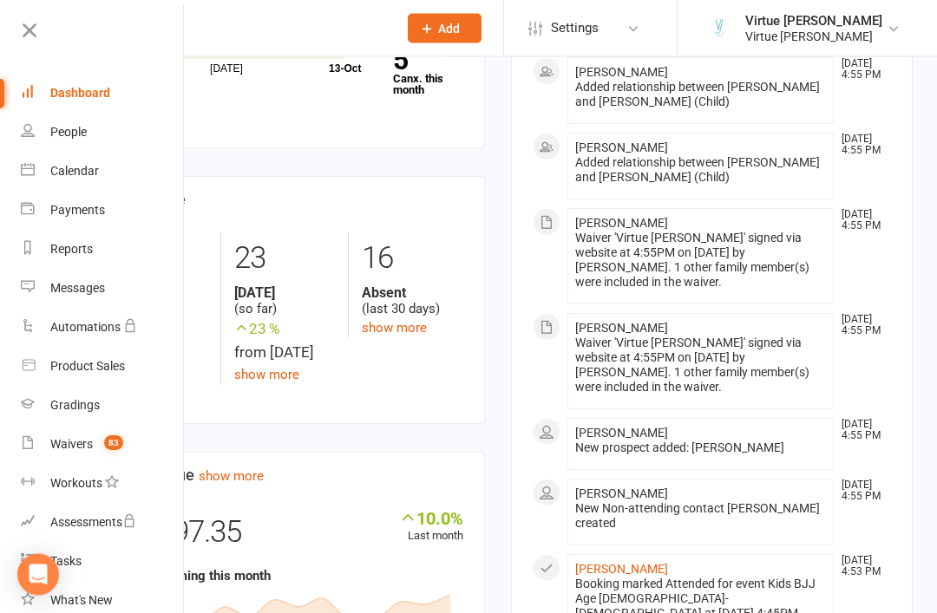
scroll to position [735, 0]
click at [27, 27] on icon at bounding box center [29, 30] width 24 height 24
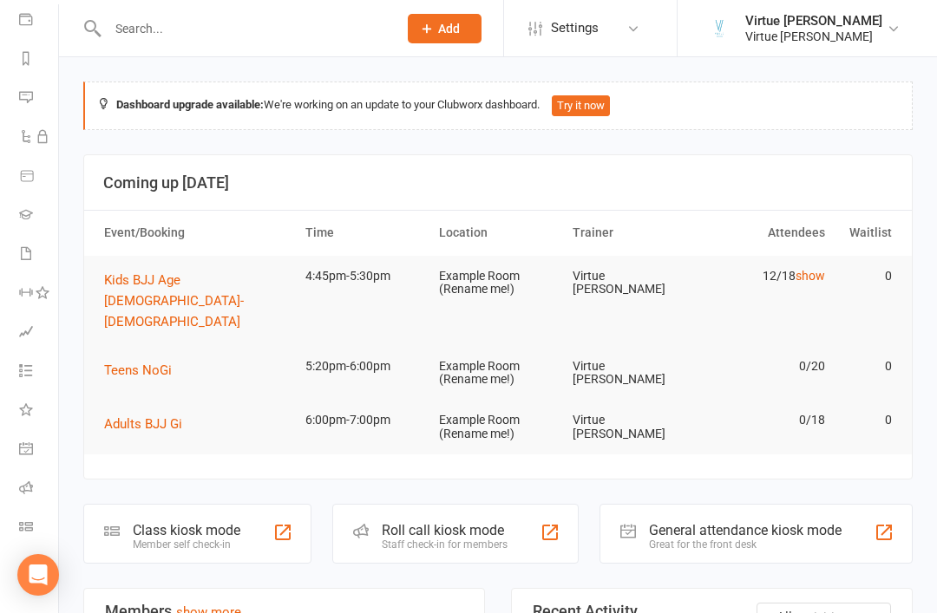
scroll to position [204, 2]
click at [24, 486] on icon at bounding box center [26, 487] width 14 height 14
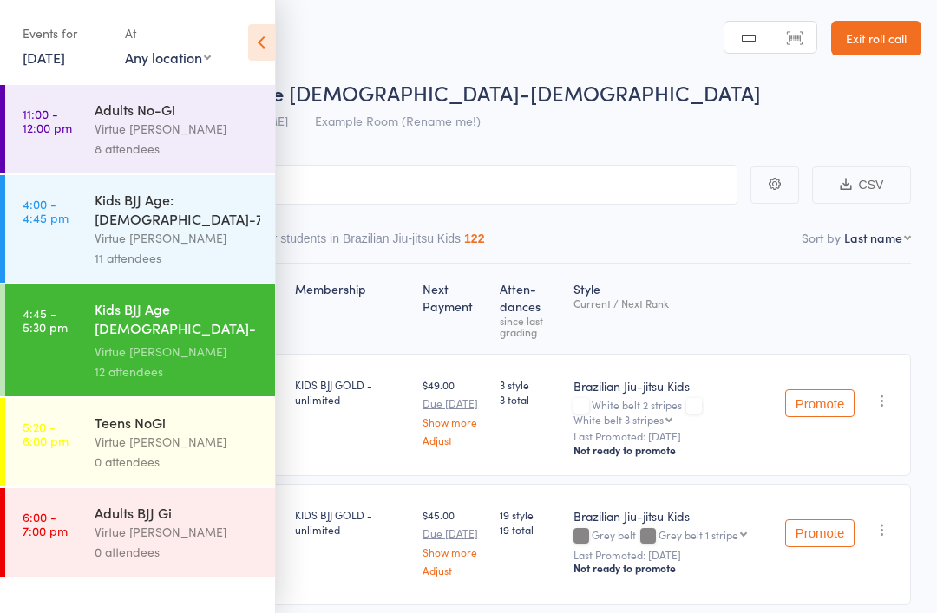
click at [657, 92] on div "Roll Call for Kids BJJ Age [DEMOGRAPHIC_DATA]-[DEMOGRAPHIC_DATA]" at bounding box center [491, 92] width 860 height 29
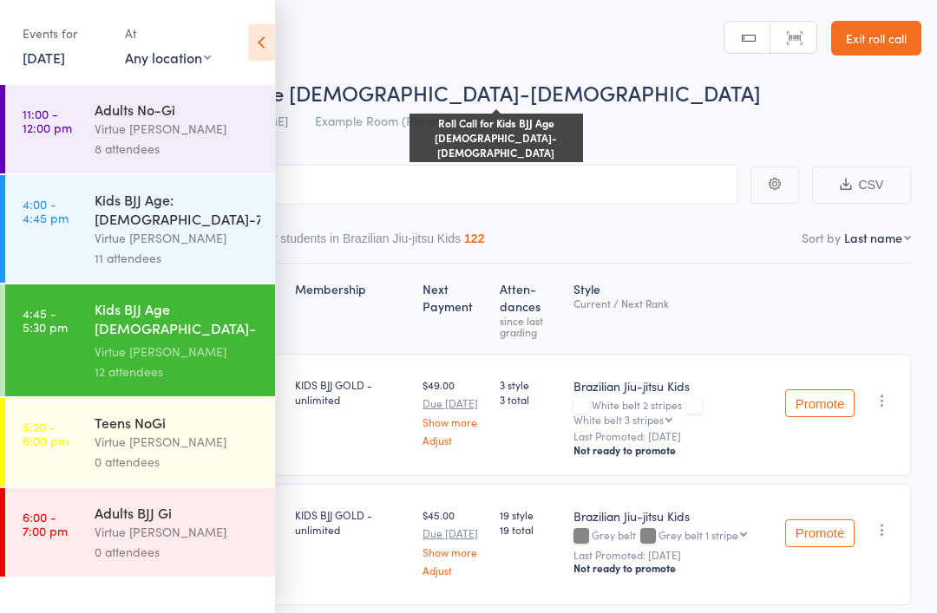
click at [884, 38] on link "Exit roll call" at bounding box center [876, 38] width 90 height 35
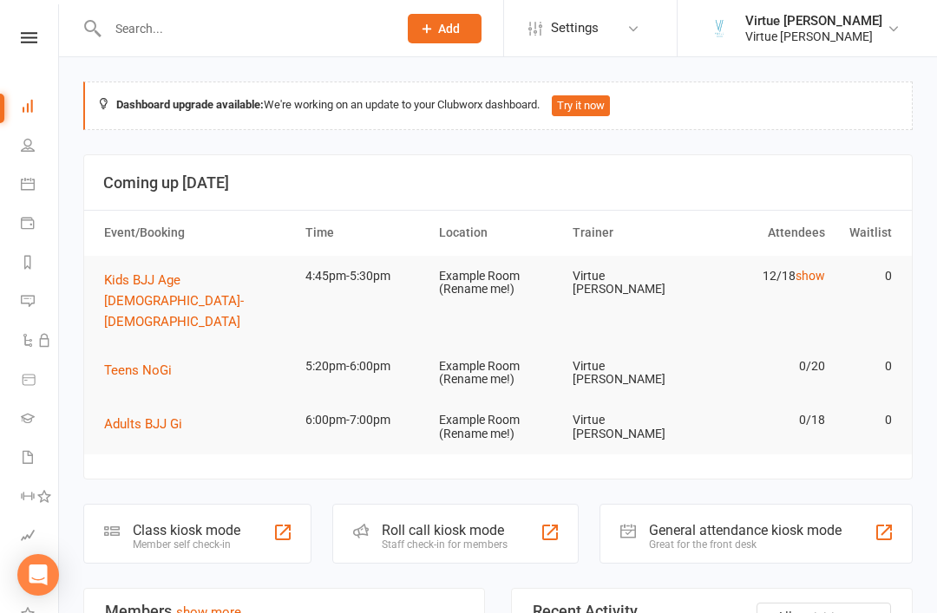
click at [37, 38] on link at bounding box center [29, 37] width 62 height 11
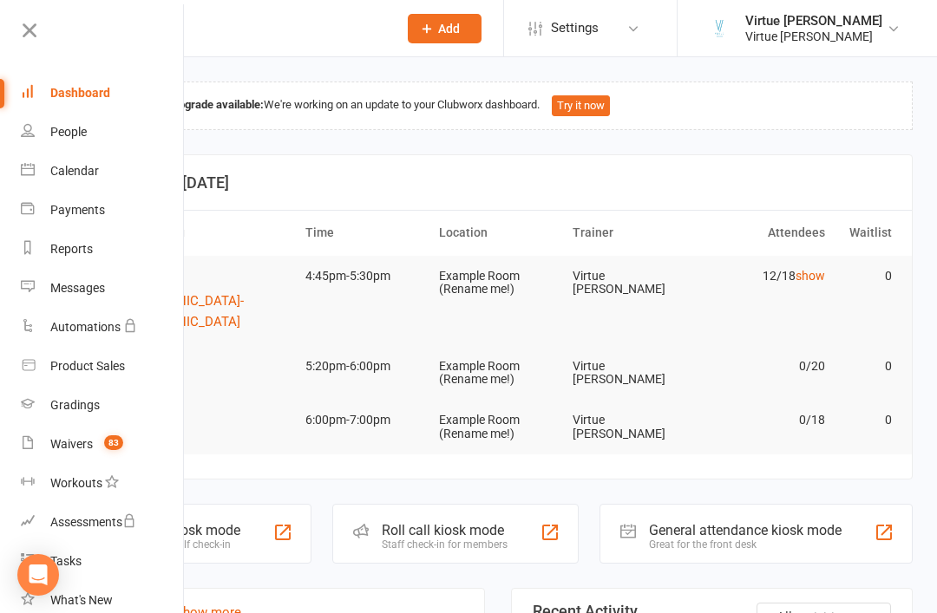
click at [83, 135] on div "People" at bounding box center [68, 132] width 36 height 14
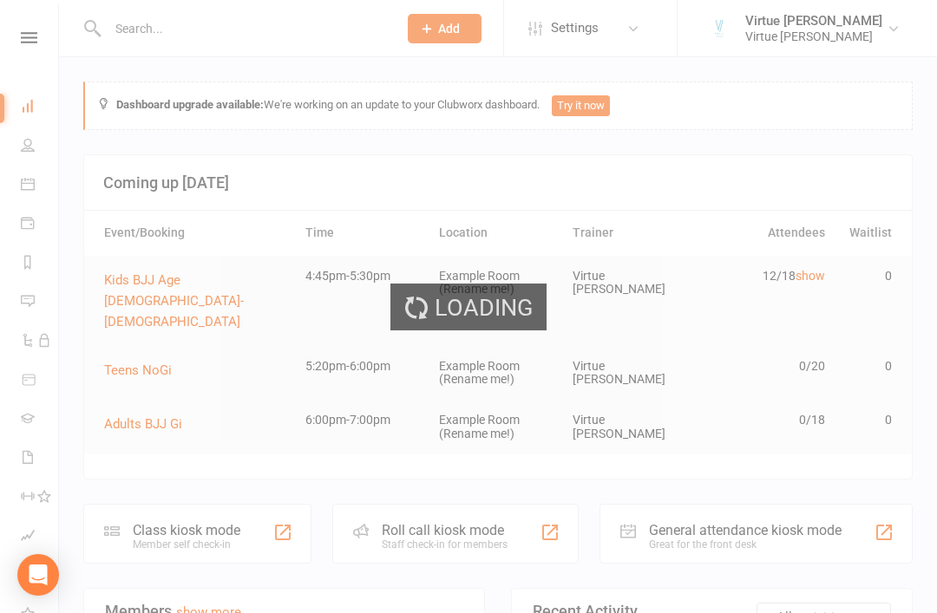
select select "100"
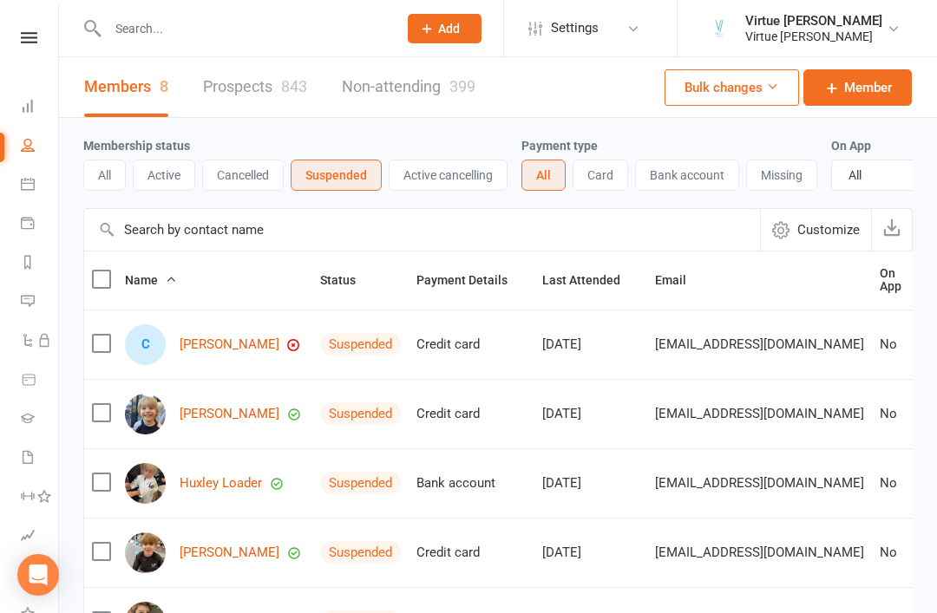
click at [171, 176] on button "Active" at bounding box center [164, 175] width 62 height 31
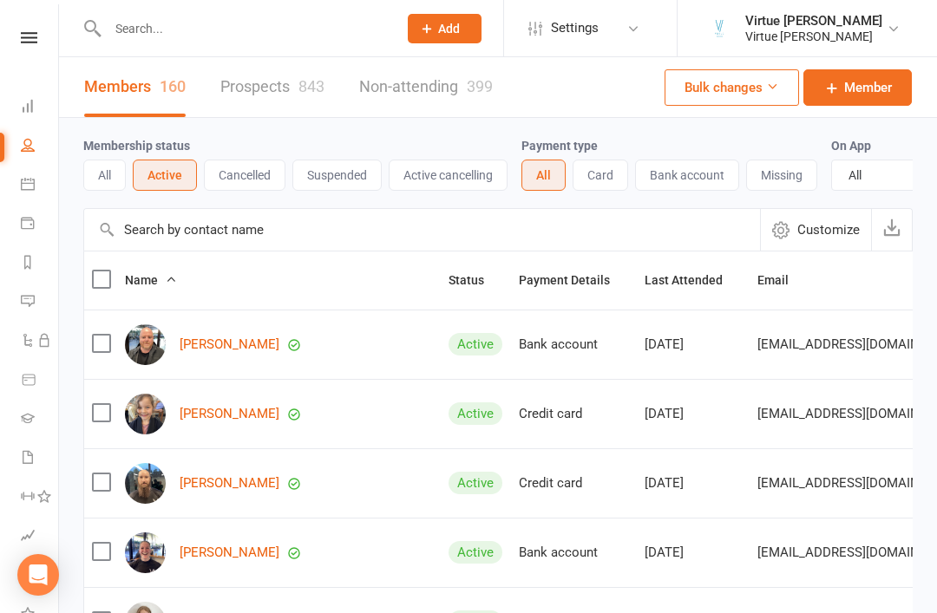
click at [180, 225] on input "text" at bounding box center [422, 230] width 676 height 42
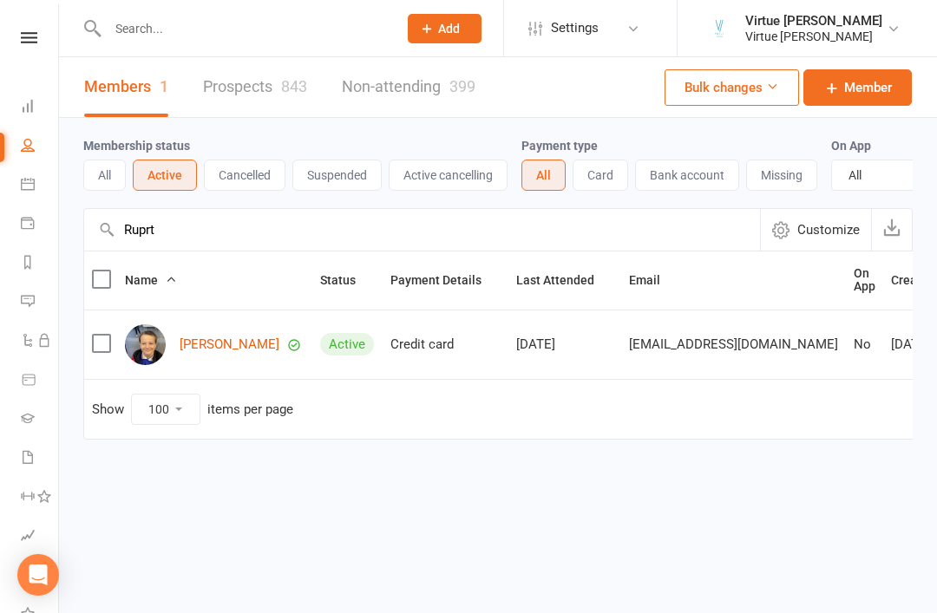
type input "Ruprt"
click at [225, 344] on link "[PERSON_NAME]" at bounding box center [230, 344] width 100 height 15
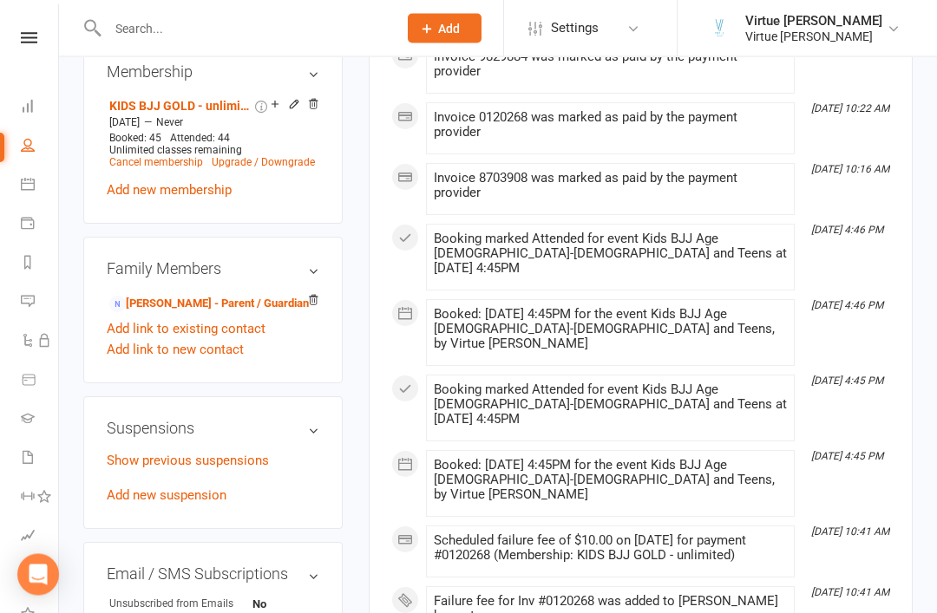
click at [186, 488] on link "Add new suspension" at bounding box center [167, 496] width 120 height 16
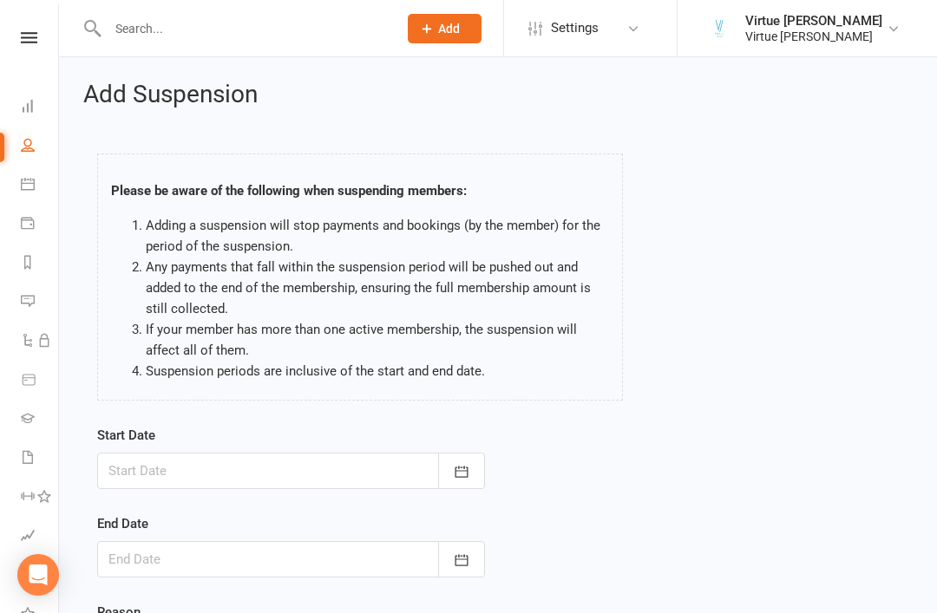
click at [455, 471] on icon "button" at bounding box center [461, 471] width 13 height 11
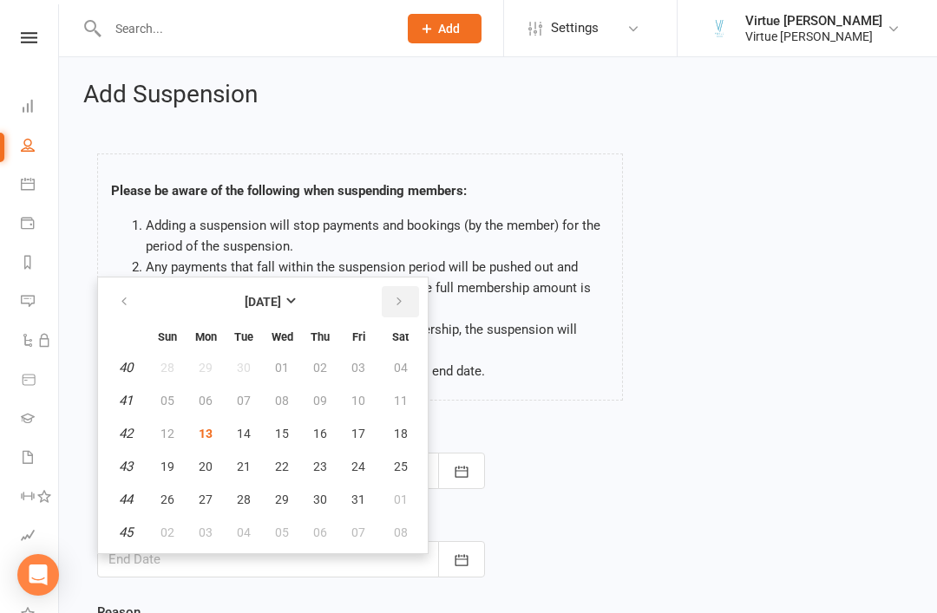
click at [400, 311] on button "button" at bounding box center [400, 301] width 37 height 31
click at [394, 371] on span "01" at bounding box center [401, 368] width 14 height 14
type input "01 Nov 2025"
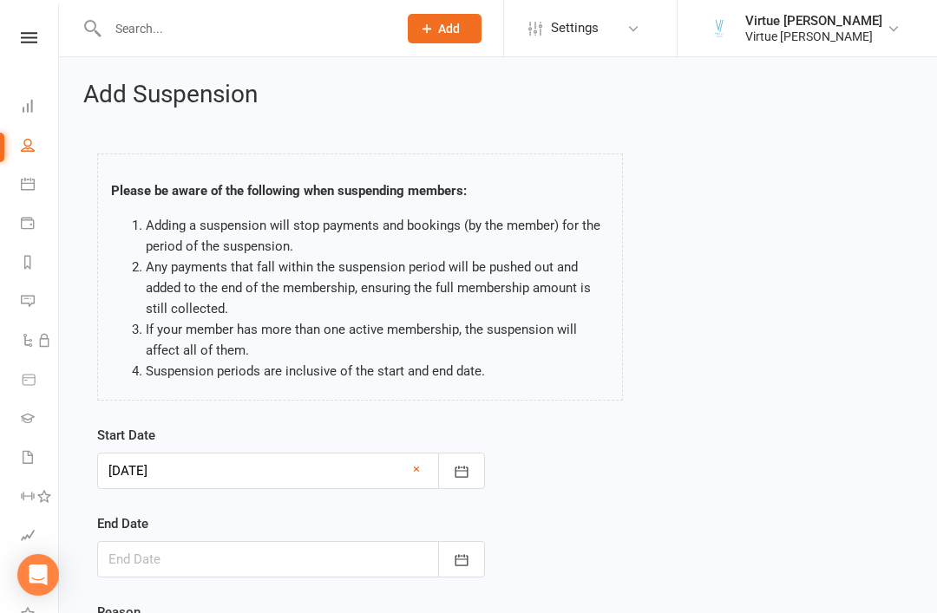
click at [454, 559] on icon "button" at bounding box center [461, 560] width 17 height 17
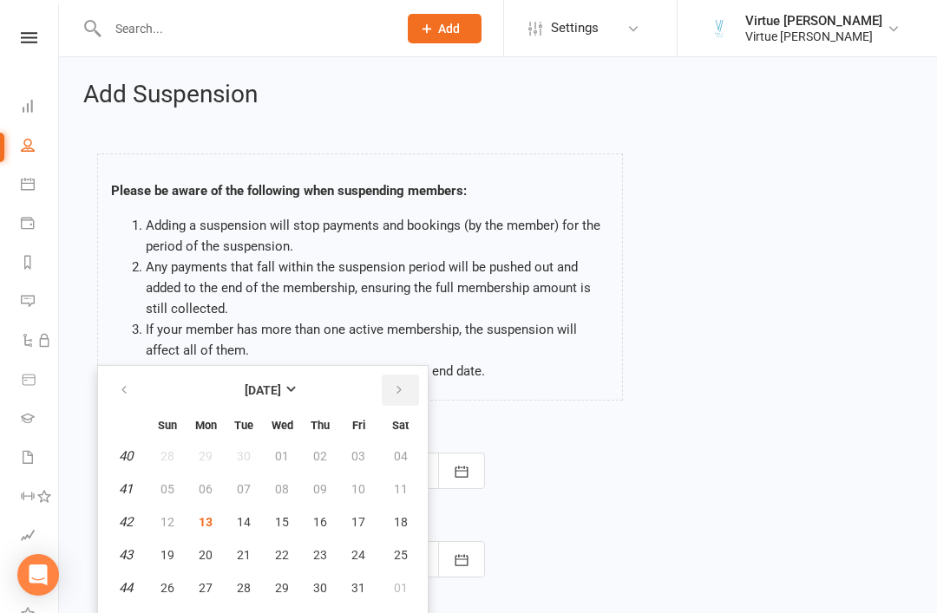
click at [402, 391] on icon "button" at bounding box center [399, 390] width 12 height 14
click at [359, 526] on span "14" at bounding box center [358, 522] width 14 height 14
type input "14 Nov 2025"
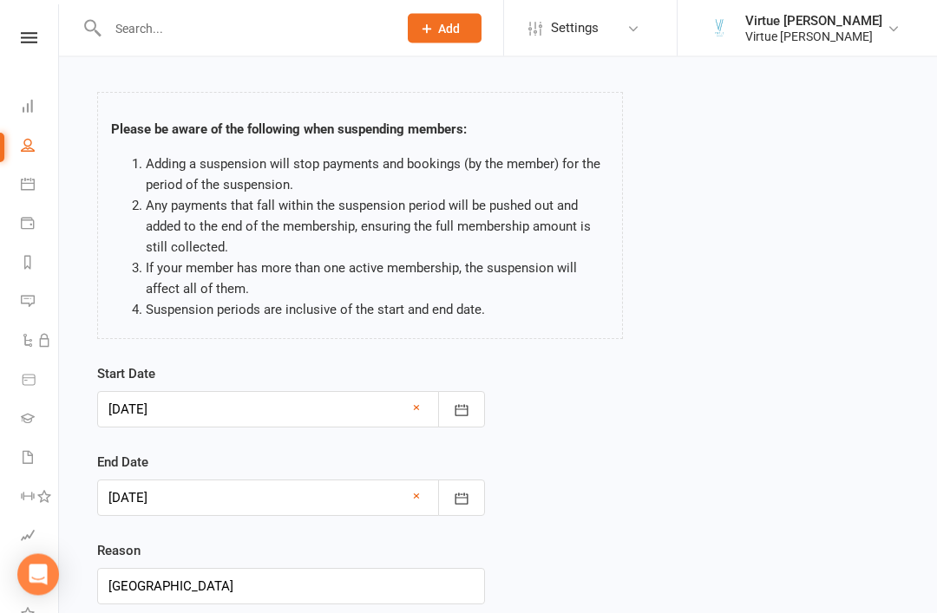
scroll to position [95, 0]
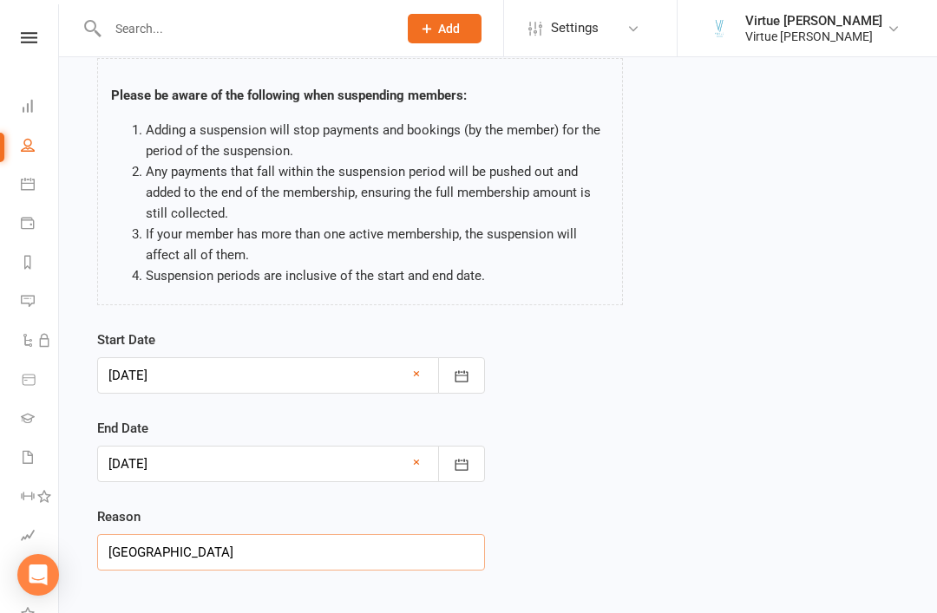
type input "Melbourne"
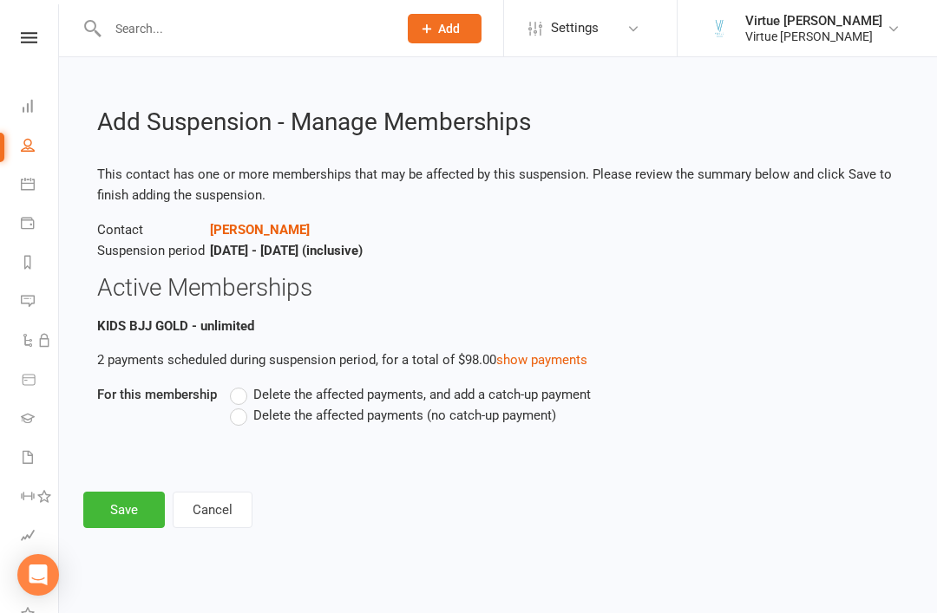
scroll to position [0, 0]
click at [238, 421] on label "Delete the affected payments (no catch-up payment)" at bounding box center [393, 415] width 326 height 21
click at [238, 405] on input "Delete the affected payments (no catch-up payment)" at bounding box center [235, 405] width 11 height 0
click at [132, 500] on button "Save" at bounding box center [124, 510] width 82 height 36
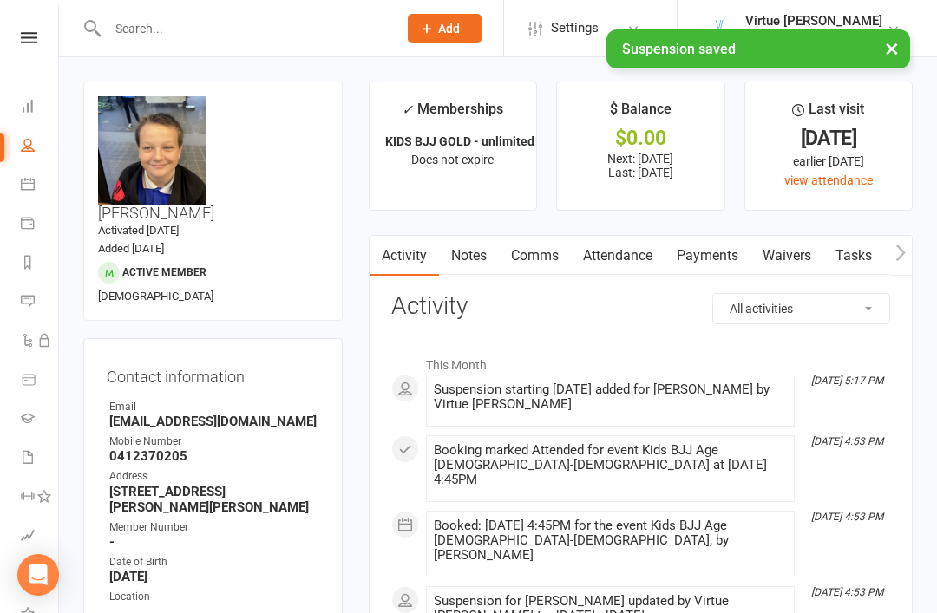
click at [41, 17] on nav "Clubworx Dashboard People Calendar Payments Reports Messages Automations Produc…" at bounding box center [29, 310] width 59 height 613
click at [32, 32] on icon at bounding box center [29, 37] width 16 height 11
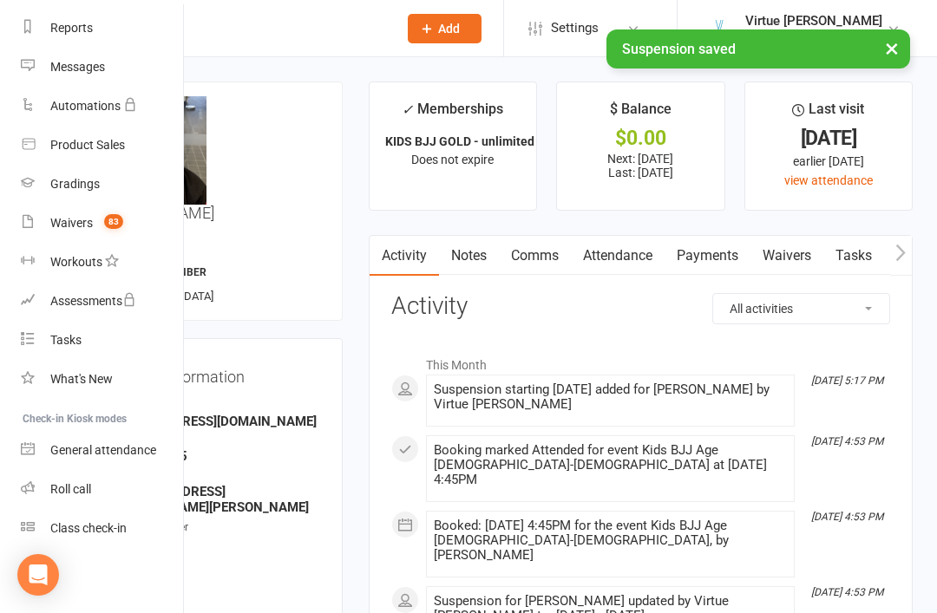
scroll to position [221, 0]
click at [101, 496] on link "Roll call" at bounding box center [103, 489] width 164 height 39
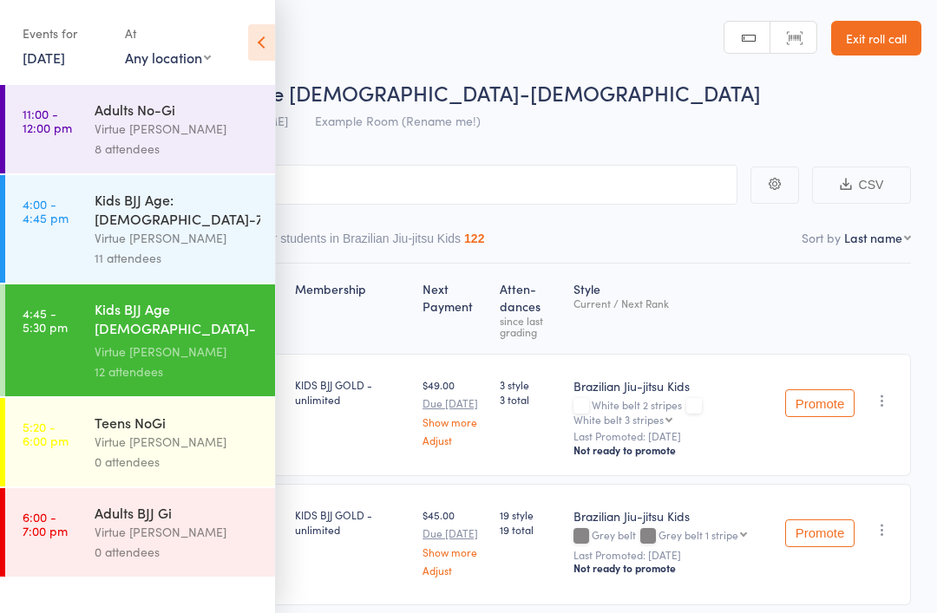
click at [165, 432] on div "Virtue [PERSON_NAME]" at bounding box center [178, 442] width 166 height 20
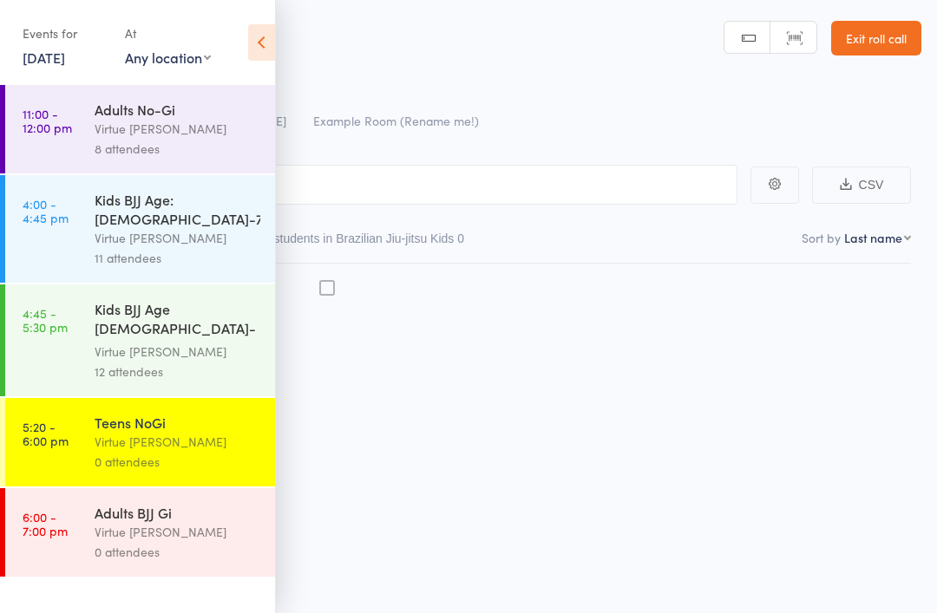
click at [250, 41] on icon at bounding box center [261, 42] width 27 height 36
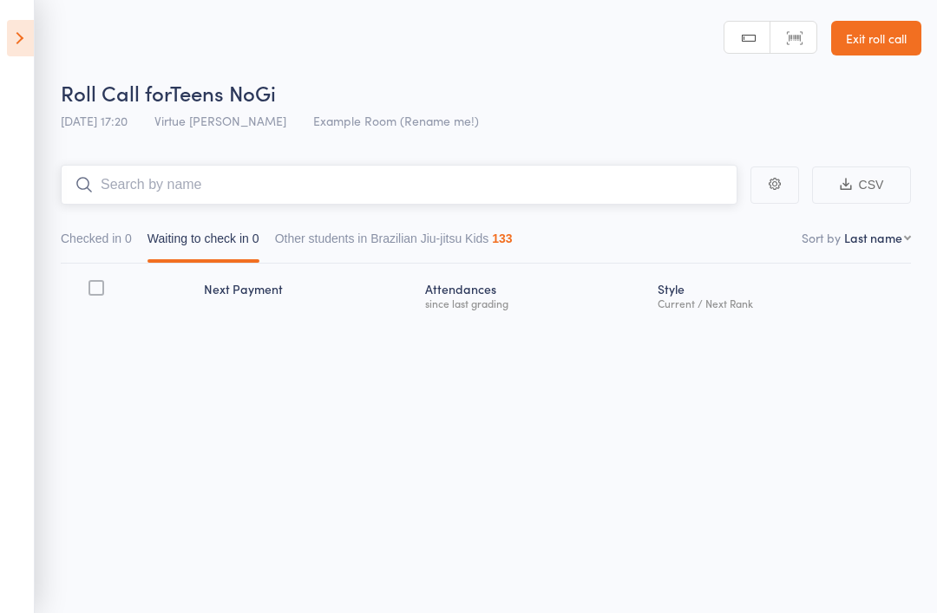
click at [322, 188] on input "search" at bounding box center [399, 185] width 676 height 40
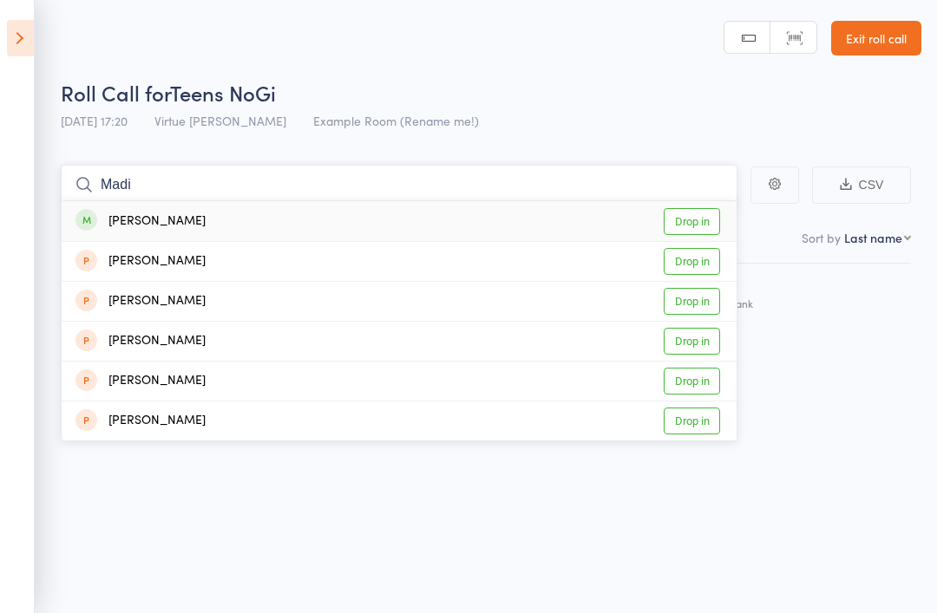
type input "Madi"
click at [713, 217] on link "Drop in" at bounding box center [691, 221] width 56 height 27
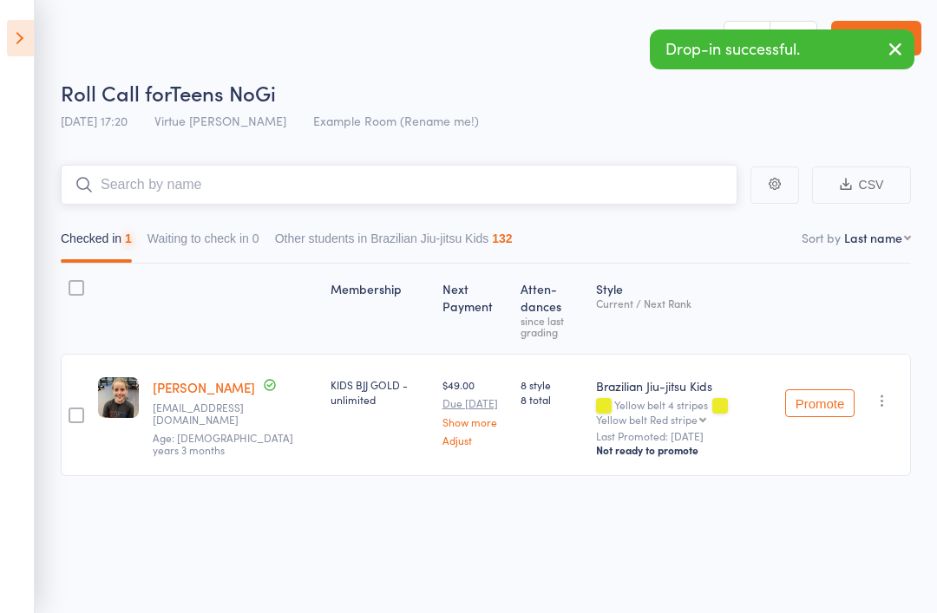
click at [513, 199] on input "search" at bounding box center [399, 185] width 676 height 40
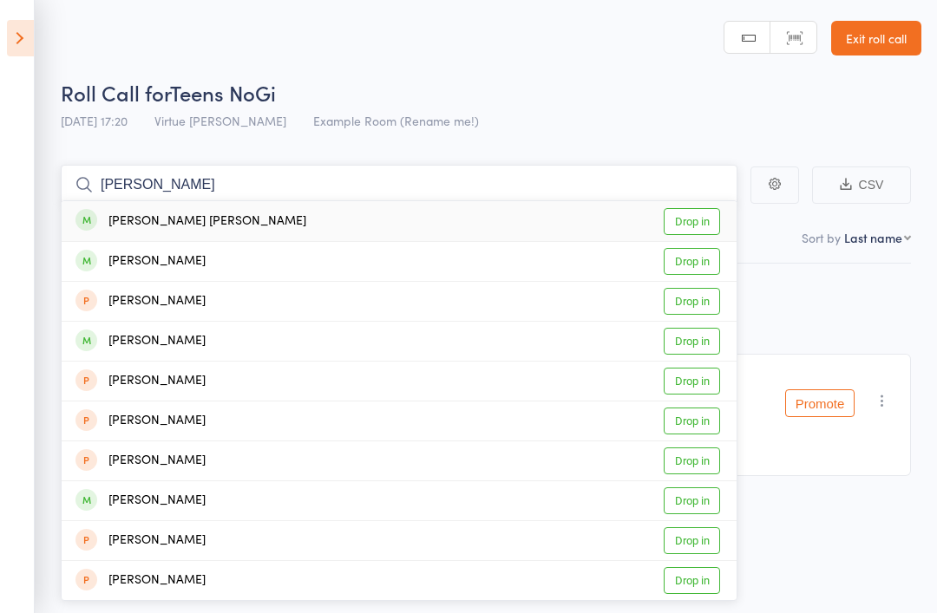
type input "[PERSON_NAME]"
click at [697, 225] on link "Drop in" at bounding box center [691, 221] width 56 height 27
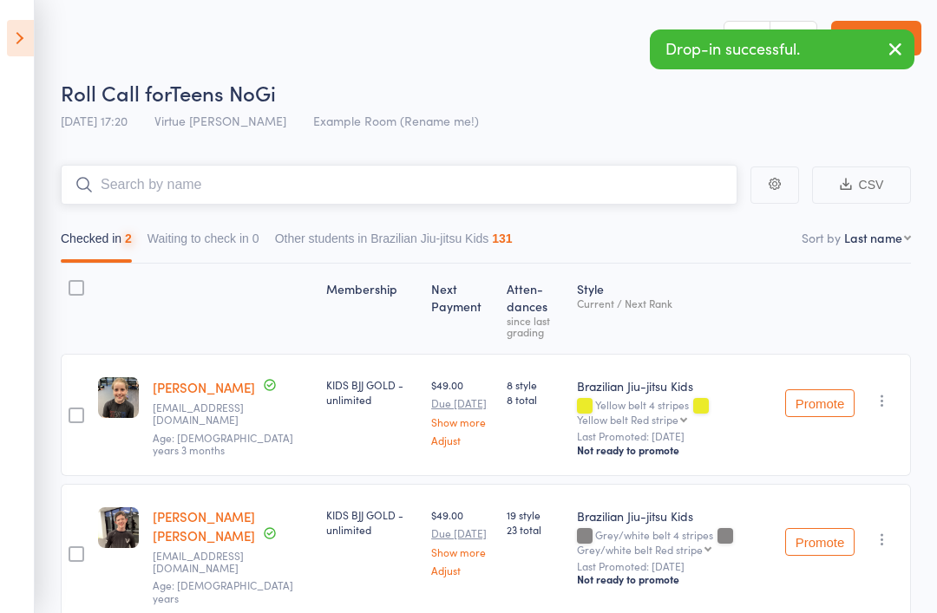
click at [547, 204] on input "search" at bounding box center [399, 185] width 676 height 40
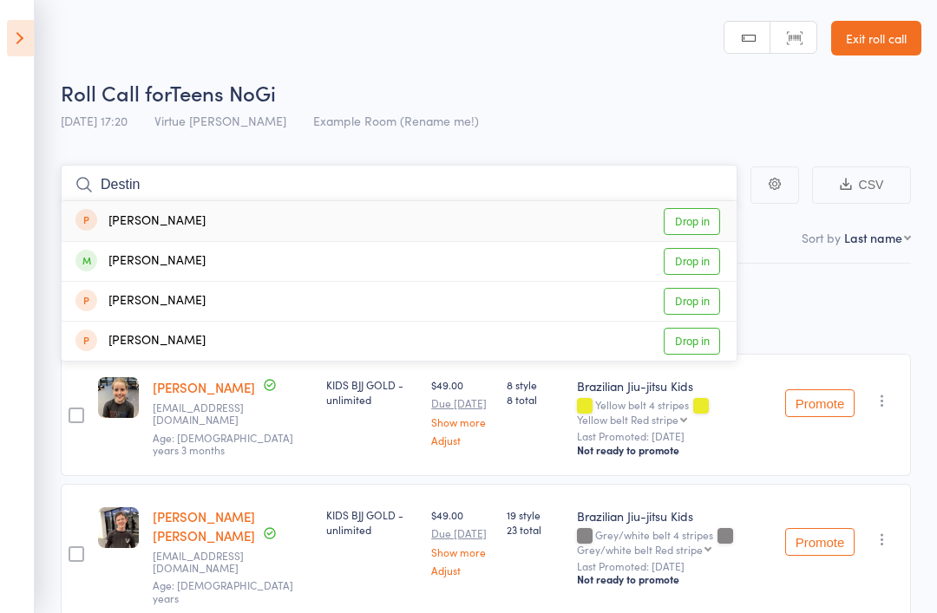
type input "Destin"
click at [695, 257] on link "Drop in" at bounding box center [691, 261] width 56 height 27
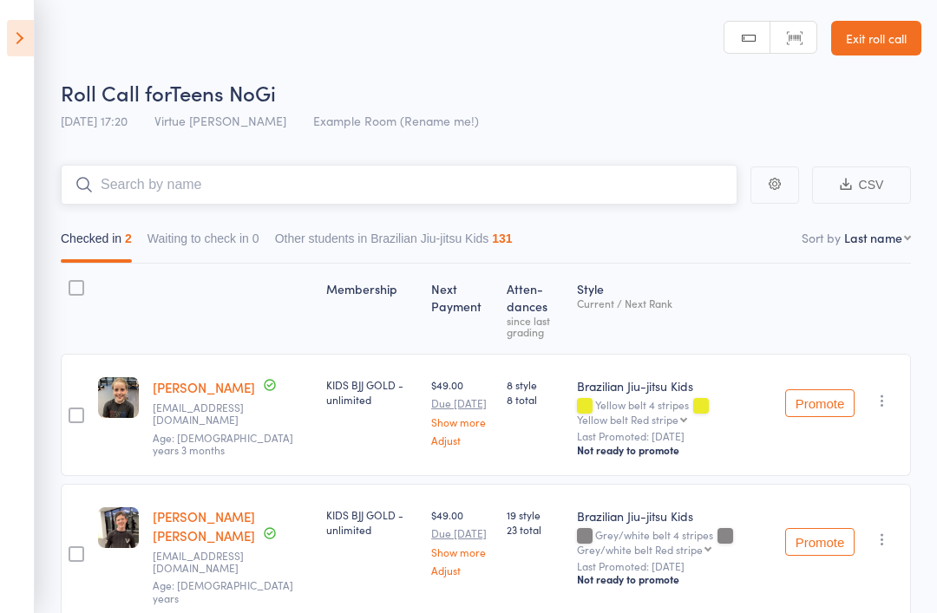
click at [617, 193] on input "search" at bounding box center [399, 185] width 676 height 40
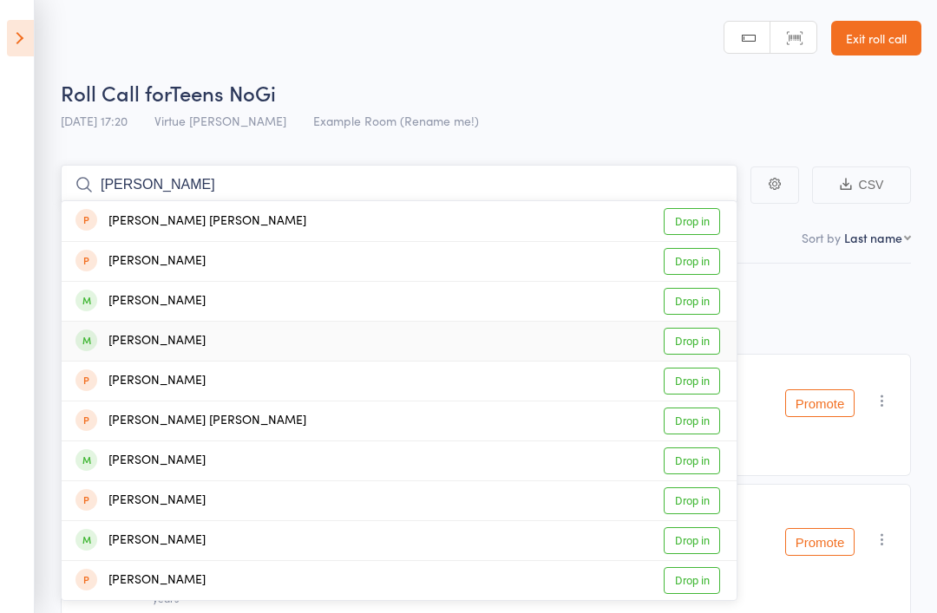
type input "[PERSON_NAME]"
click at [698, 343] on link "Drop in" at bounding box center [691, 341] width 56 height 27
